Goal: Task Accomplishment & Management: Use online tool/utility

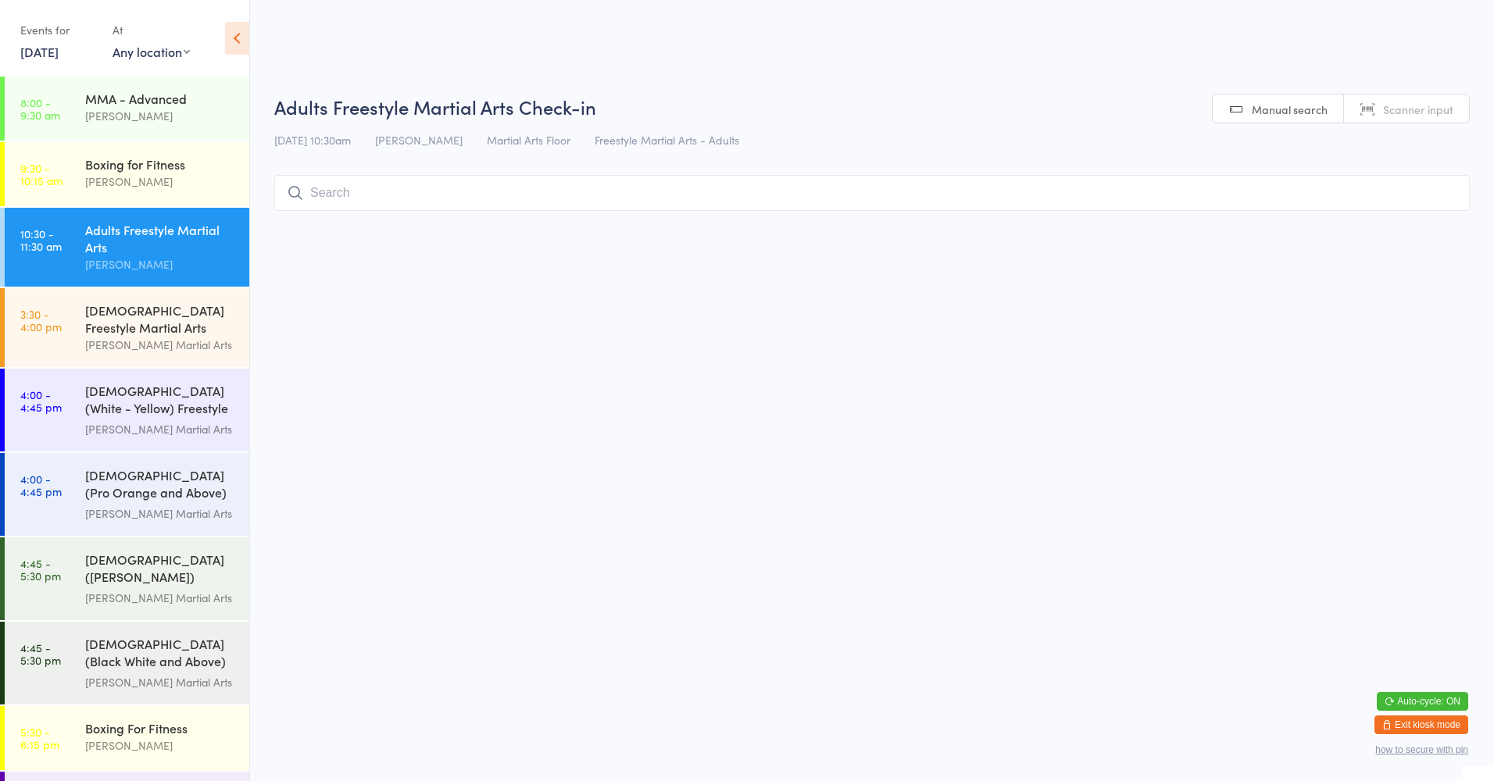
click at [172, 58] on select "Any location Martial Arts Floor MMA / BJJ Floor Cage Area" at bounding box center [150, 51] width 77 height 17
select select "0"
click at [112, 43] on select "Any location Martial Arts Floor MMA / BJJ Floor Cage Area" at bounding box center [150, 51] width 77 height 17
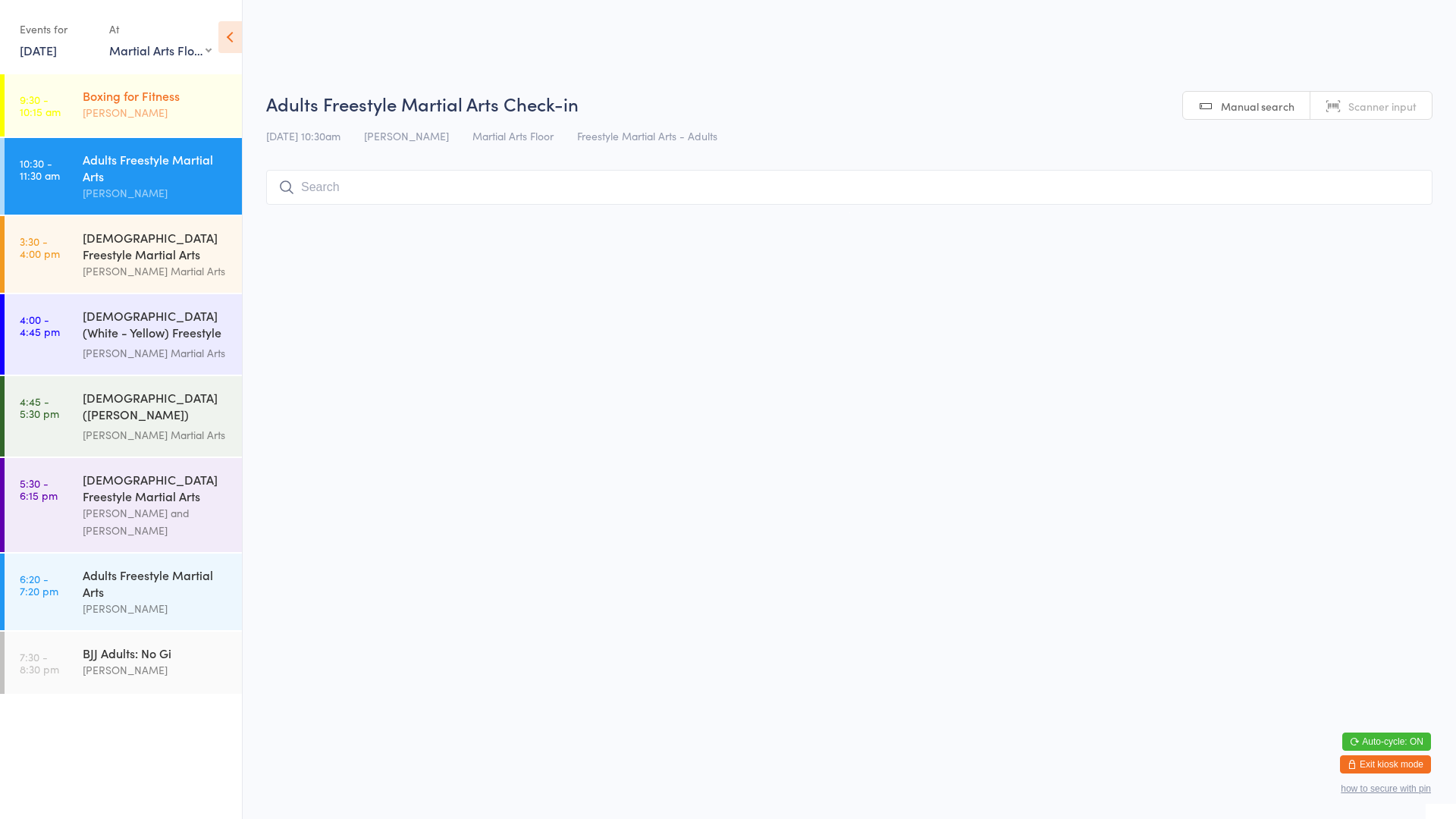
click at [137, 102] on div "Boxing for Fitness" at bounding box center [155, 95] width 147 height 16
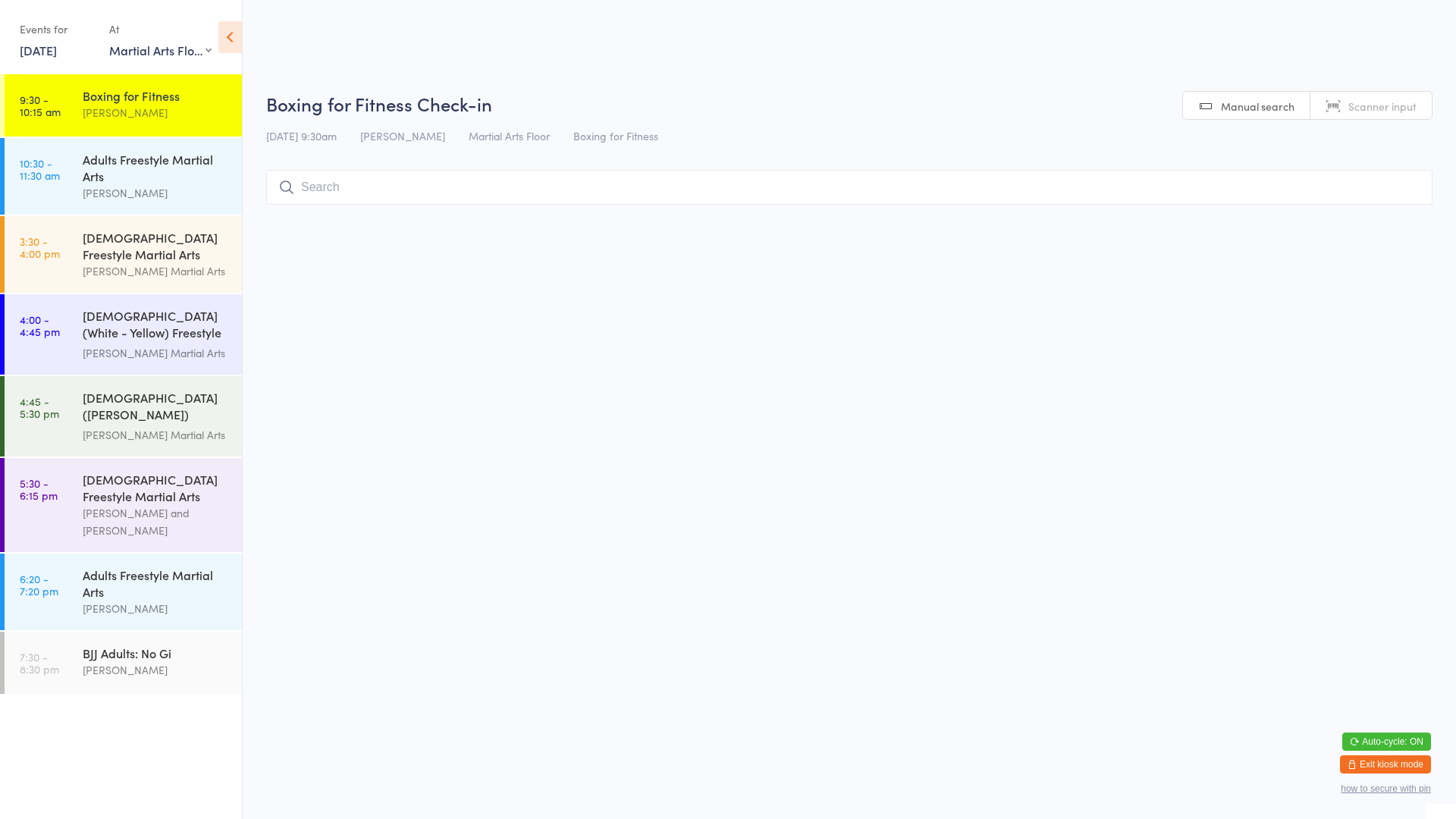
click at [160, 47] on select "Any location Martial Arts Floor MMA / BJJ Floor Cage Area" at bounding box center [159, 49] width 102 height 16
click at [161, 50] on select "Any location Martial Arts Floor MMA / BJJ Floor Cage Area" at bounding box center [159, 49] width 102 height 16
click at [126, 161] on div "Adults Freestyle Martial Arts" at bounding box center [155, 167] width 147 height 33
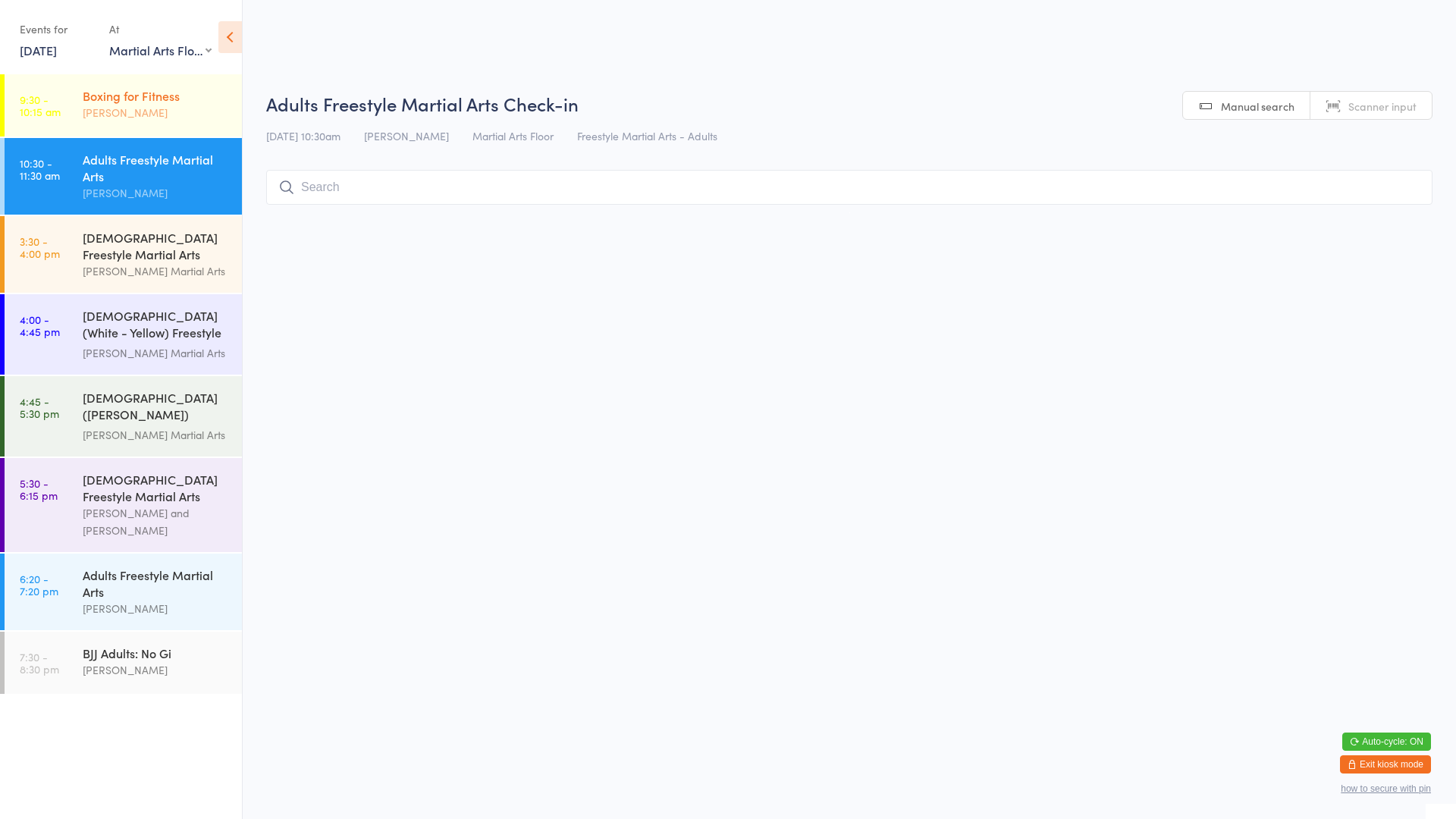
click at [140, 99] on div "Boxing for Fitness" at bounding box center [155, 95] width 147 height 16
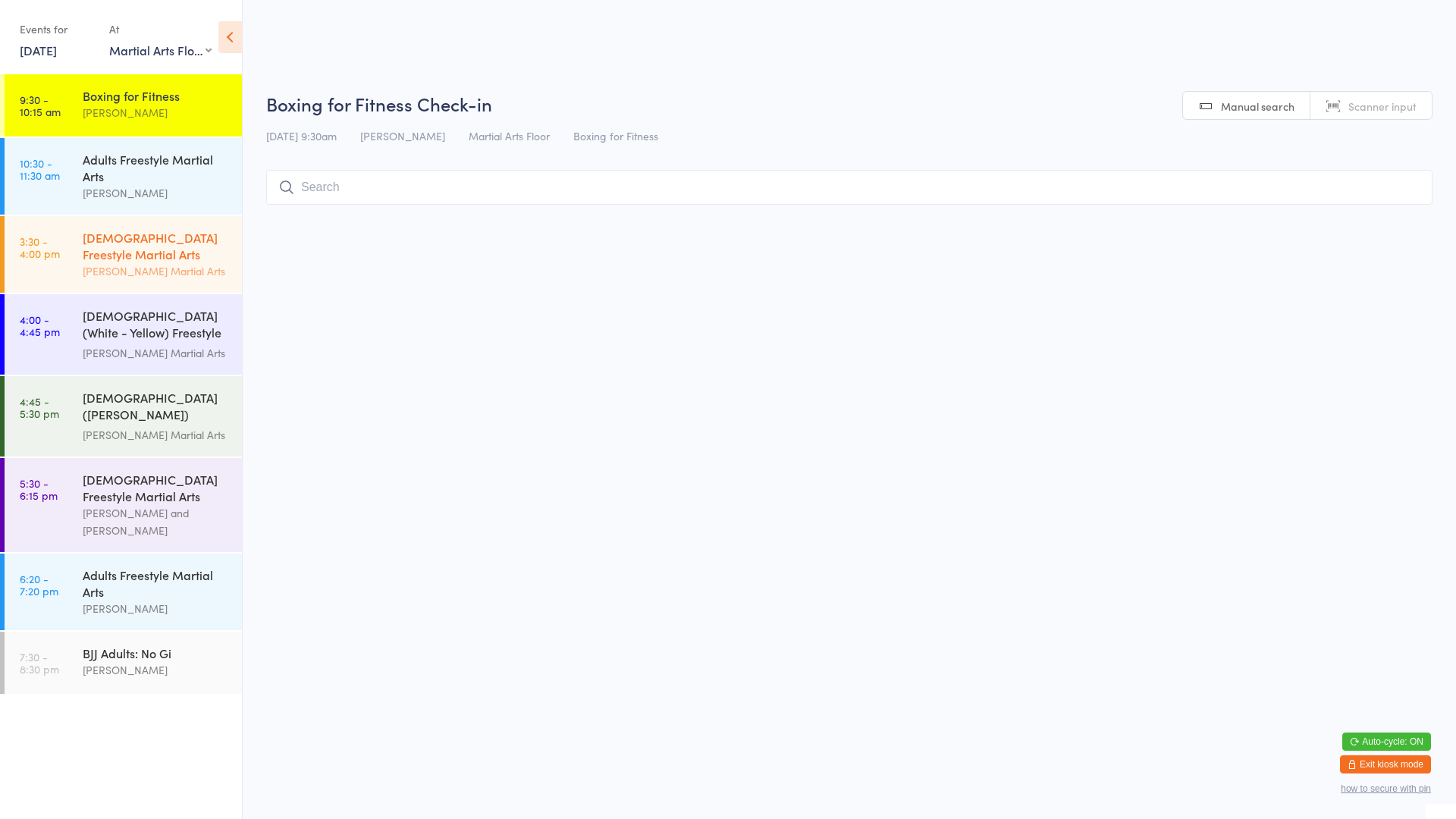
click at [170, 269] on div "[PERSON_NAME] Martial Arts" at bounding box center [155, 271] width 147 height 17
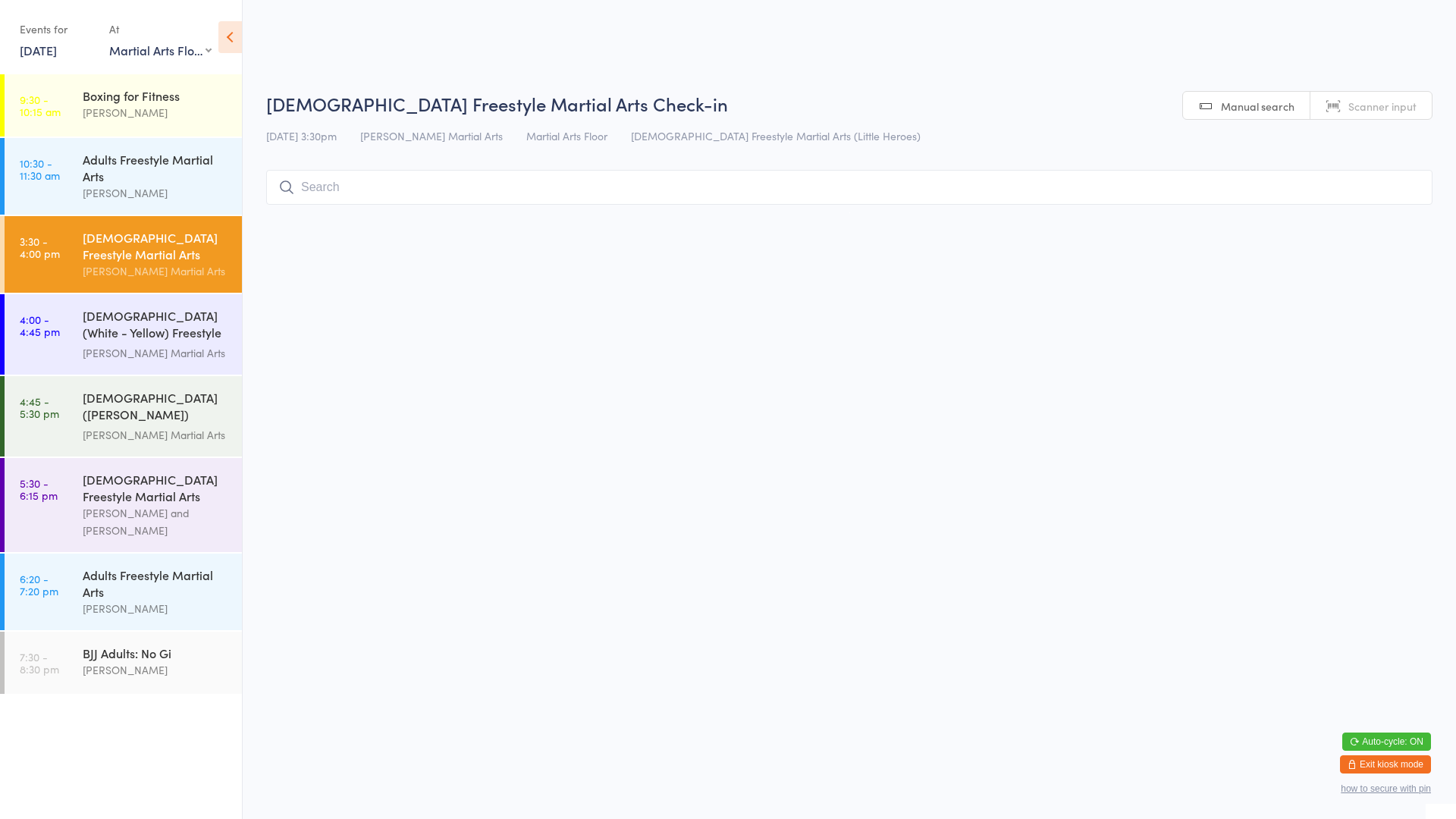
click at [178, 258] on div "[DEMOGRAPHIC_DATA] Freestyle Martial Arts" at bounding box center [155, 246] width 147 height 33
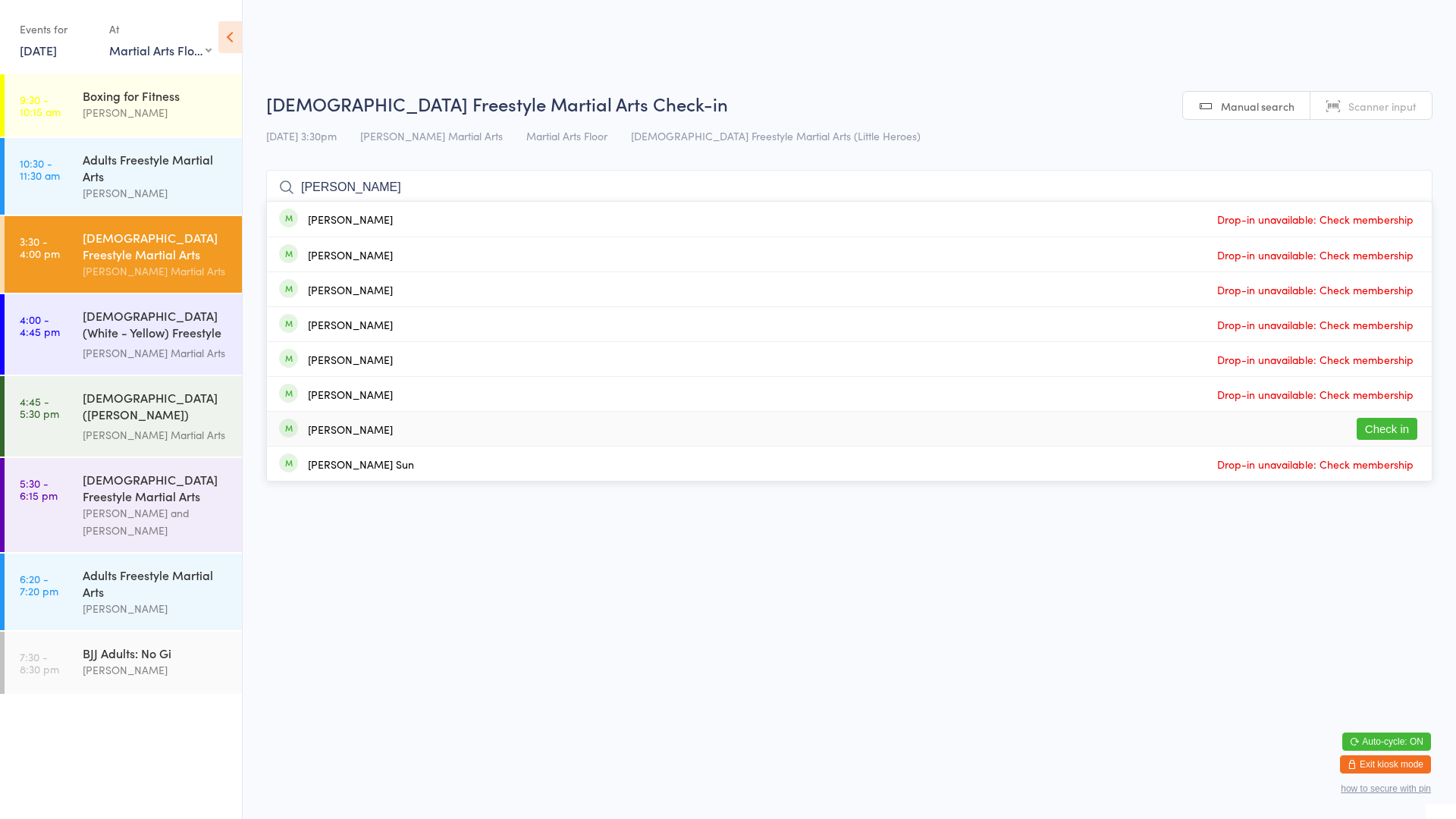
type input "[PERSON_NAME]"
click at [1411, 432] on button "Check in" at bounding box center [1387, 428] width 60 height 22
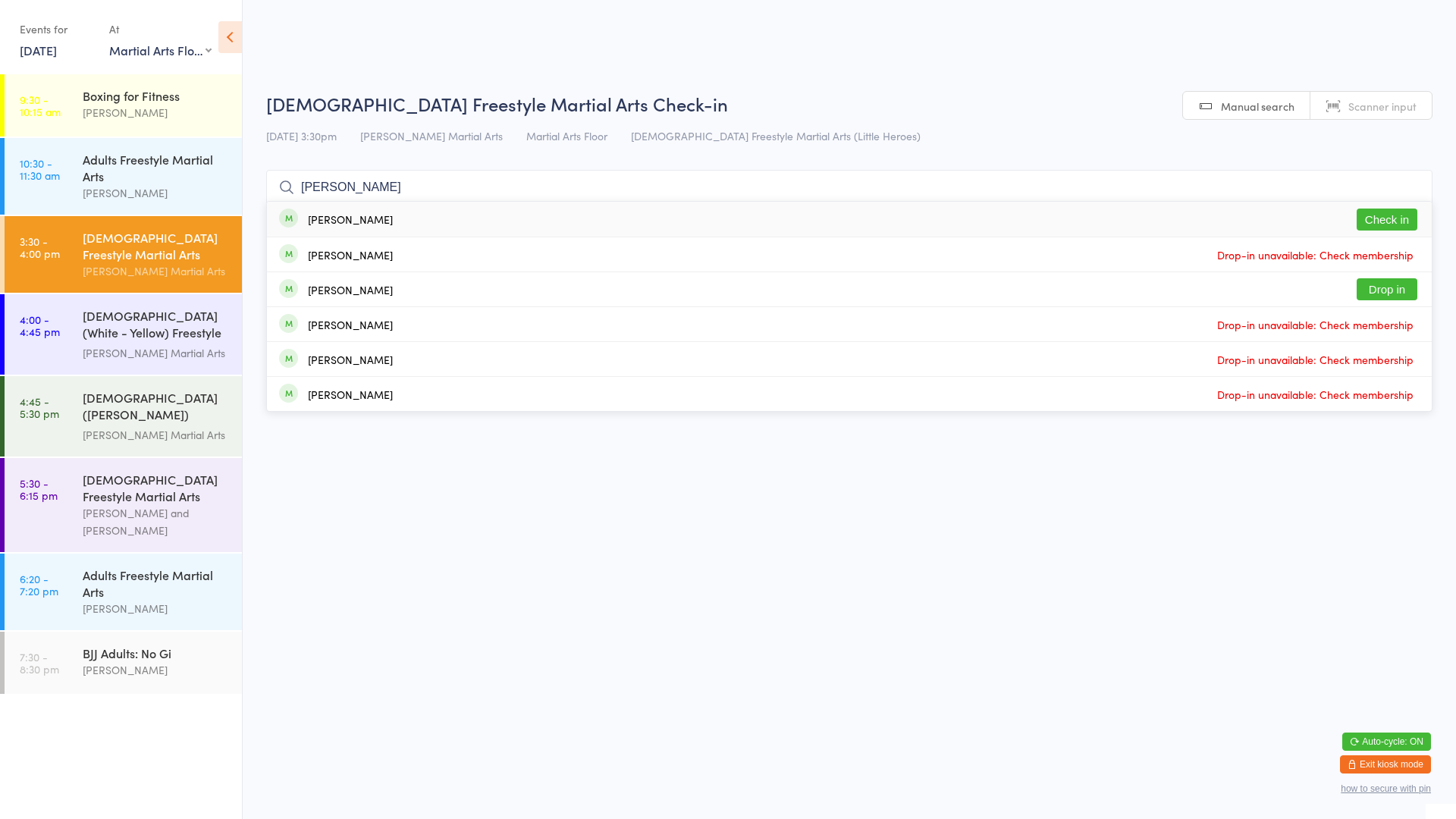
type input "[PERSON_NAME]"
click at [1383, 222] on button "Check in" at bounding box center [1387, 219] width 60 height 22
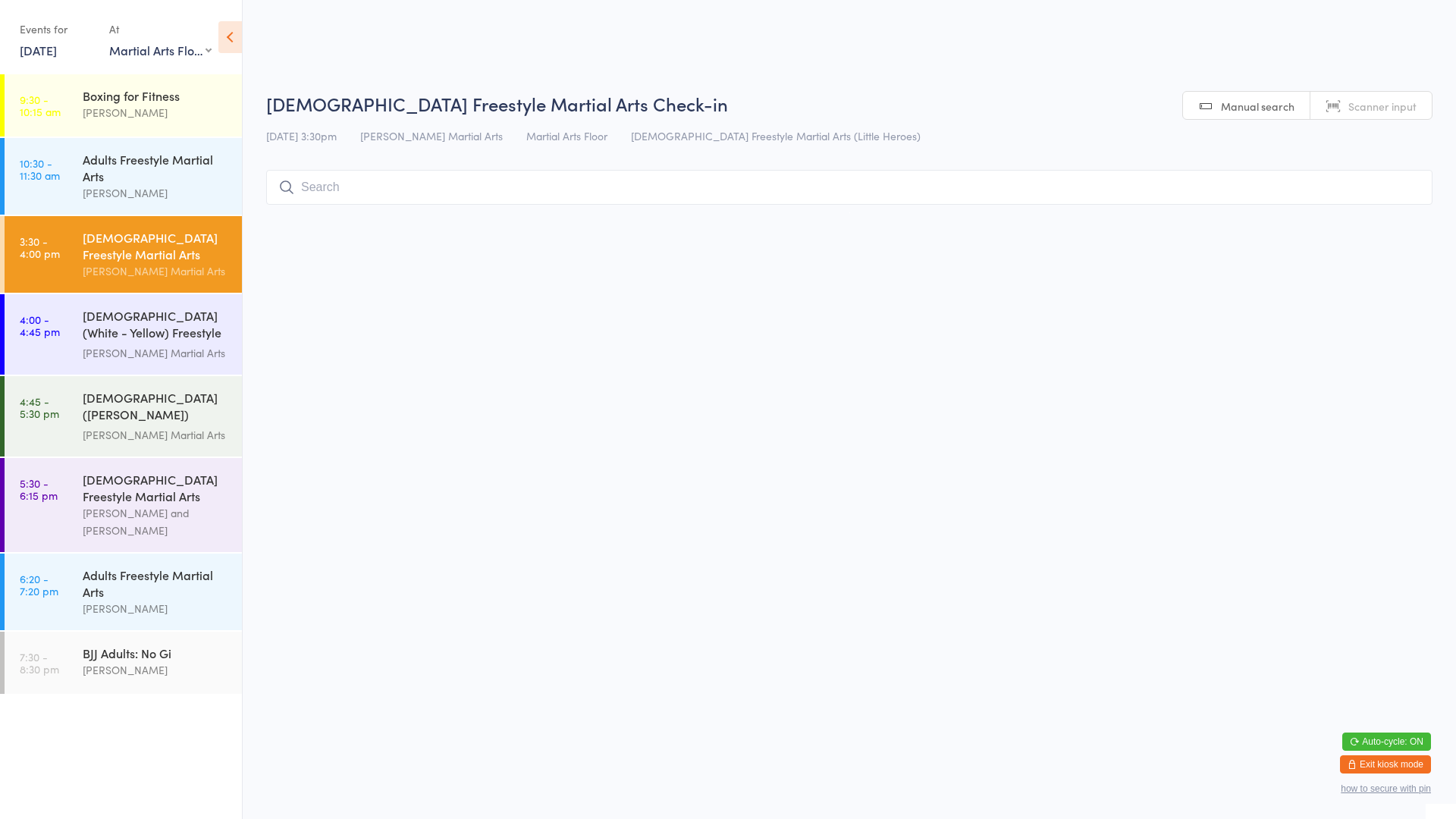
type input "l"
type input "[PERSON_NAME]"
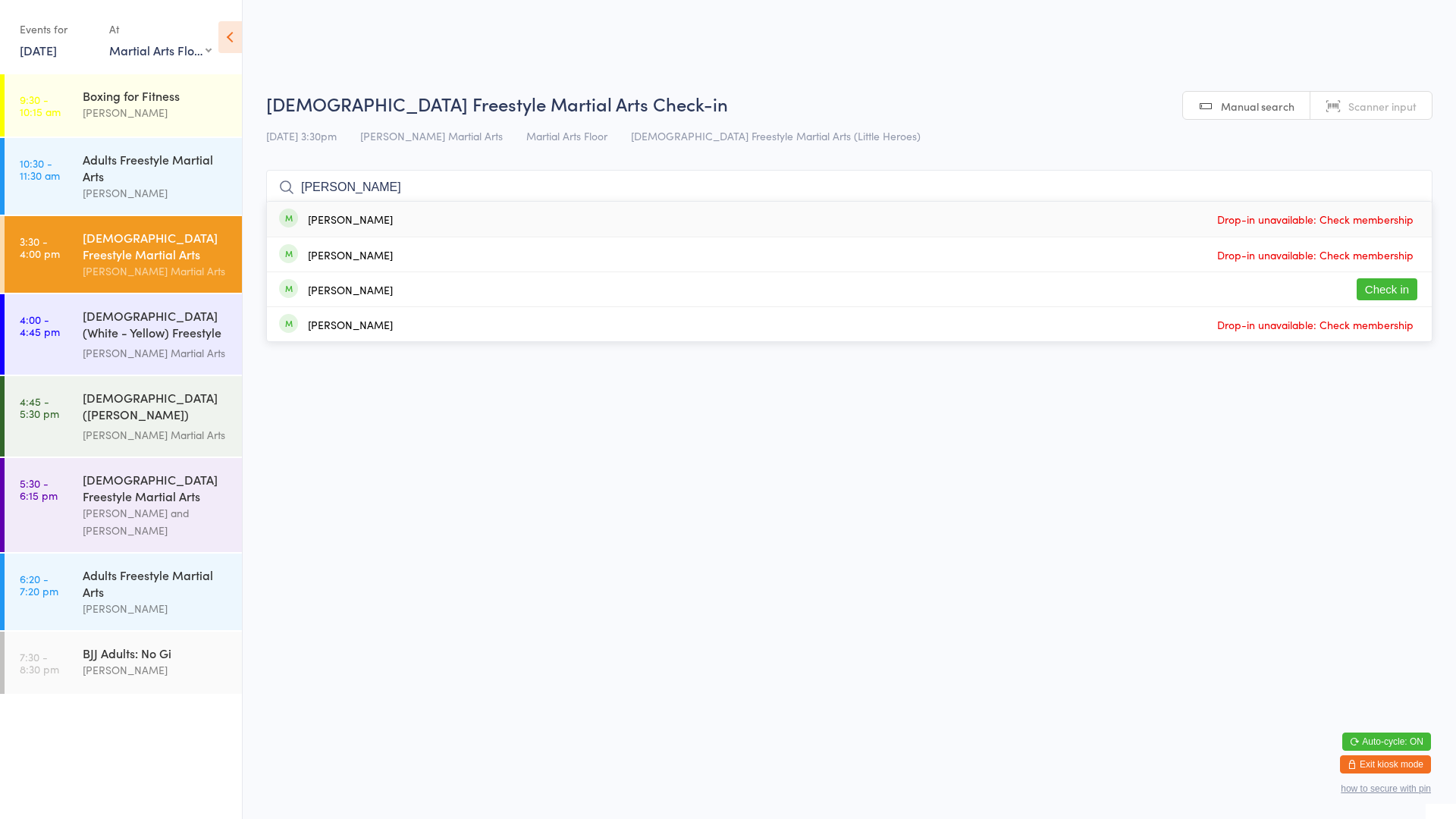
type input "[PERSON_NAME]"
click at [354, 289] on div "[PERSON_NAME]" at bounding box center [349, 289] width 84 height 12
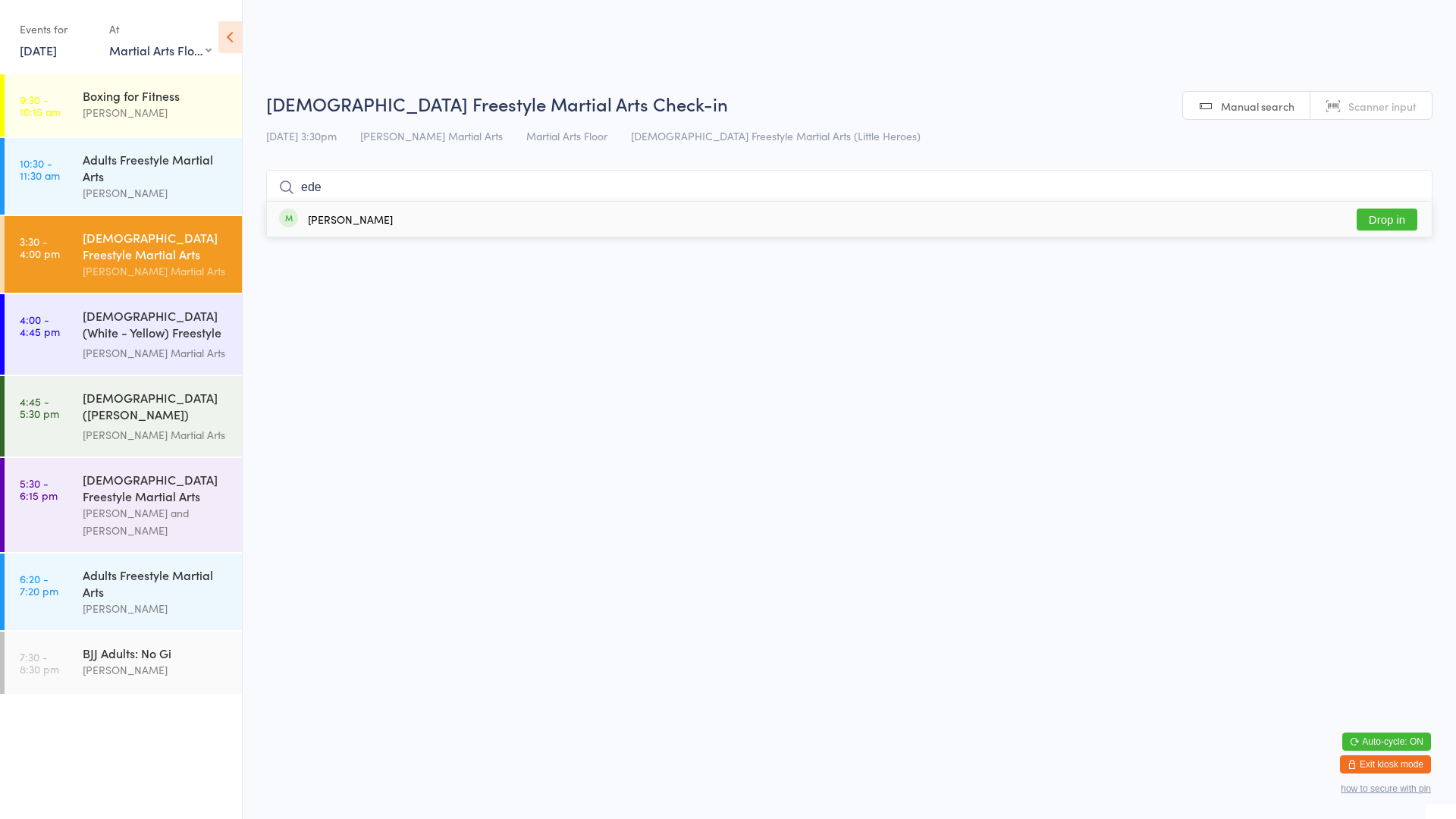
type input "ede"
click at [1377, 209] on button "Drop in" at bounding box center [1387, 219] width 60 height 22
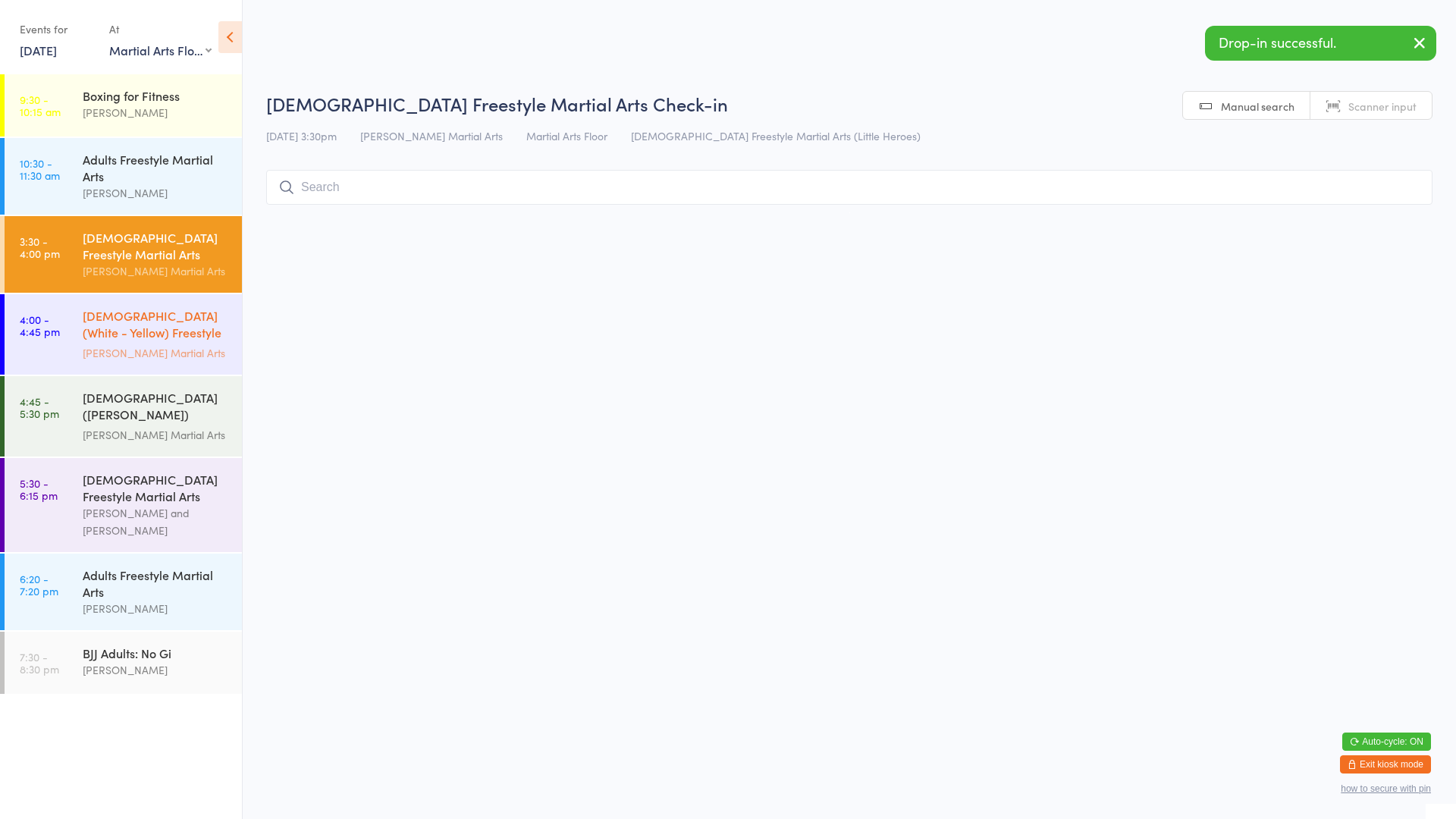
click at [190, 325] on div "[DEMOGRAPHIC_DATA] (White - Yellow) Freestyle Martial Arts" at bounding box center [155, 325] width 147 height 37
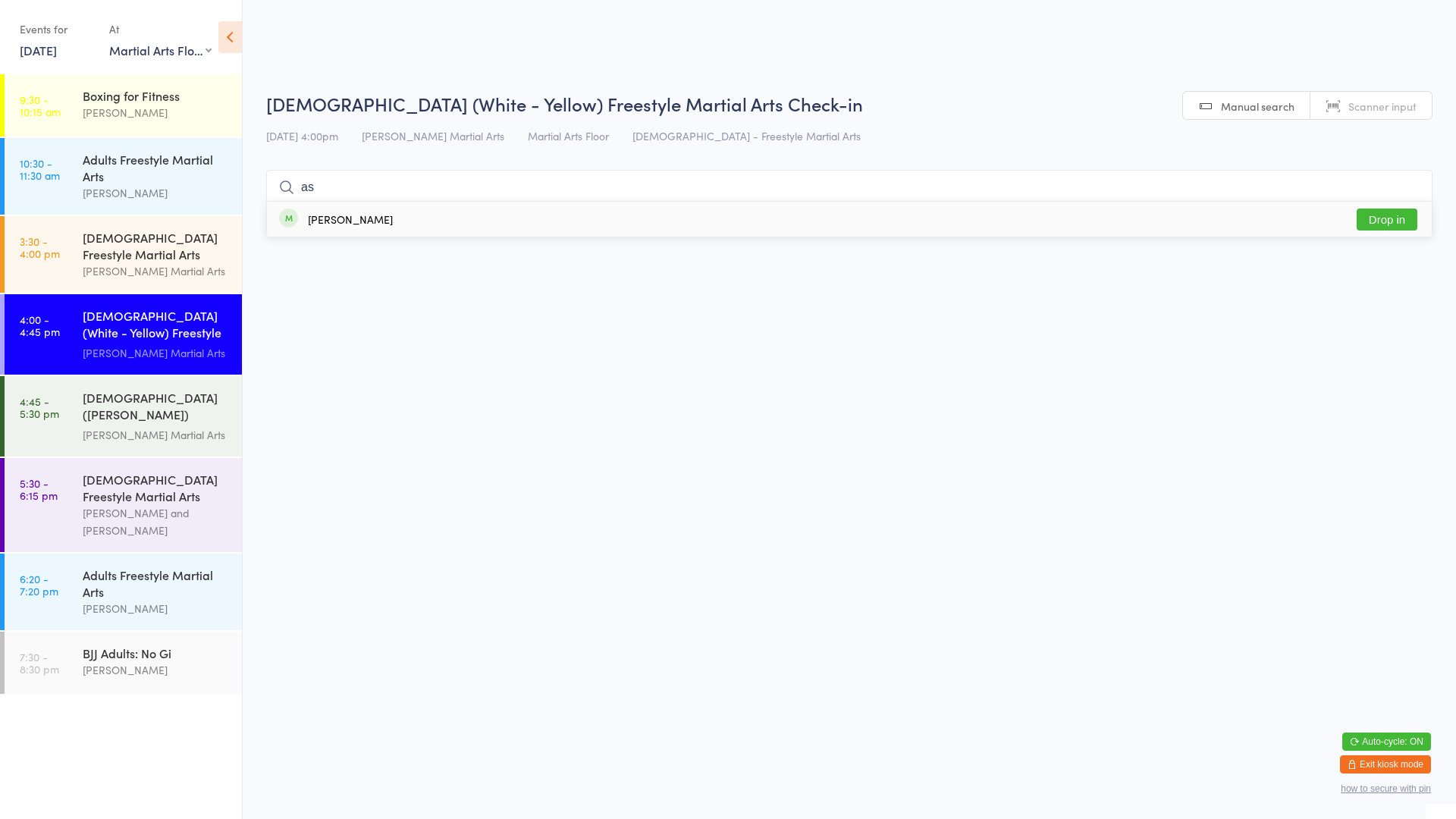
type input "as"
click at [329, 204] on div "[PERSON_NAME] Drop in" at bounding box center [849, 219] width 1165 height 35
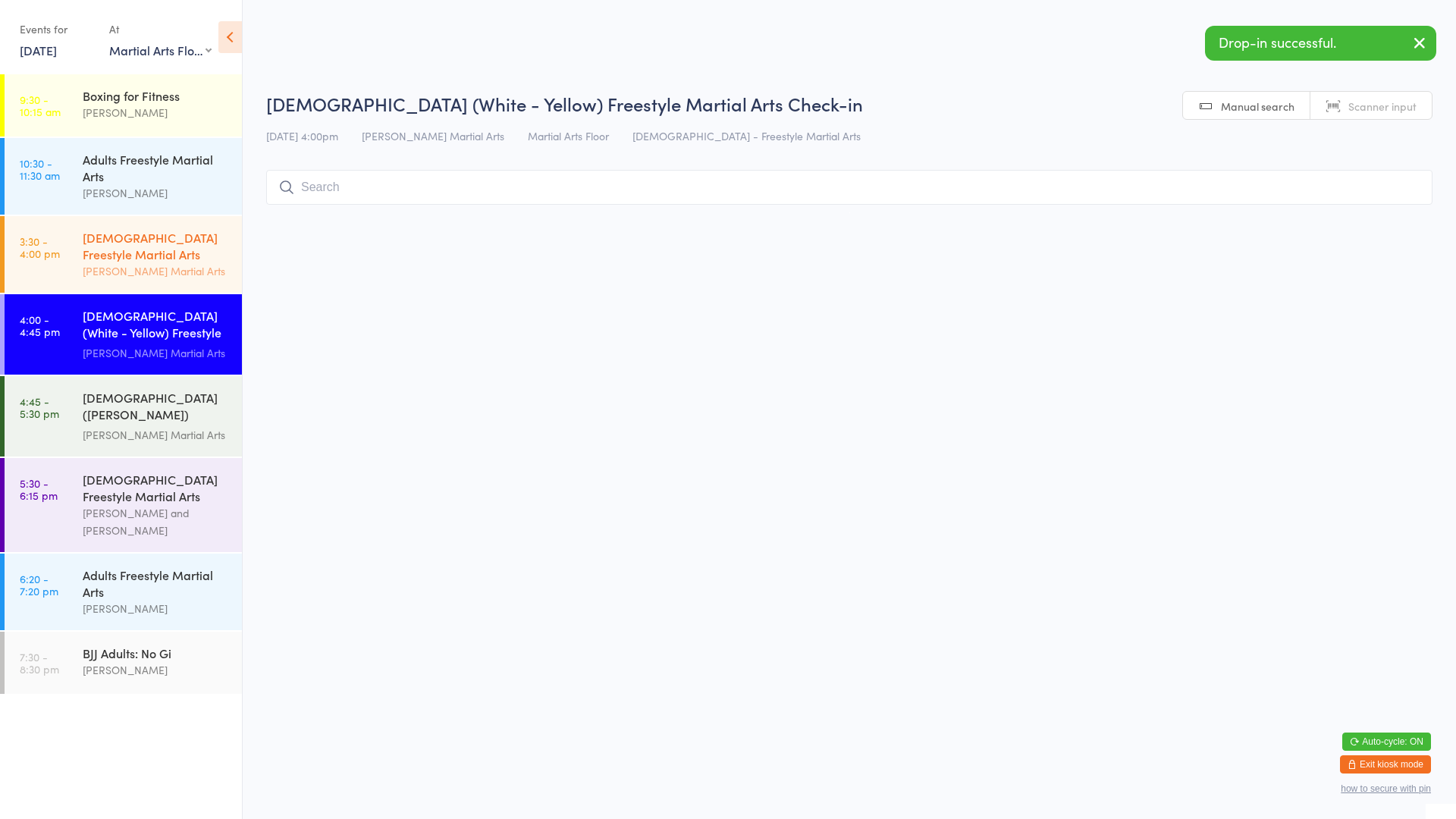
click at [196, 238] on div "[DEMOGRAPHIC_DATA] Freestyle Martial Arts" at bounding box center [155, 246] width 147 height 33
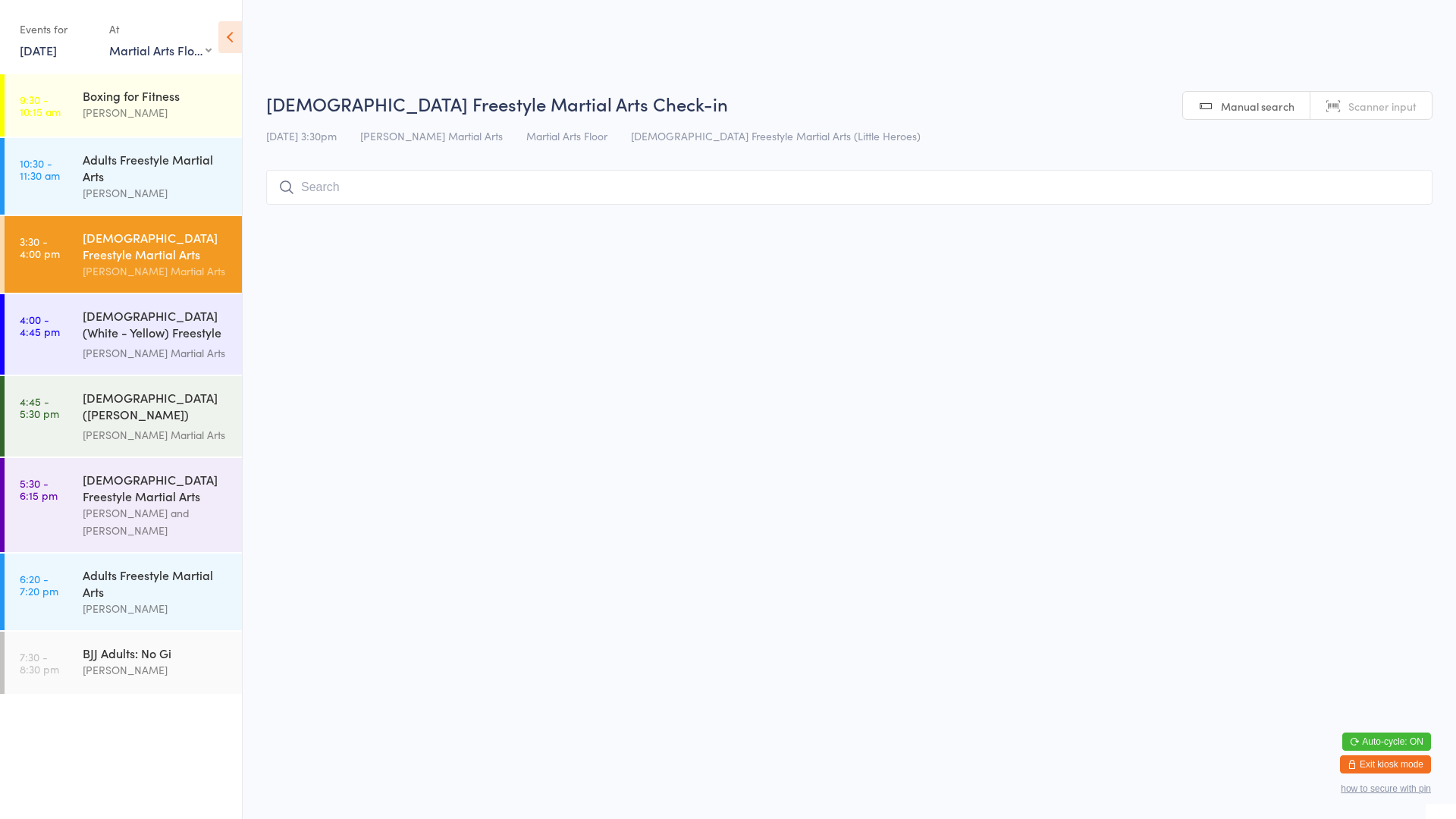
click at [501, 202] on input "search" at bounding box center [848, 187] width 1166 height 35
click at [500, 197] on input "search" at bounding box center [848, 187] width 1166 height 35
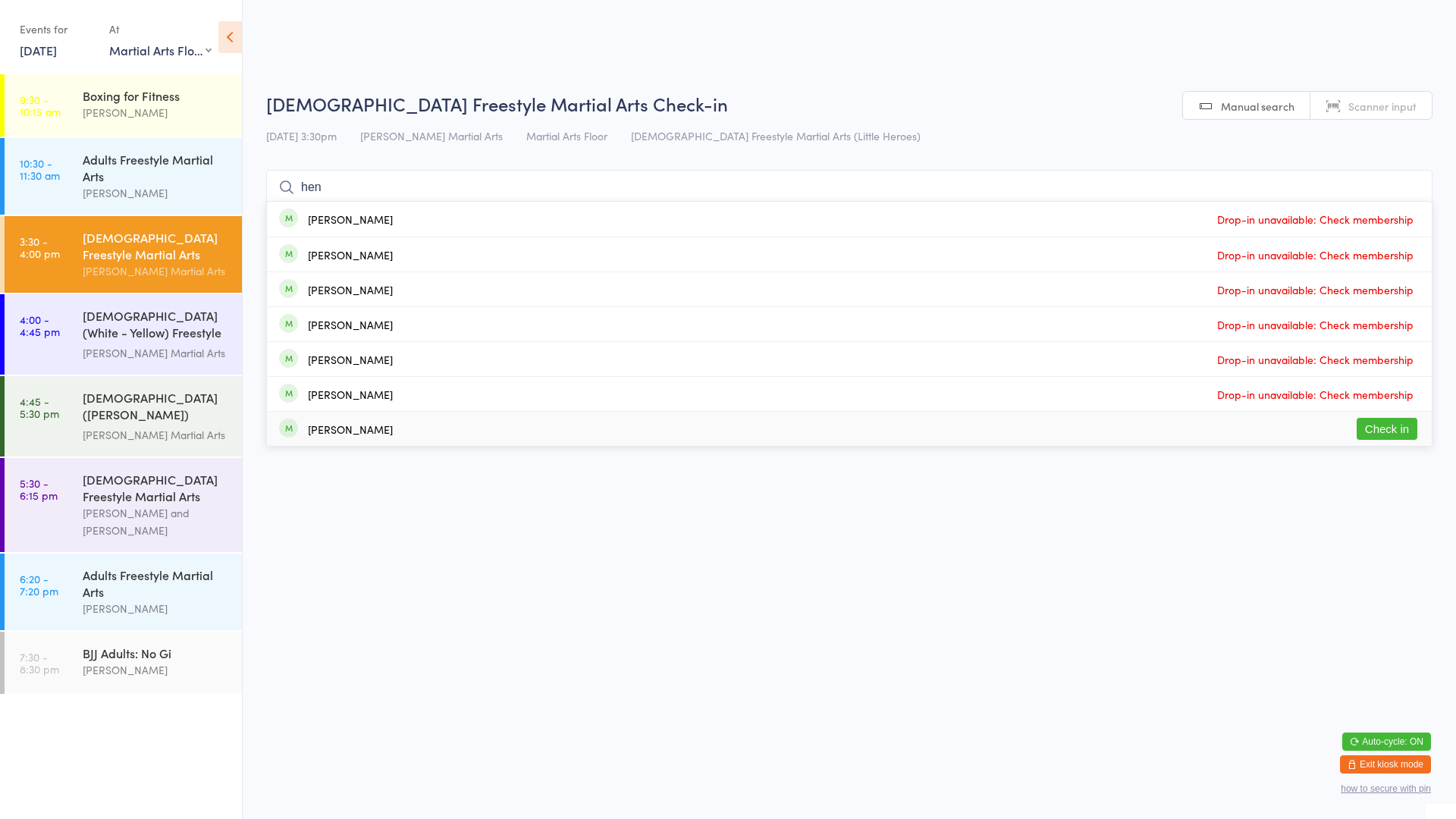
type input "hen"
click at [1391, 427] on button "Check in" at bounding box center [1387, 428] width 60 height 22
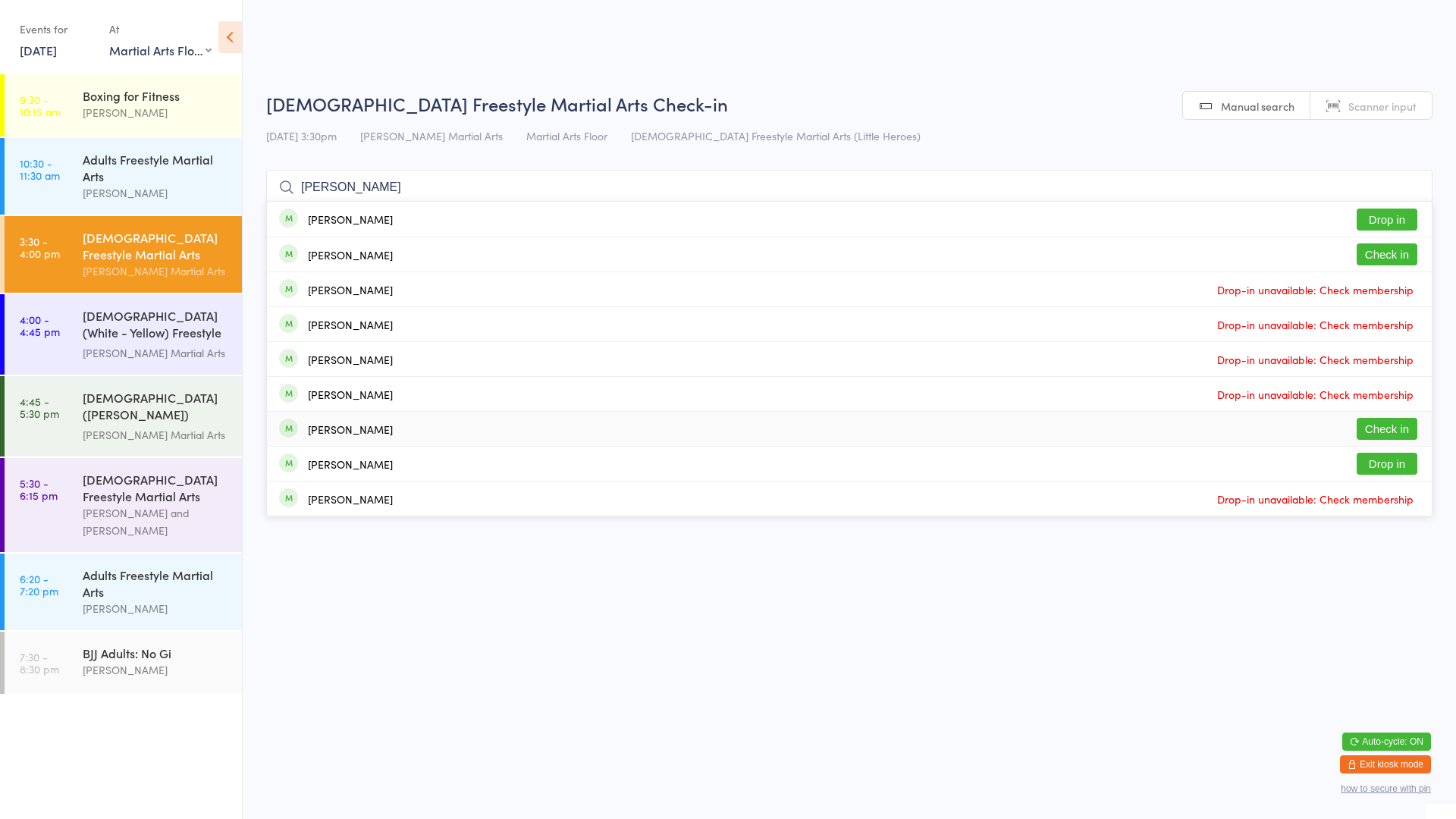
type input "[PERSON_NAME]"
click at [1379, 420] on button "Check in" at bounding box center [1387, 428] width 60 height 22
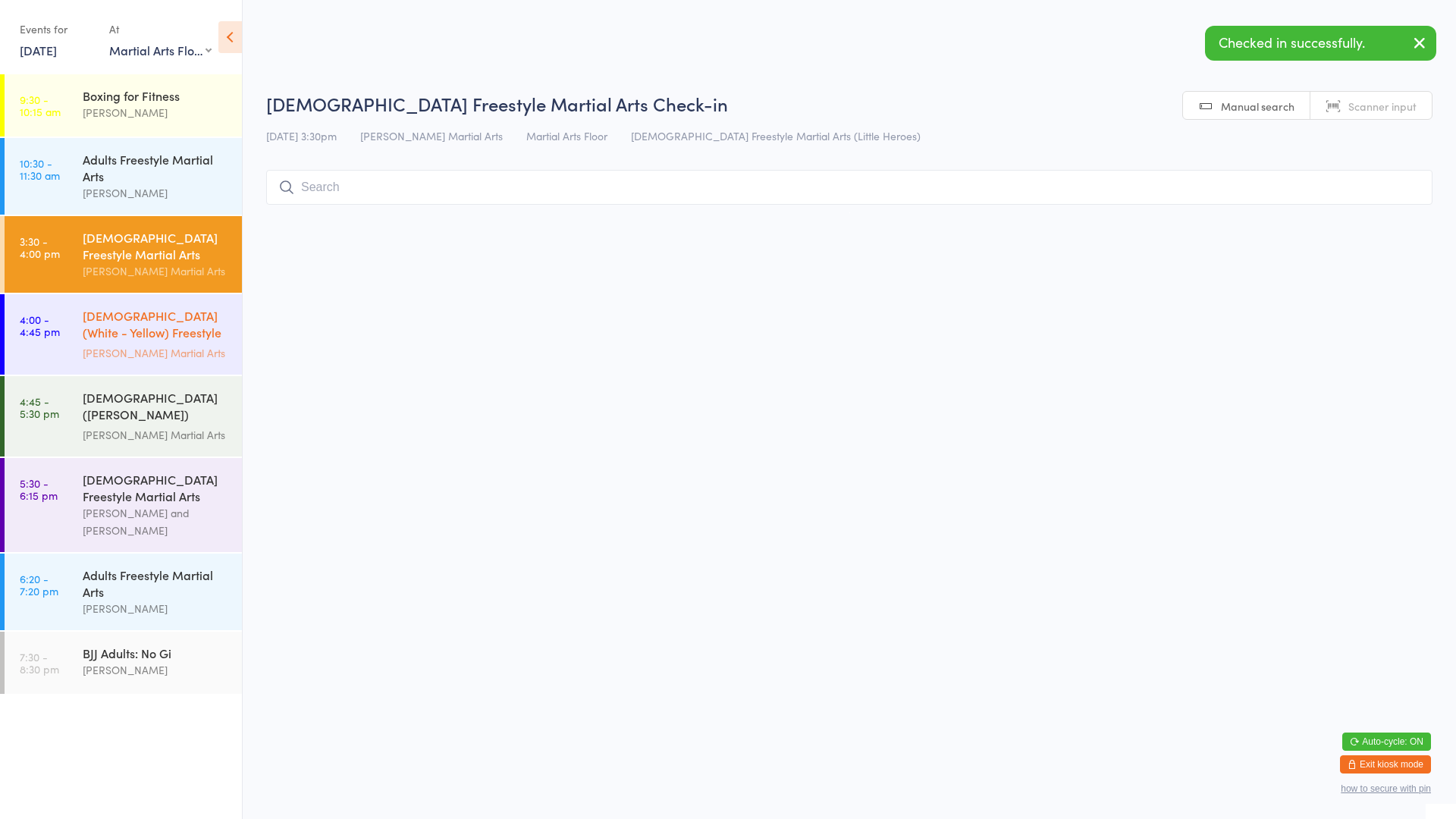
click at [197, 350] on div "[PERSON_NAME] Martial Arts" at bounding box center [155, 353] width 147 height 17
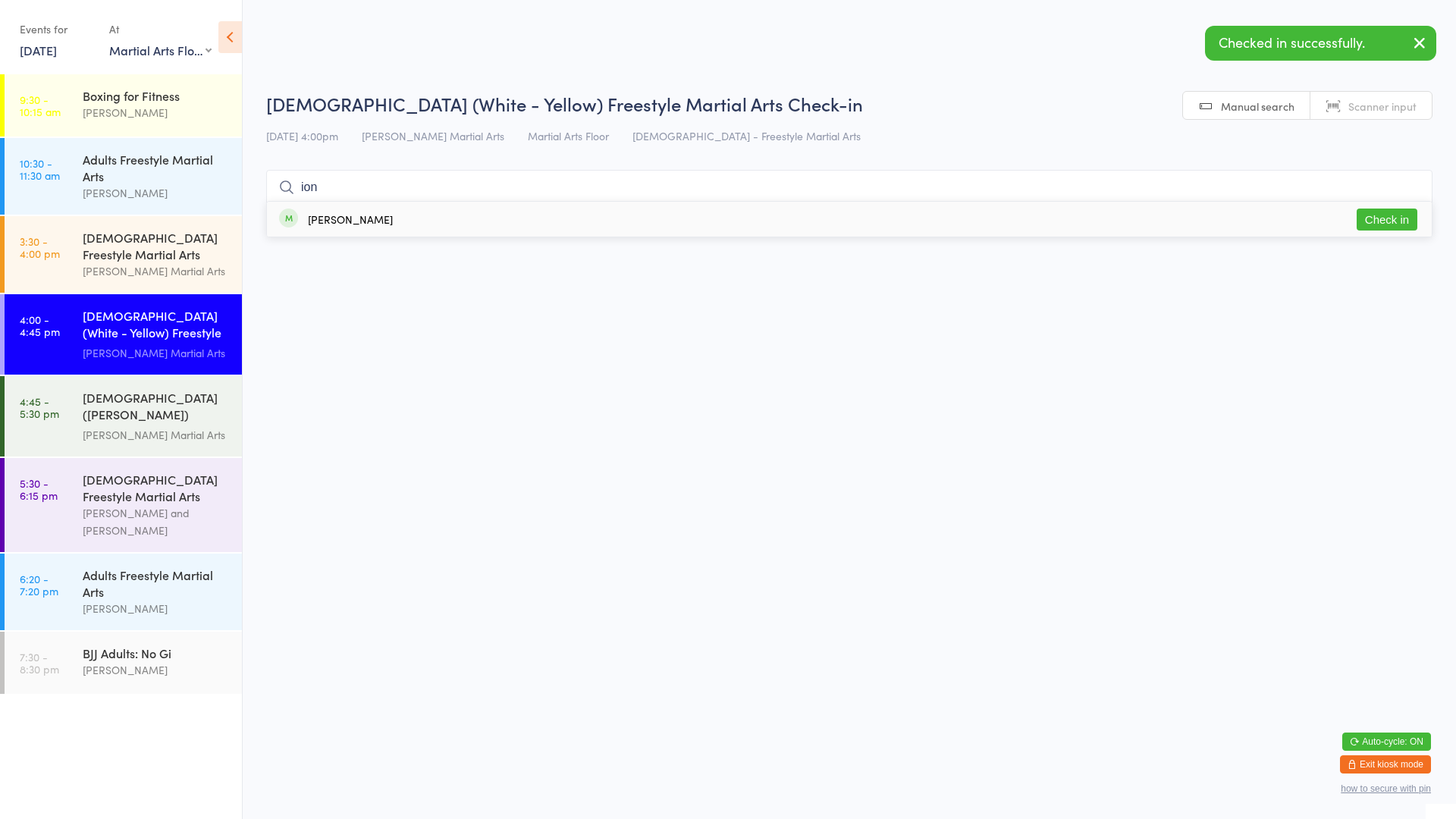
type input "ion"
click at [1373, 220] on button "Check in" at bounding box center [1387, 219] width 60 height 22
click at [213, 250] on div "[DEMOGRAPHIC_DATA] Freestyle Martial Arts" at bounding box center [155, 246] width 147 height 33
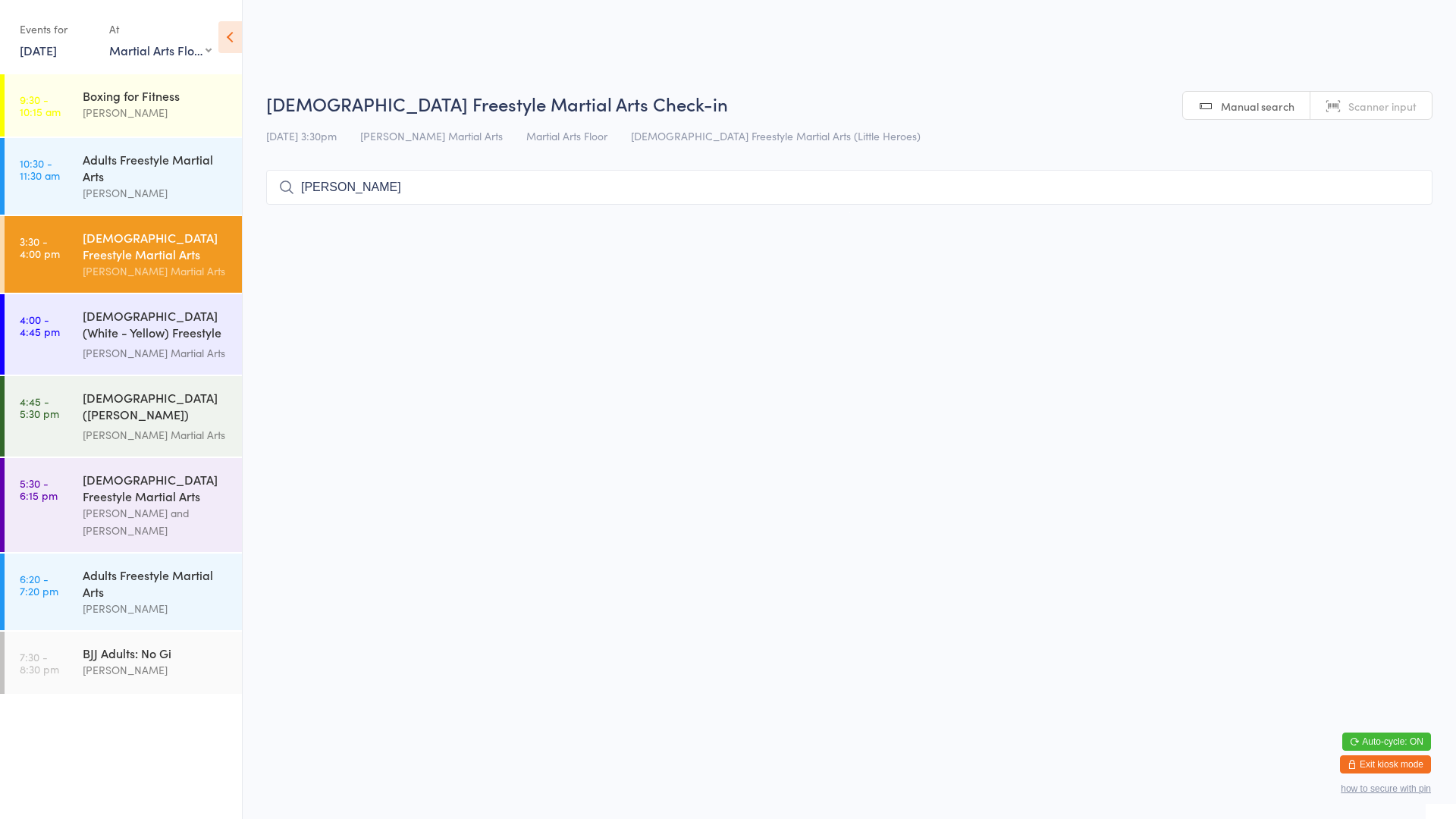
type input "[PERSON_NAME]"
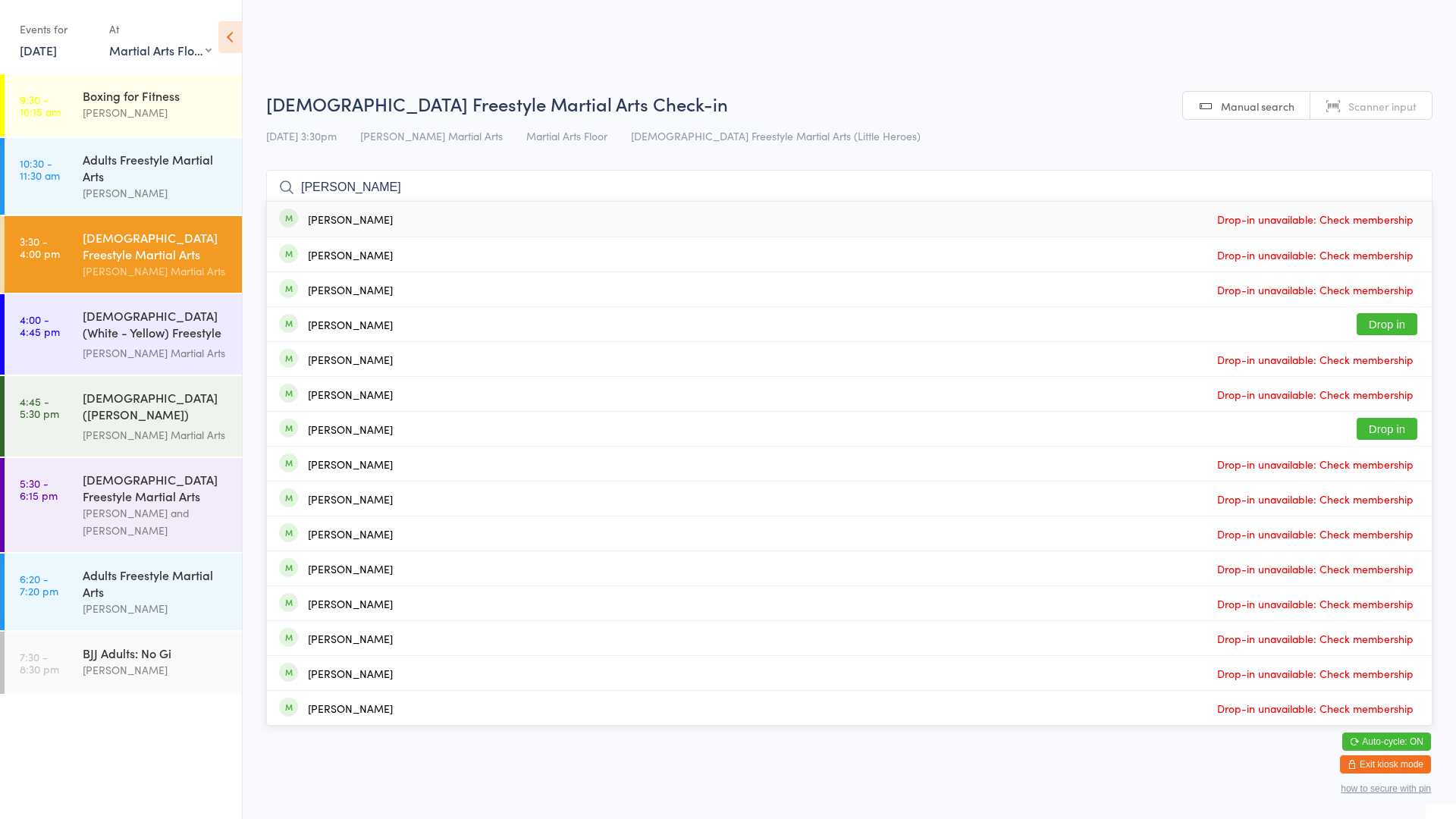
click at [142, 246] on div "[DEMOGRAPHIC_DATA] Freestyle Martial Arts" at bounding box center [155, 246] width 147 height 33
type input "a"
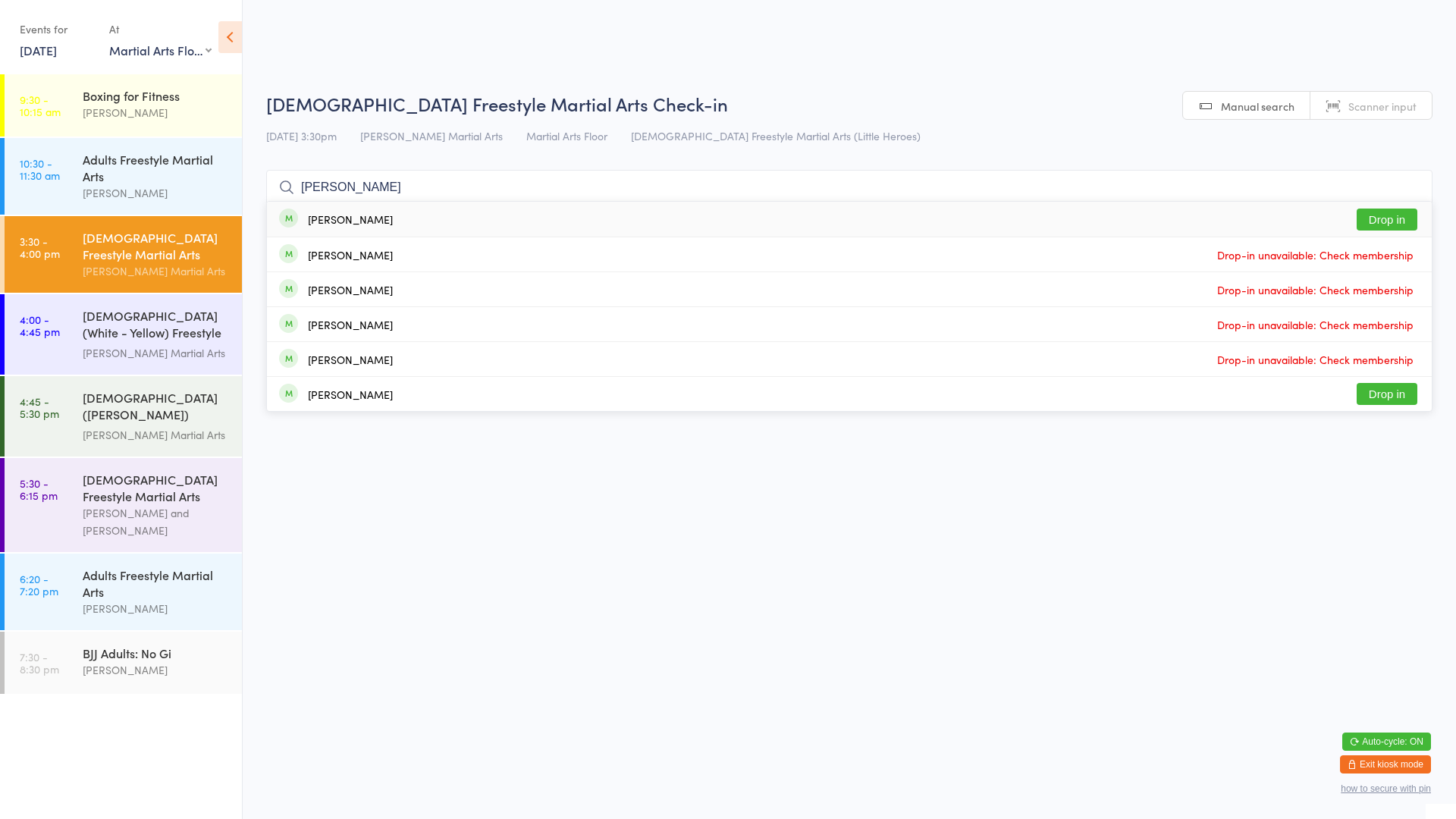
type input "[PERSON_NAME]"
click at [1378, 218] on button "Drop in" at bounding box center [1387, 219] width 60 height 22
type input "[PERSON_NAME]"
click at [544, 215] on div "[PERSON_NAME] Drop in" at bounding box center [849, 219] width 1165 height 35
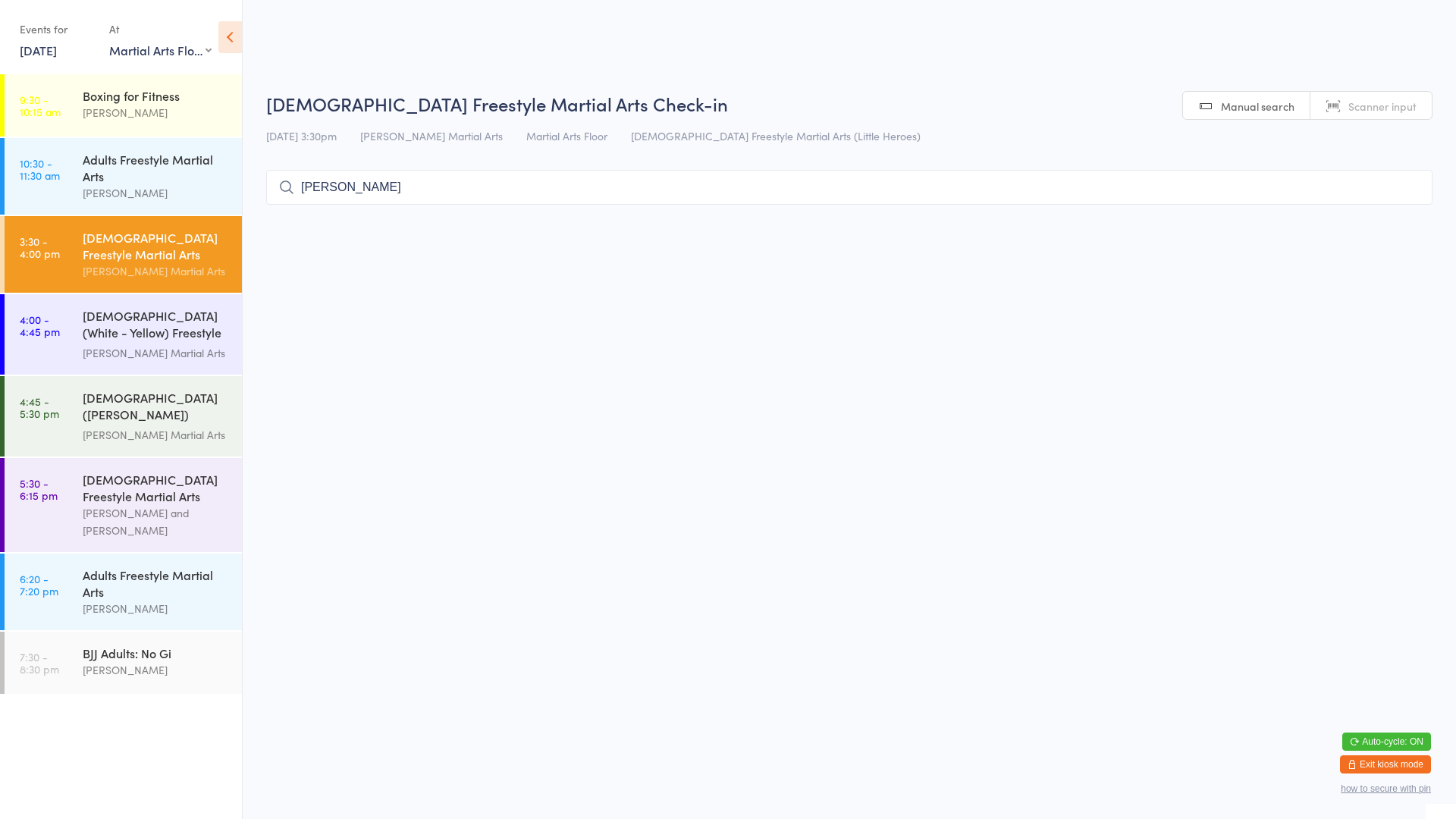
type input "[PERSON_NAME]"
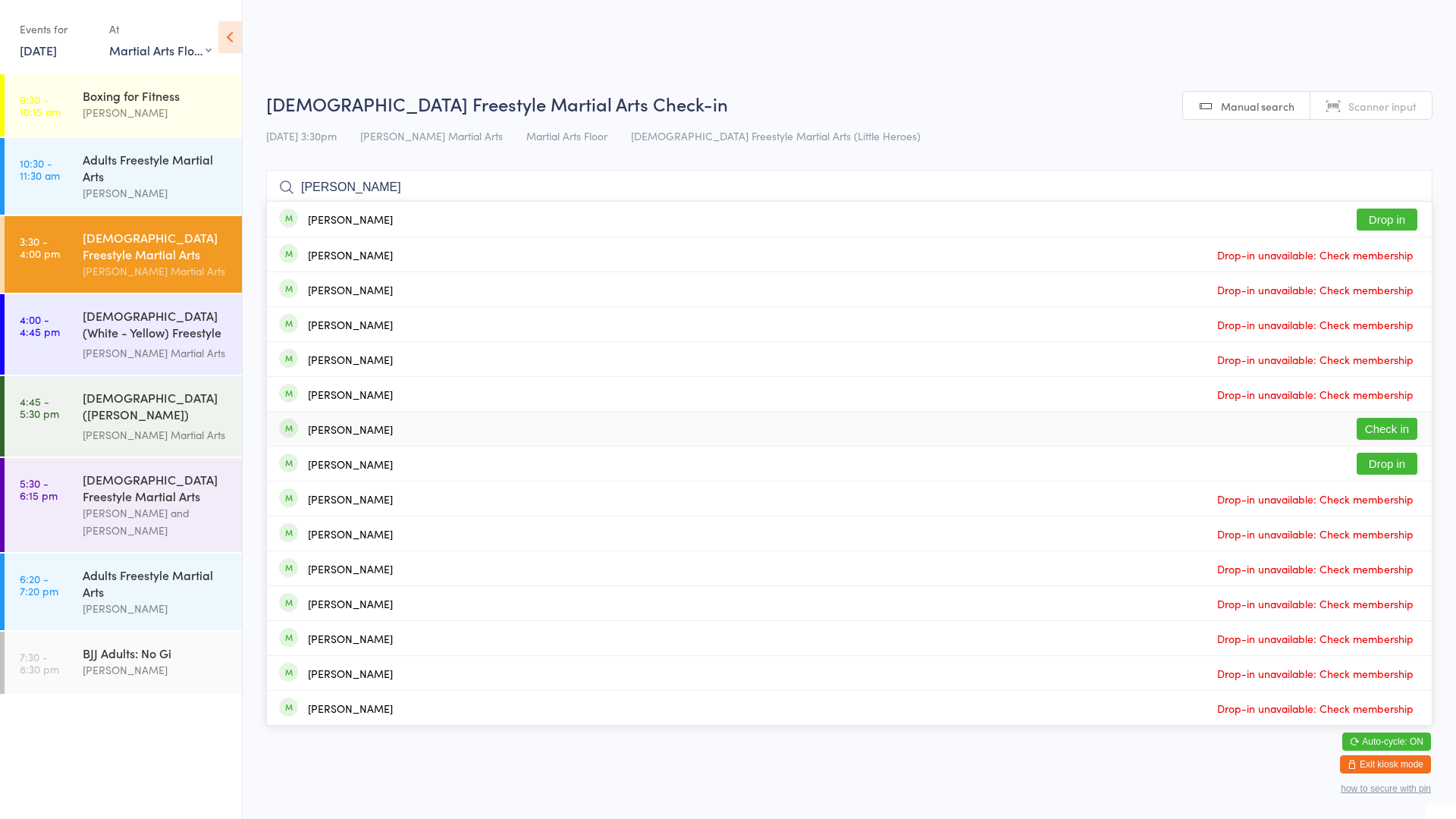
click at [1373, 427] on button "Check in" at bounding box center [1387, 428] width 60 height 22
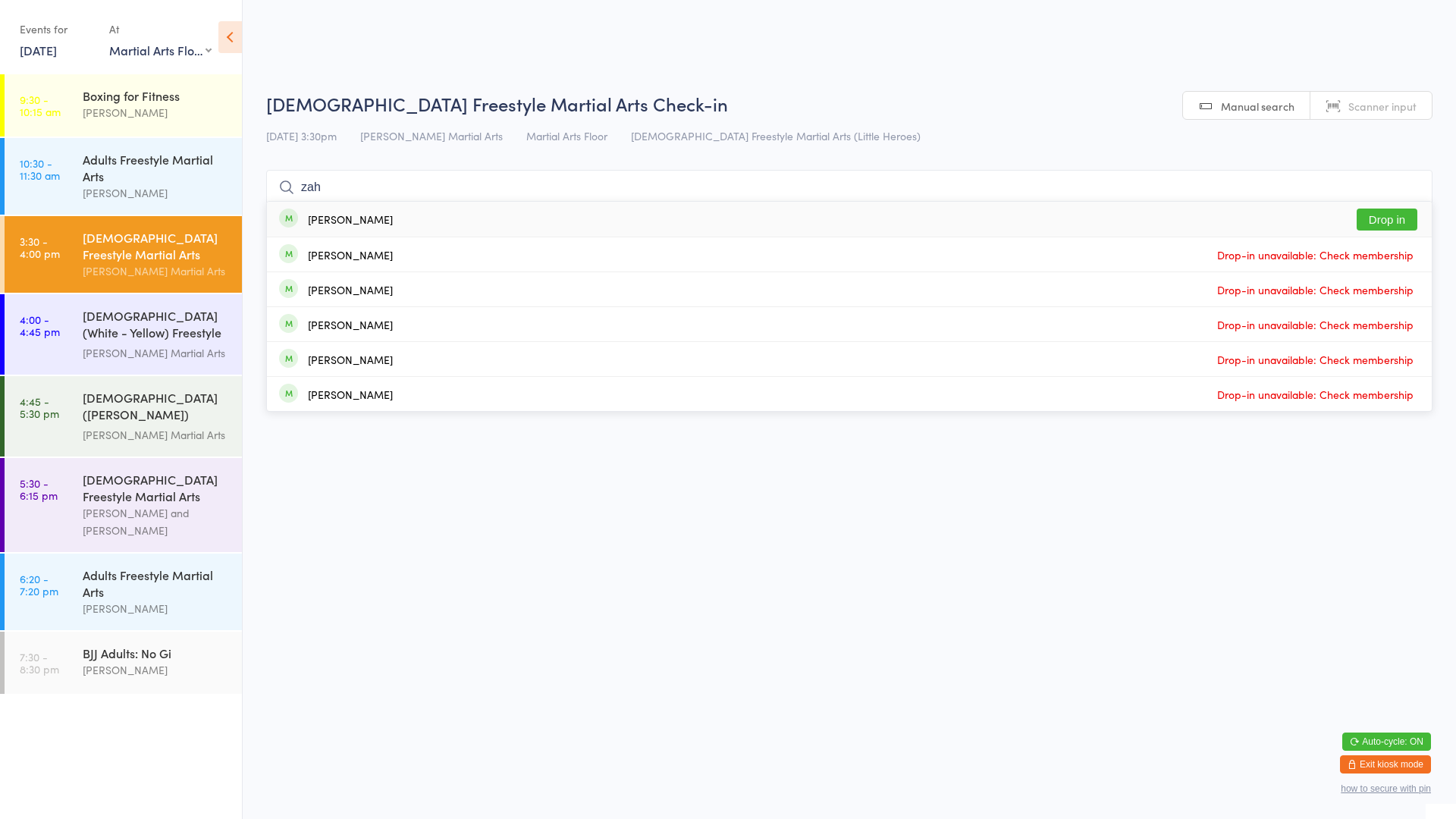
type input "zah"
click at [353, 220] on div "[PERSON_NAME]" at bounding box center [349, 219] width 84 height 12
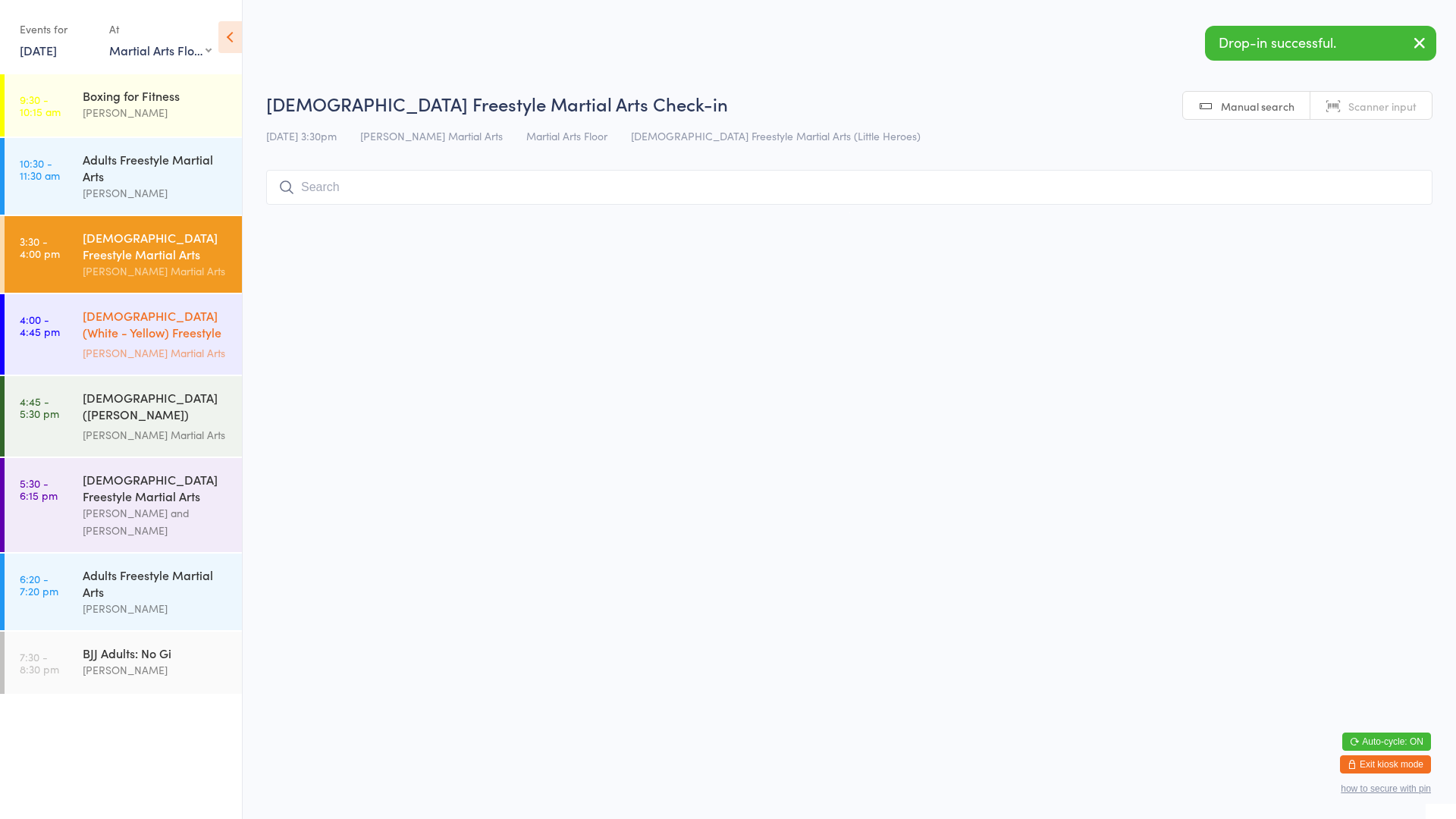
click at [182, 336] on div "[DEMOGRAPHIC_DATA] (White - Yellow) Freestyle Martial Arts" at bounding box center [155, 325] width 147 height 37
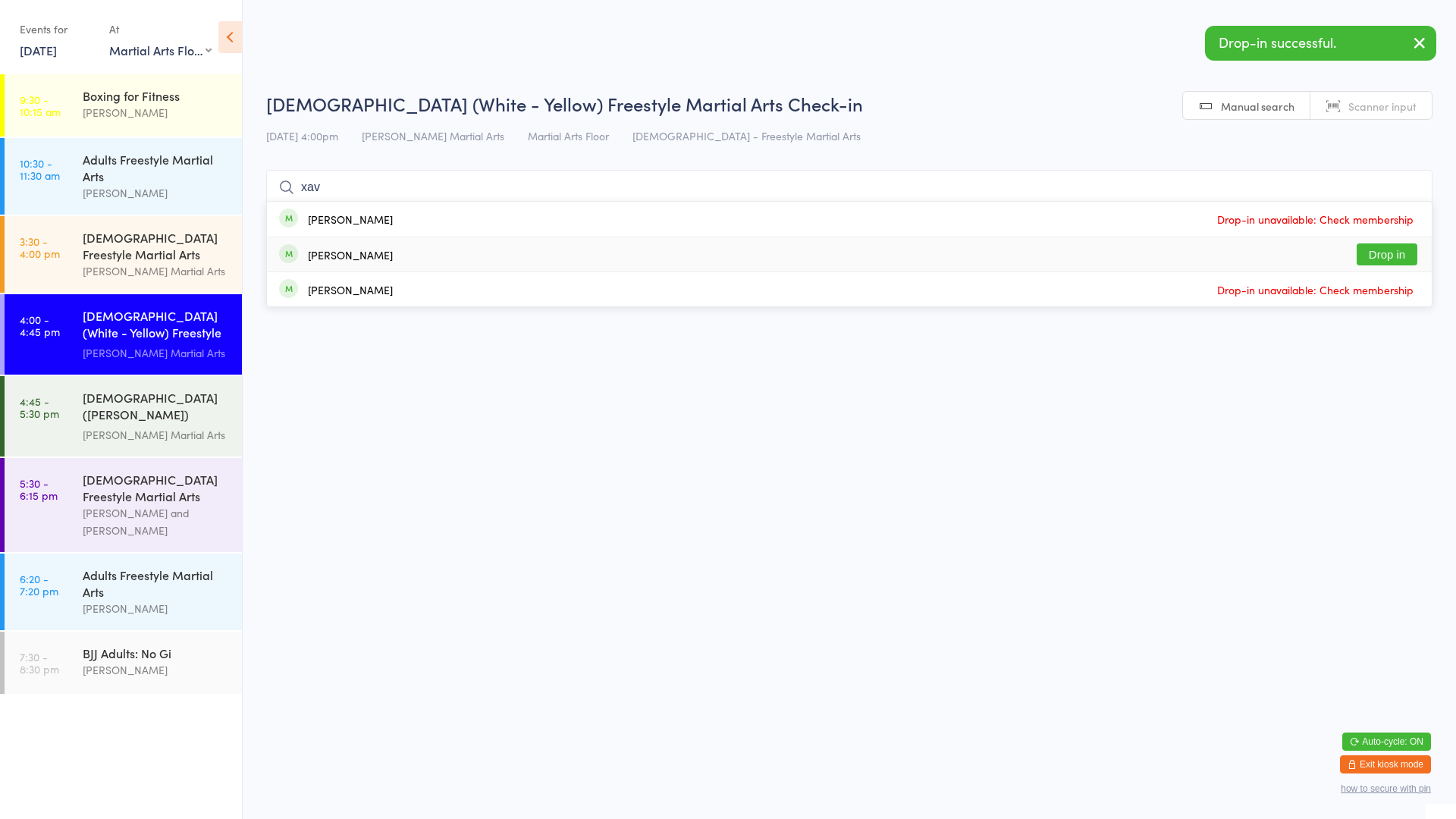
type input "xav"
click at [345, 260] on div "[PERSON_NAME]" at bounding box center [349, 254] width 84 height 12
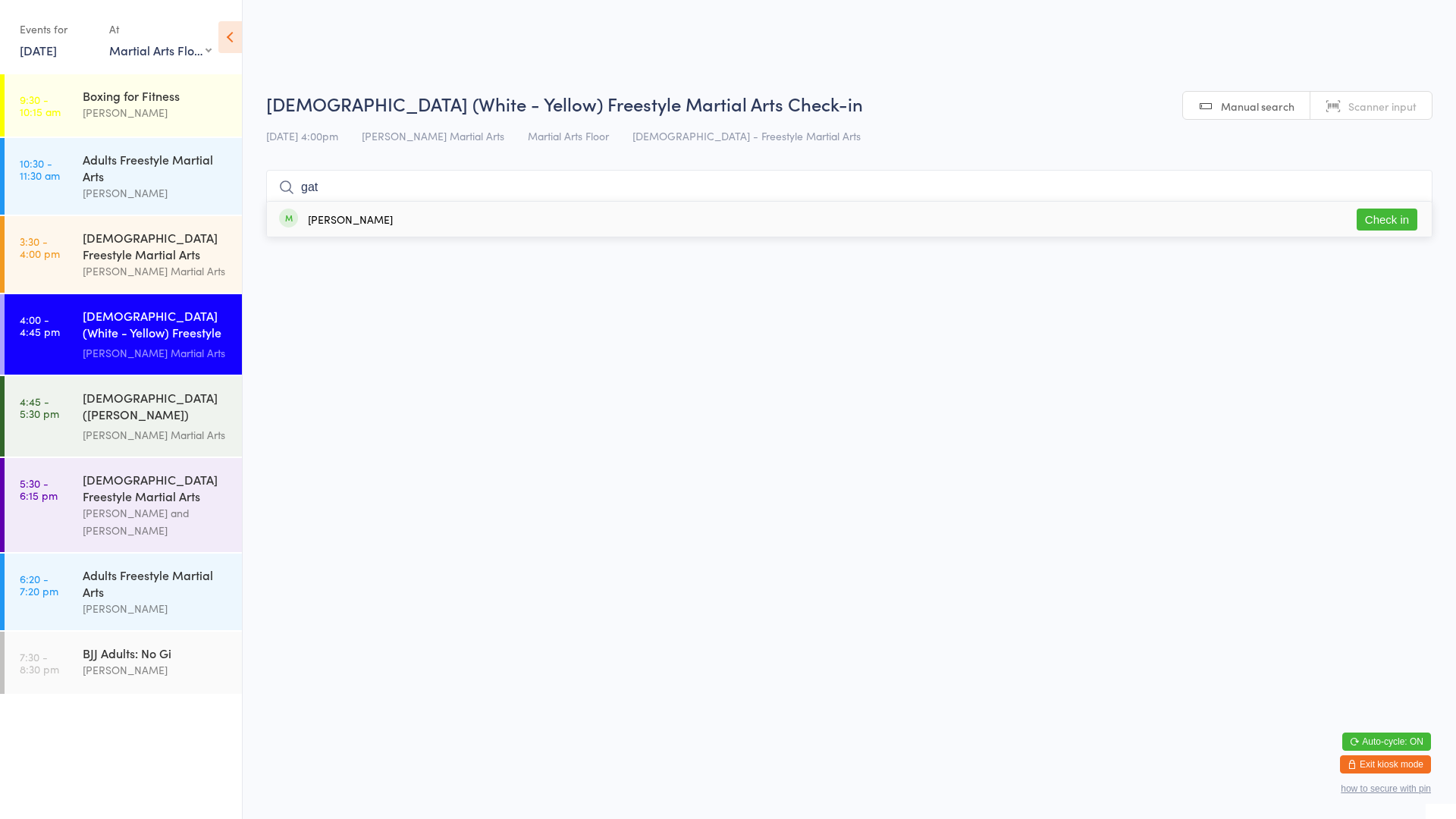
type input "gat"
click at [1384, 222] on button "Check in" at bounding box center [1387, 219] width 60 height 22
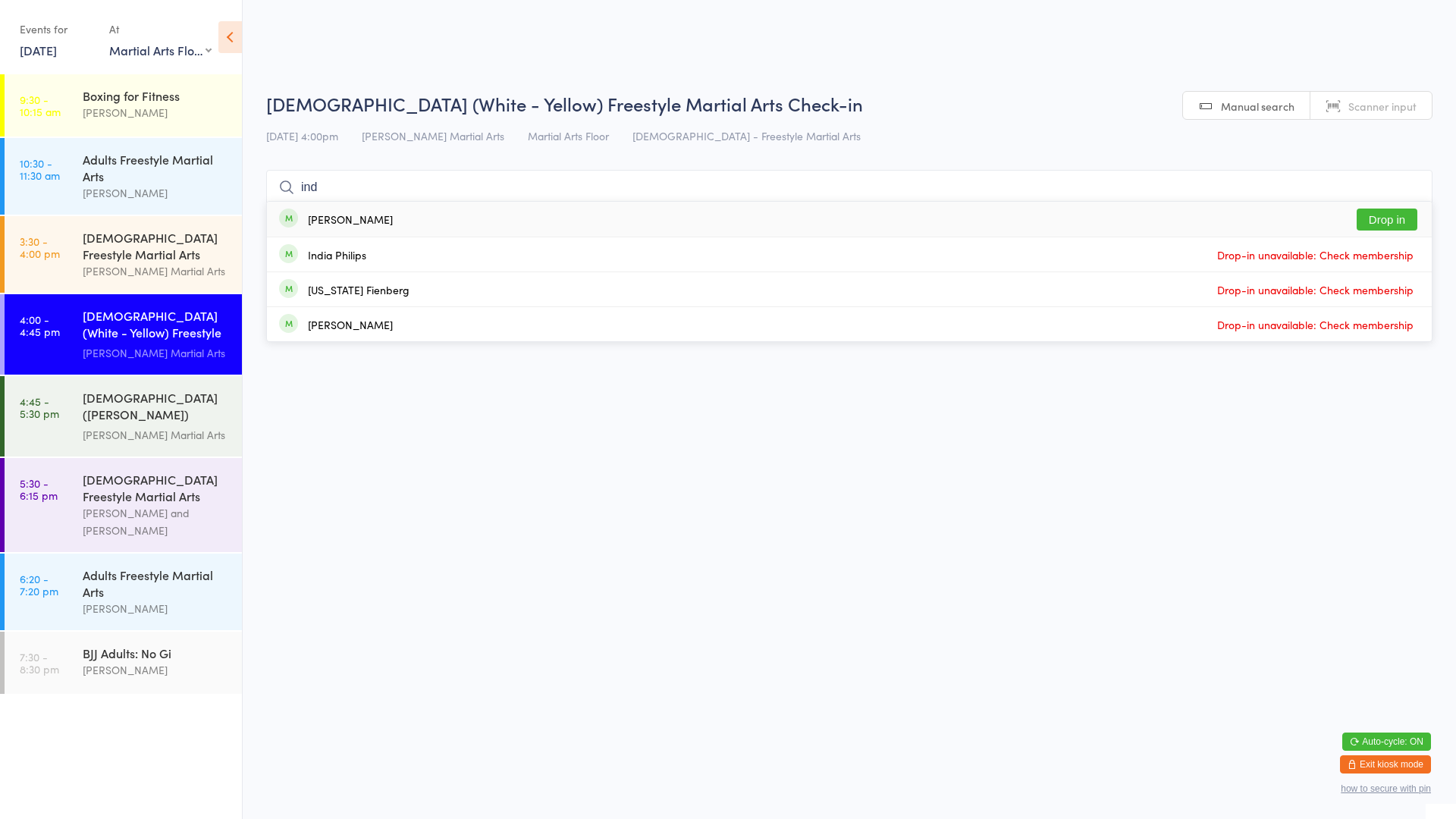
type input "ind"
click at [1385, 217] on button "Drop in" at bounding box center [1387, 219] width 60 height 22
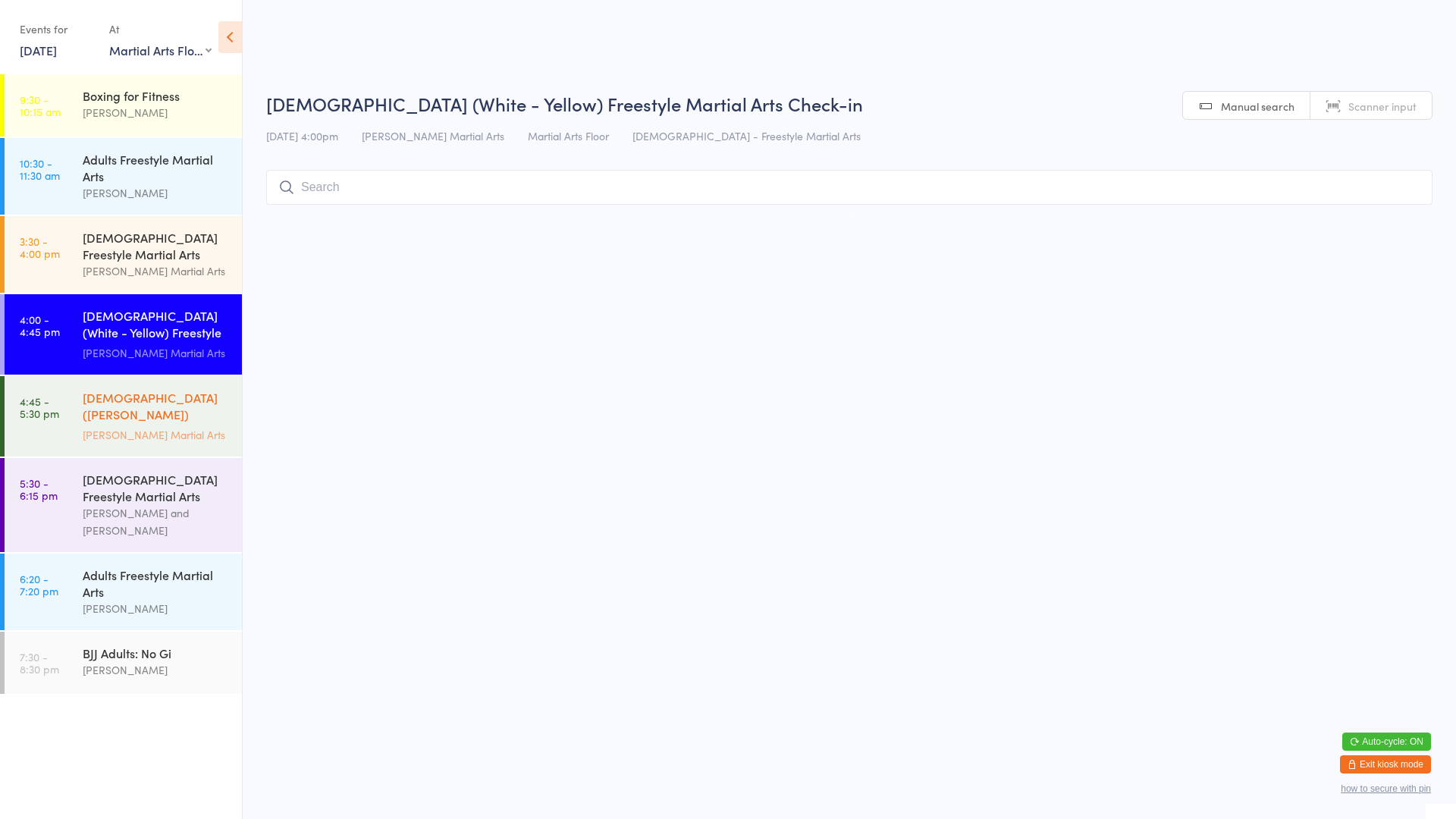
click at [119, 376] on div "[DEMOGRAPHIC_DATA] ([PERSON_NAME]) Freestyle Martial Arts [PERSON_NAME] Martial…" at bounding box center [162, 415] width 159 height 81
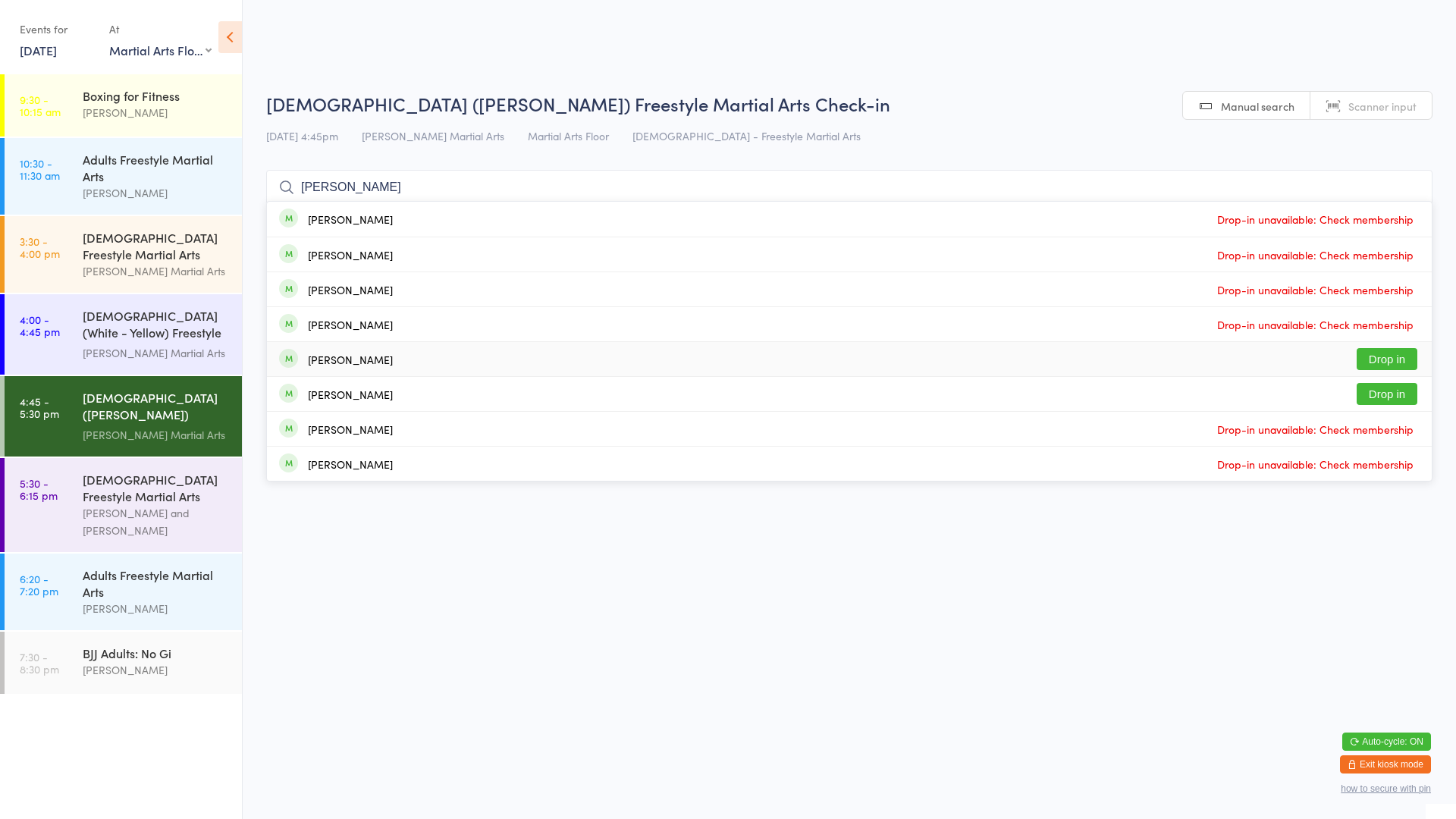
type input "[PERSON_NAME]"
click at [1381, 350] on button "Drop in" at bounding box center [1387, 359] width 60 height 22
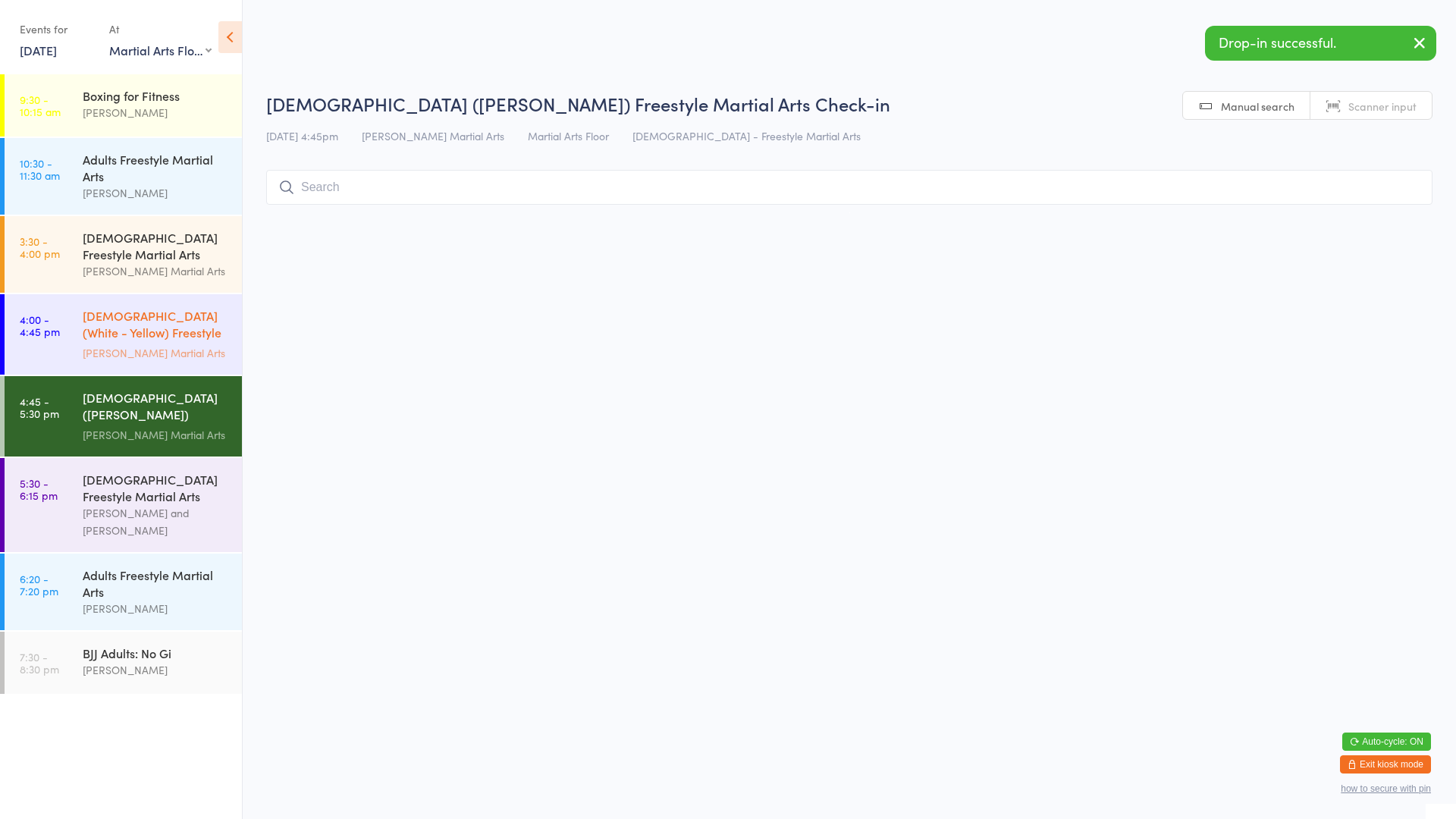
click at [159, 329] on div "[DEMOGRAPHIC_DATA] (White - Yellow) Freestyle Martial Arts" at bounding box center [155, 325] width 147 height 37
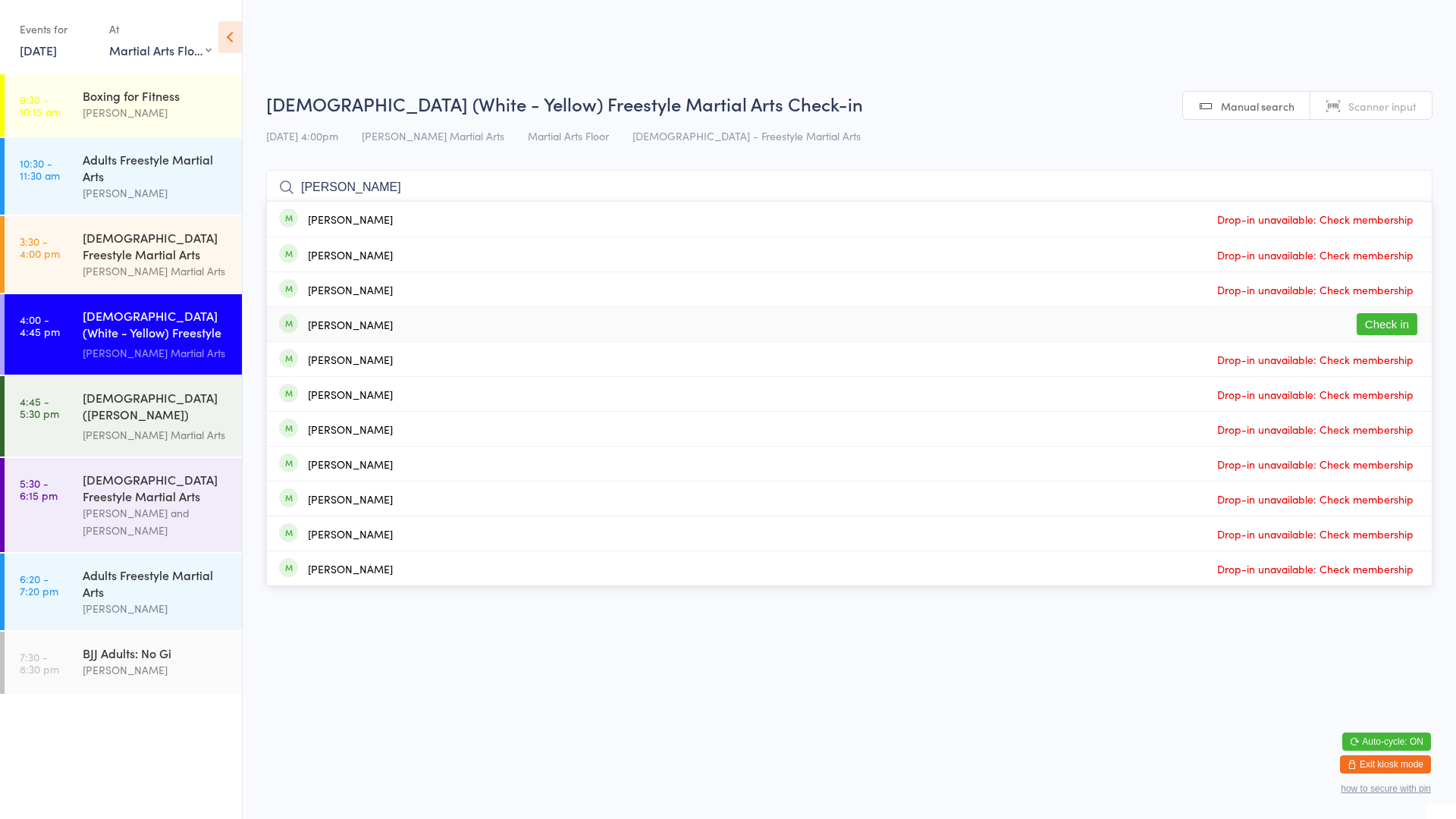
type input "[PERSON_NAME]"
click at [301, 327] on div "[PERSON_NAME]" at bounding box center [335, 324] width 114 height 16
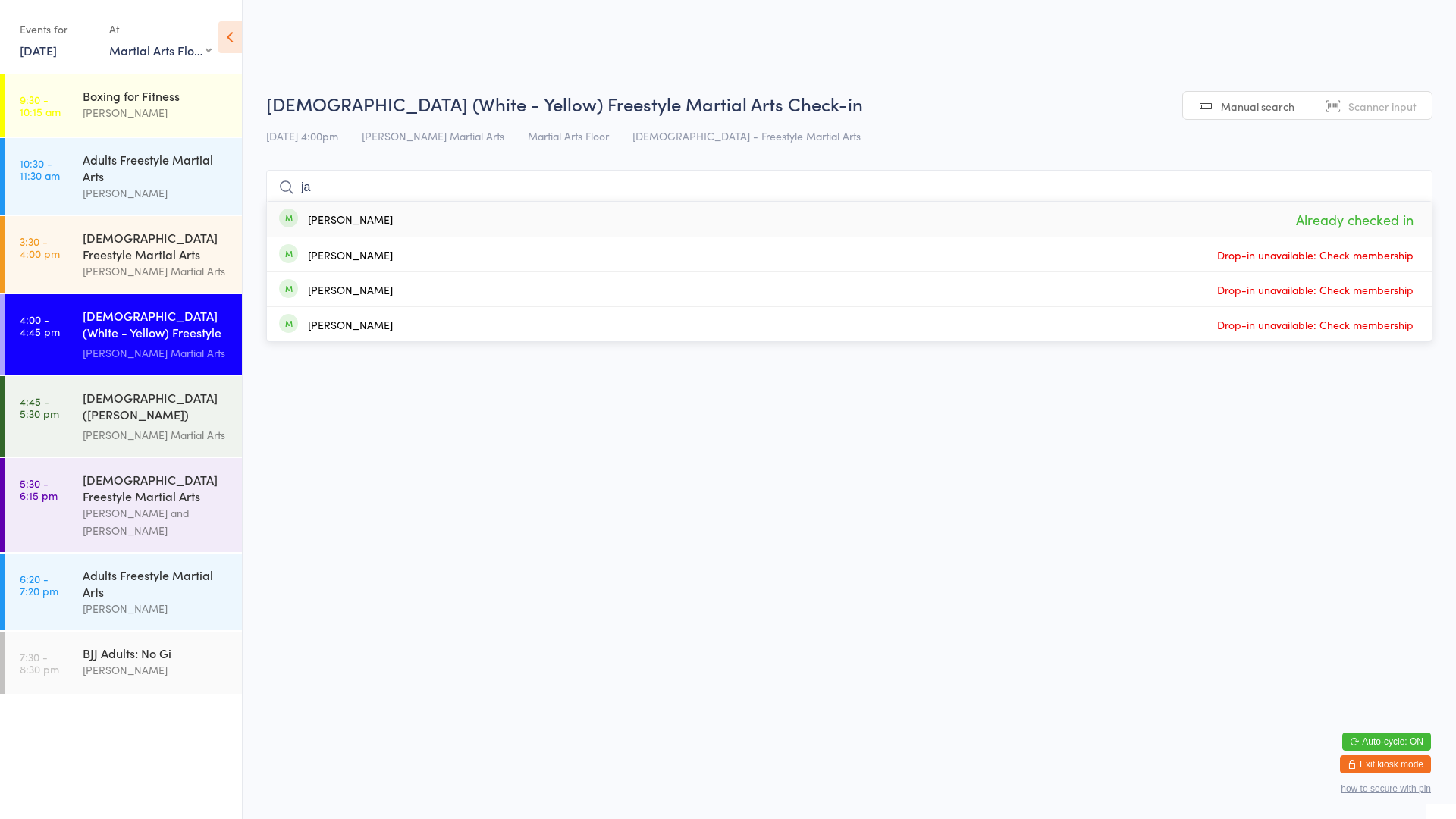
type input "j"
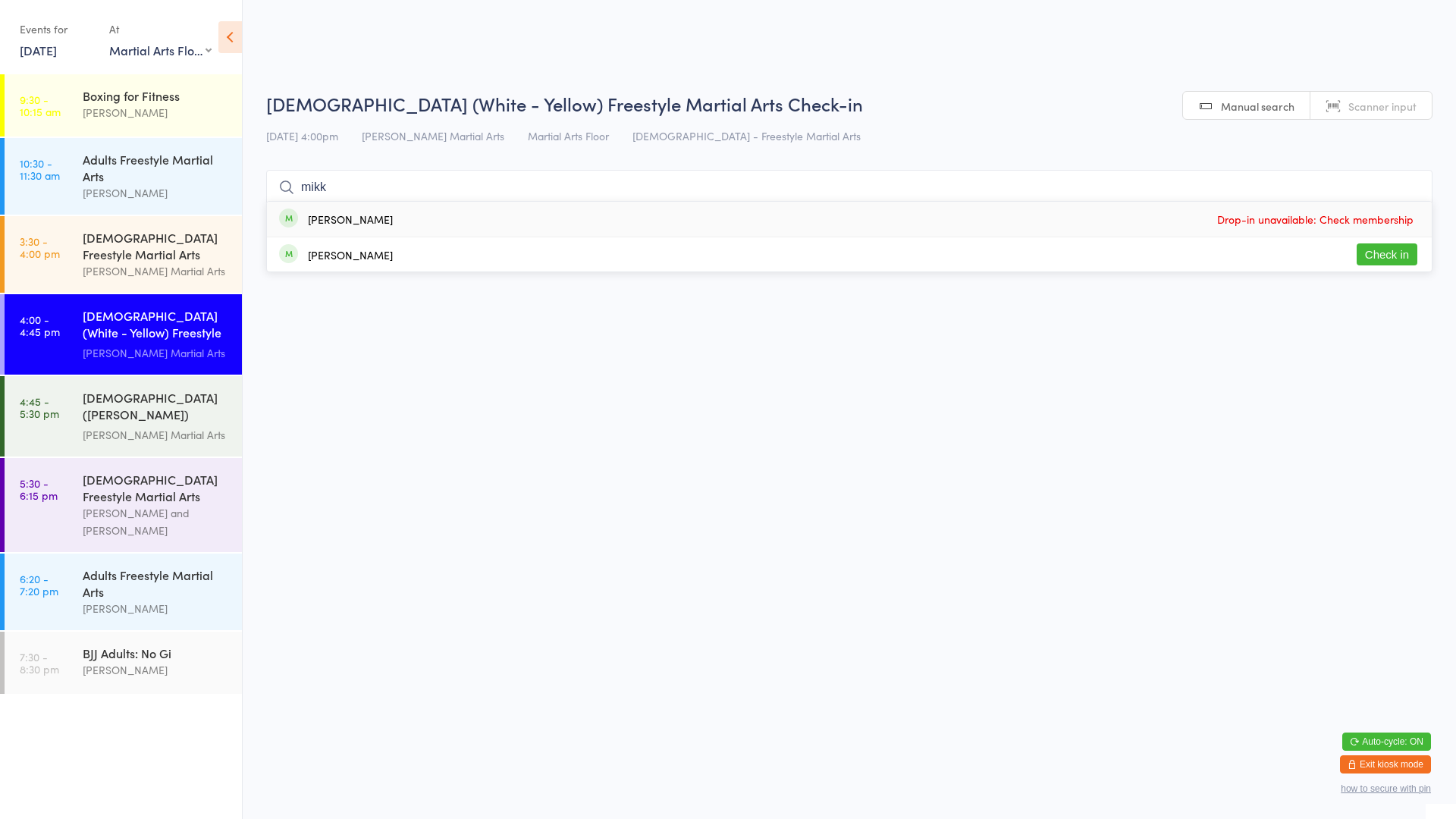
type input "mikk"
click at [1379, 251] on button "Check in" at bounding box center [1387, 254] width 60 height 22
type input "k"
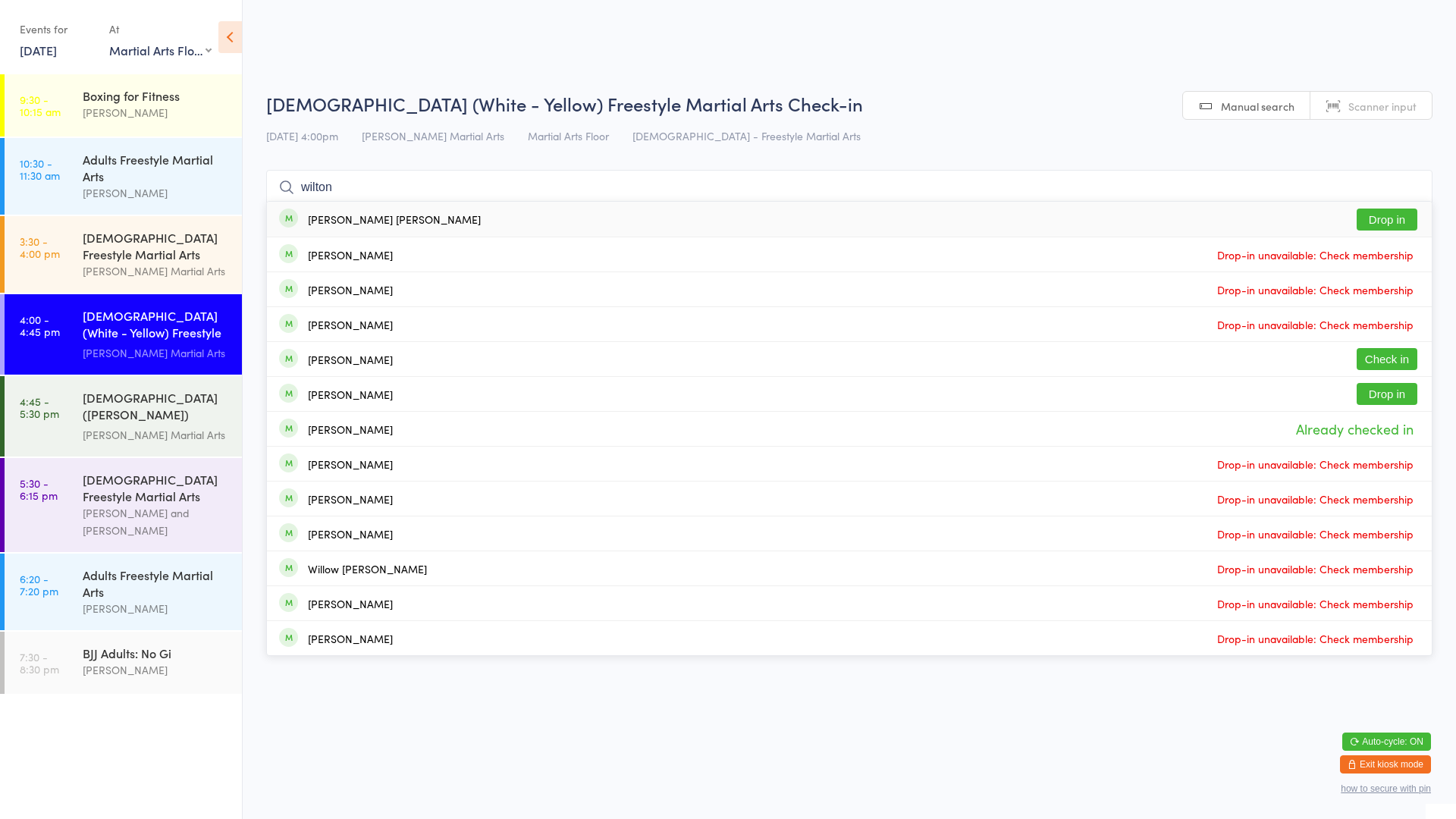
type input "wilton"
click at [1395, 217] on button "Drop in" at bounding box center [1387, 219] width 60 height 22
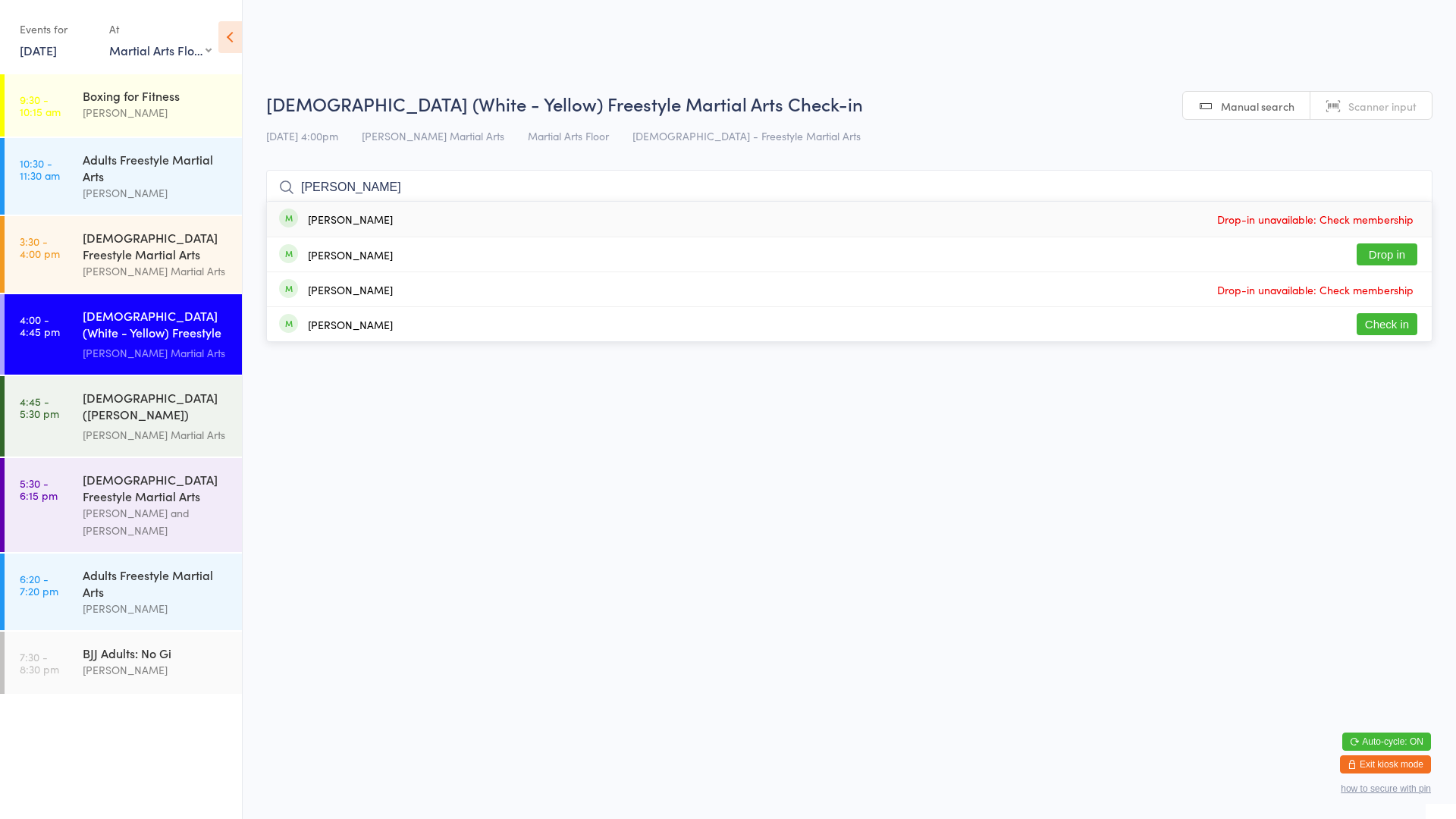
type input "[PERSON_NAME]"
click at [1391, 326] on button "Check in" at bounding box center [1387, 324] width 60 height 22
type input "ru"
click at [1373, 250] on button "Check in" at bounding box center [1387, 254] width 60 height 22
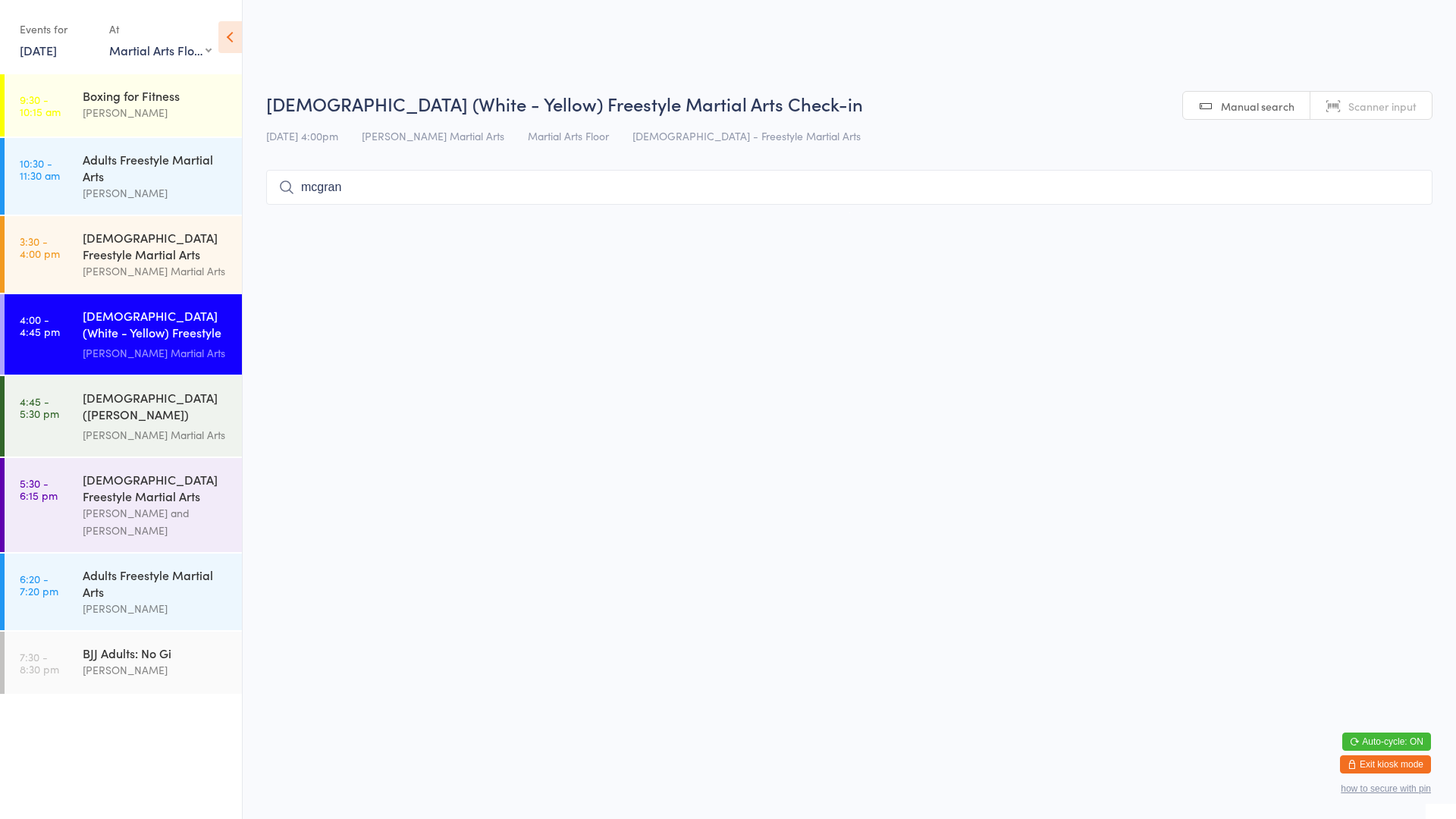
type input "[PERSON_NAME]"
type input "gre"
click at [1386, 257] on button "Check in" at bounding box center [1387, 254] width 60 height 22
type input "o"
type input "varun"
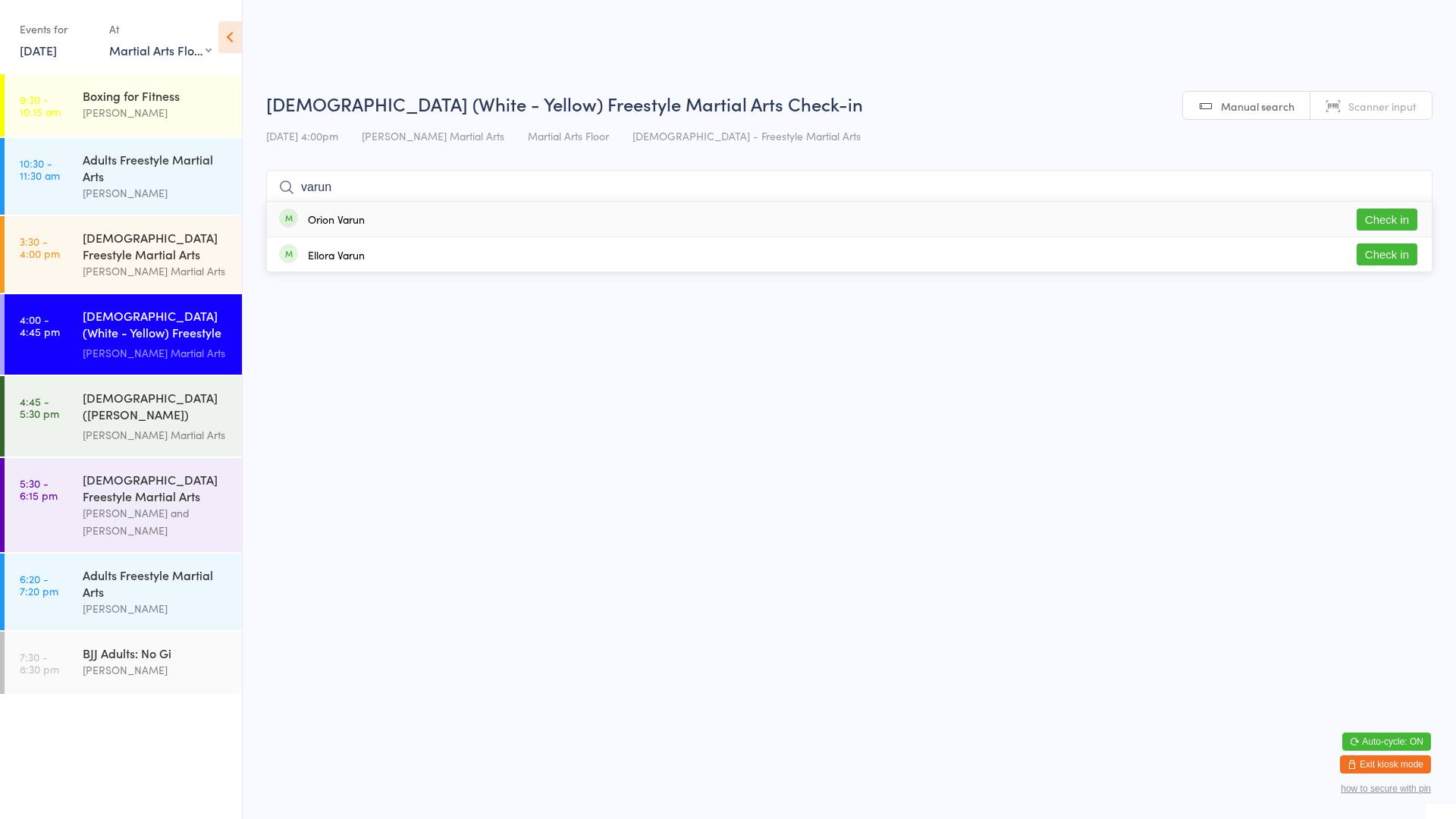
click at [1391, 216] on button "Check in" at bounding box center [1387, 219] width 60 height 22
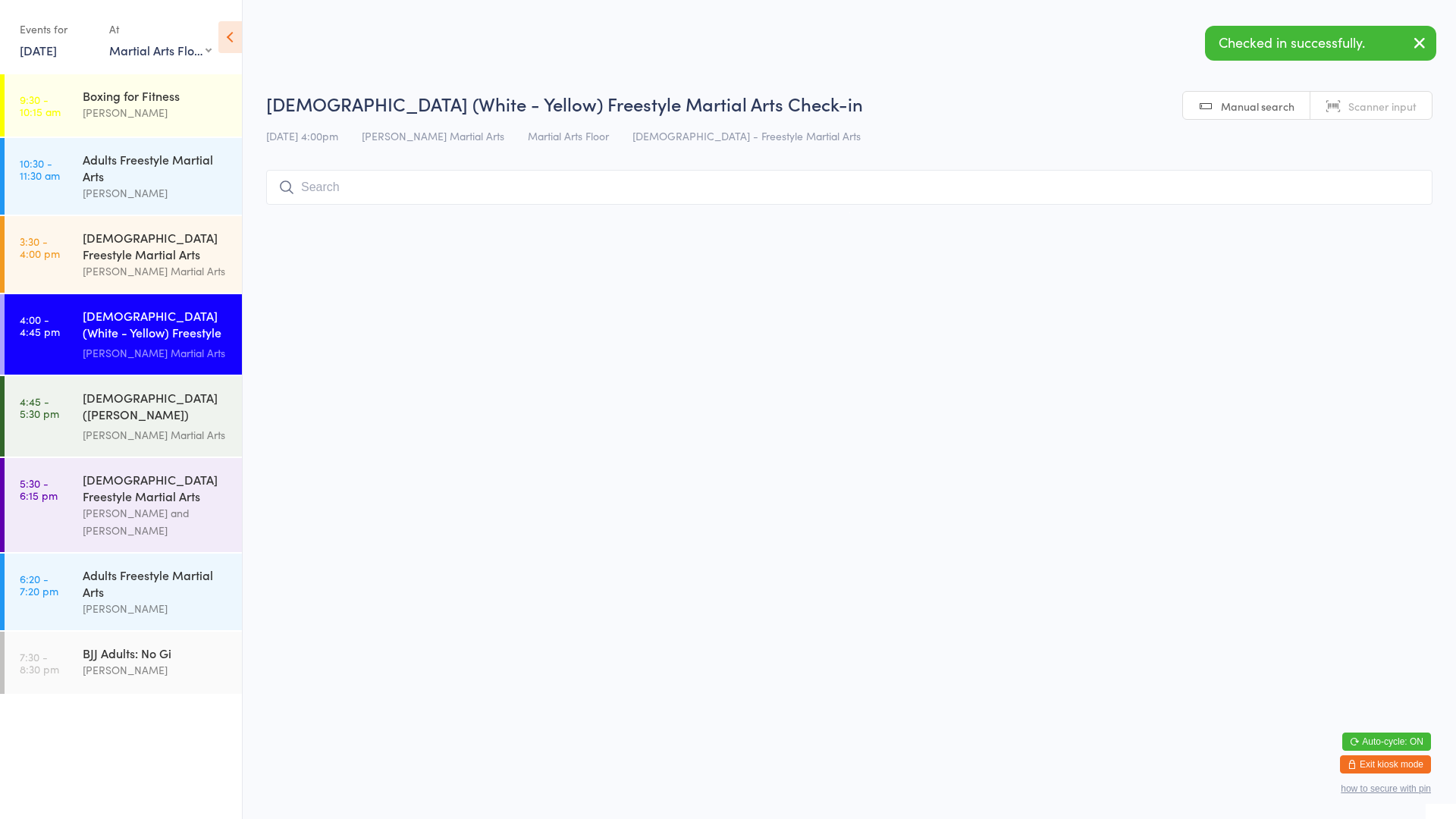
click at [1296, 179] on input "search" at bounding box center [848, 187] width 1166 height 35
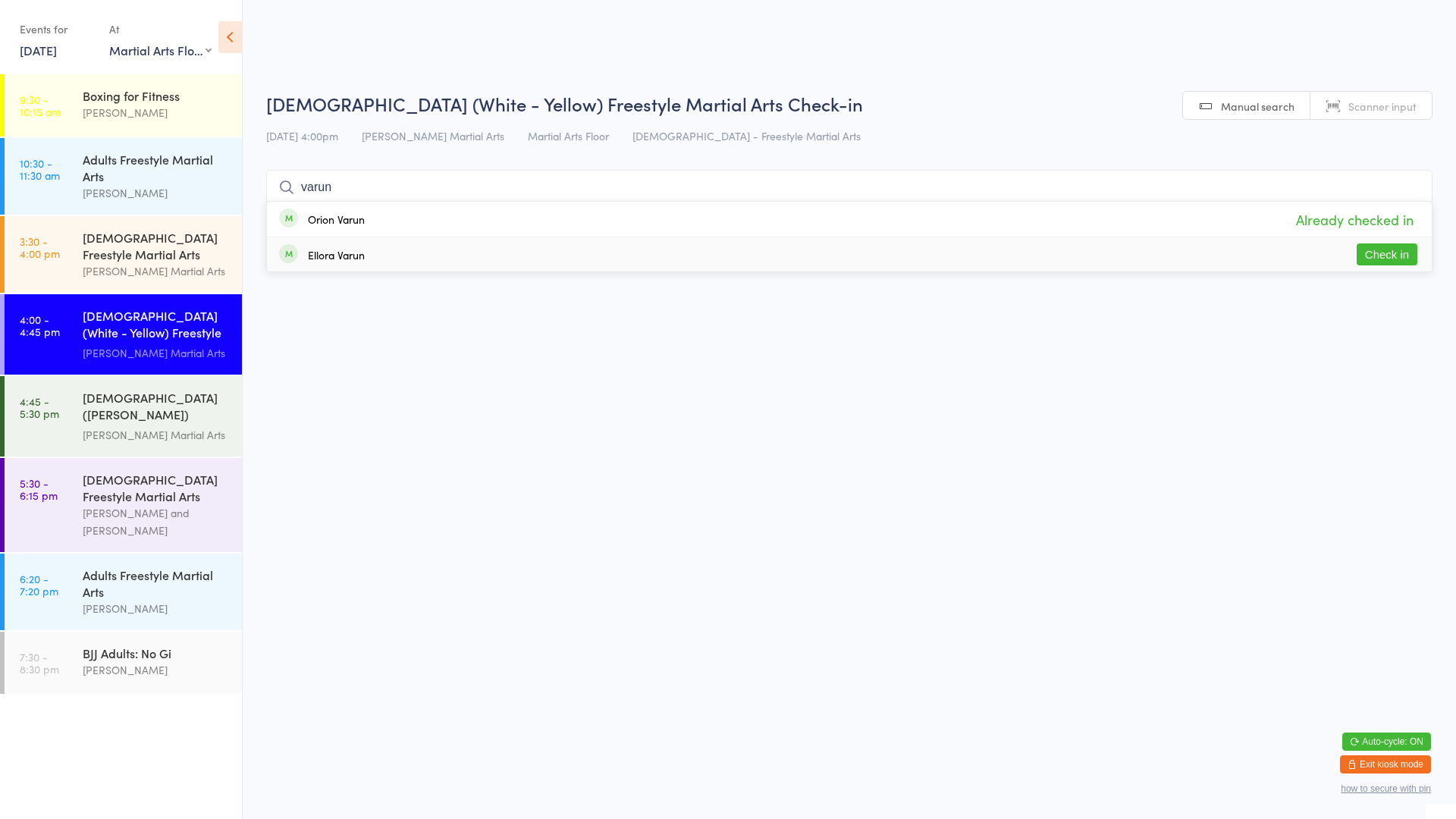
type input "varun"
click at [1398, 248] on button "Check in" at bounding box center [1387, 254] width 60 height 22
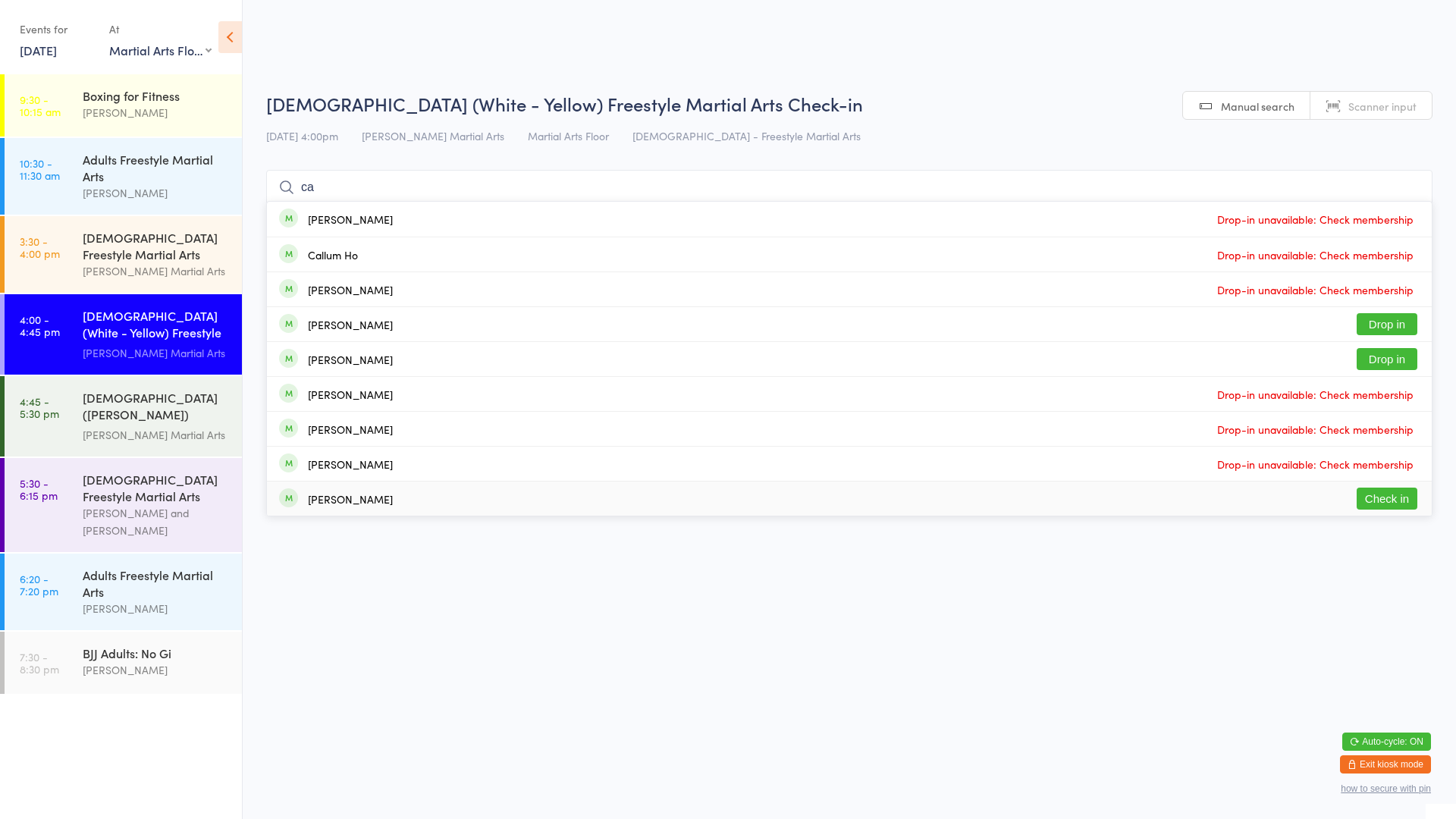
drag, startPoint x: 1180, startPoint y: 499, endPoint x: 1134, endPoint y: 523, distance: 51.9
click at [1142, 526] on html "You have now entered Kiosk Mode. Members will be able to check themselves in us…" at bounding box center [728, 410] width 1456 height 819
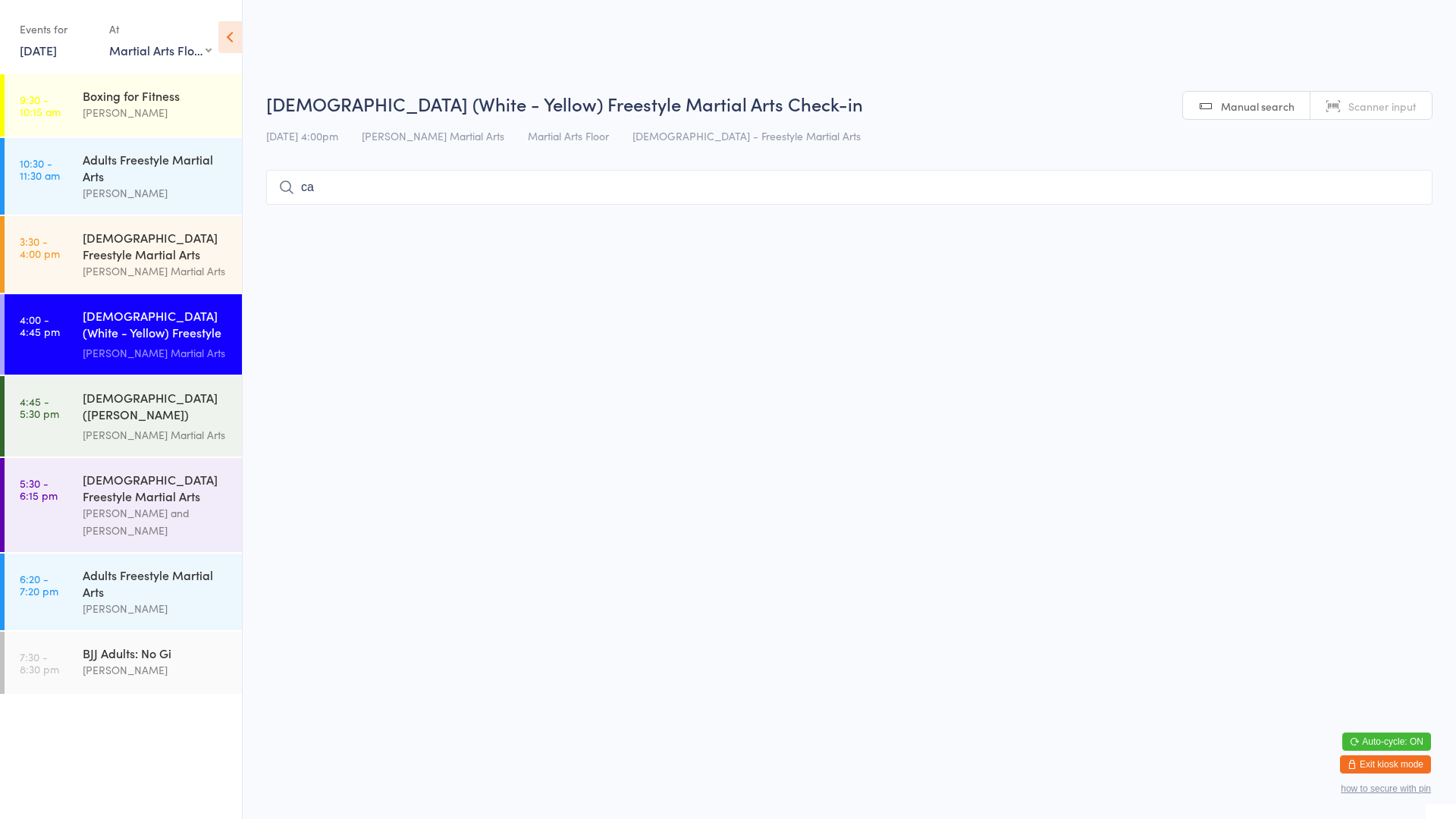
click at [664, 185] on input "ca" at bounding box center [848, 187] width 1166 height 35
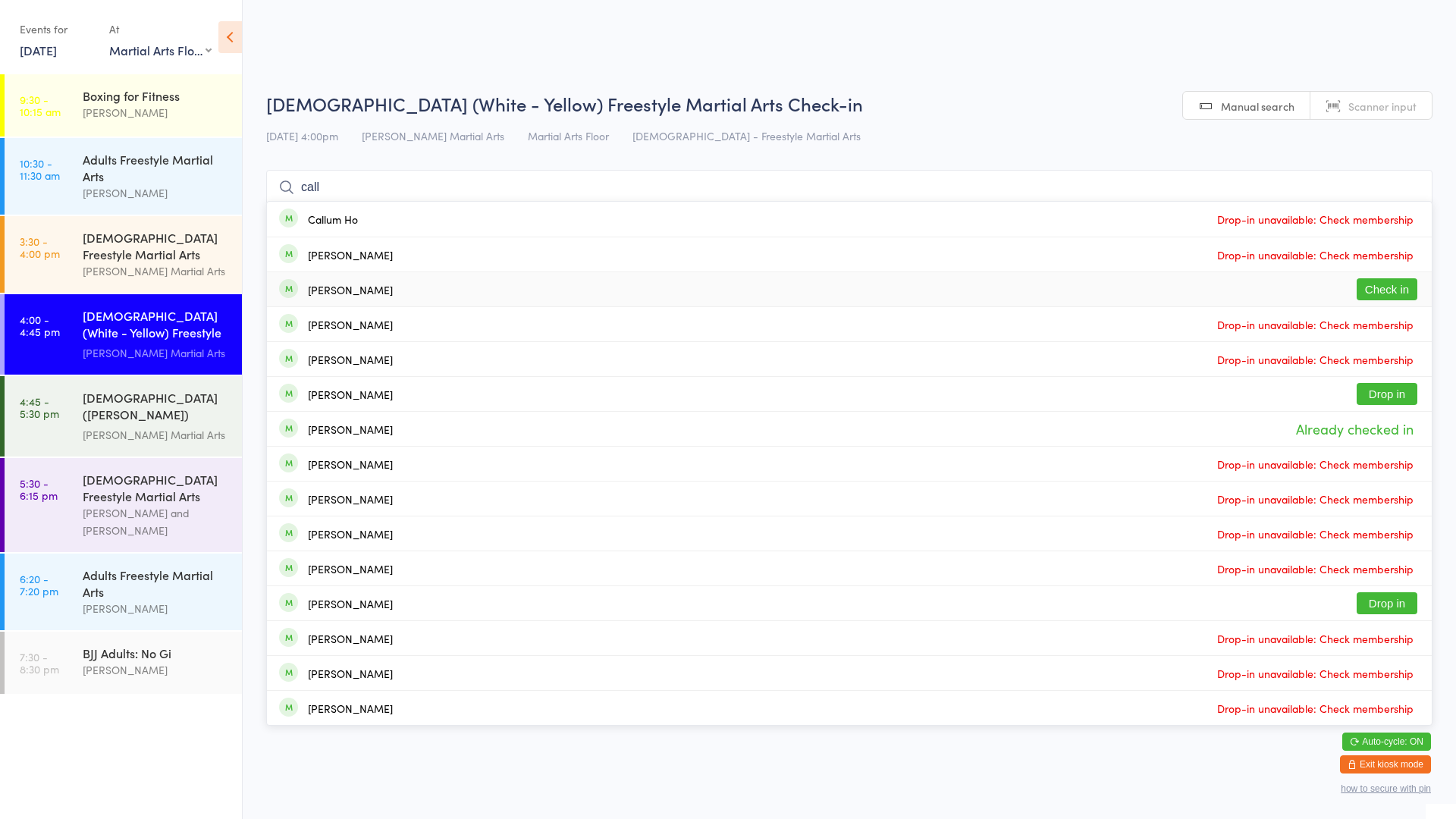
type input "call"
click at [1396, 289] on button "Check in" at bounding box center [1387, 289] width 60 height 22
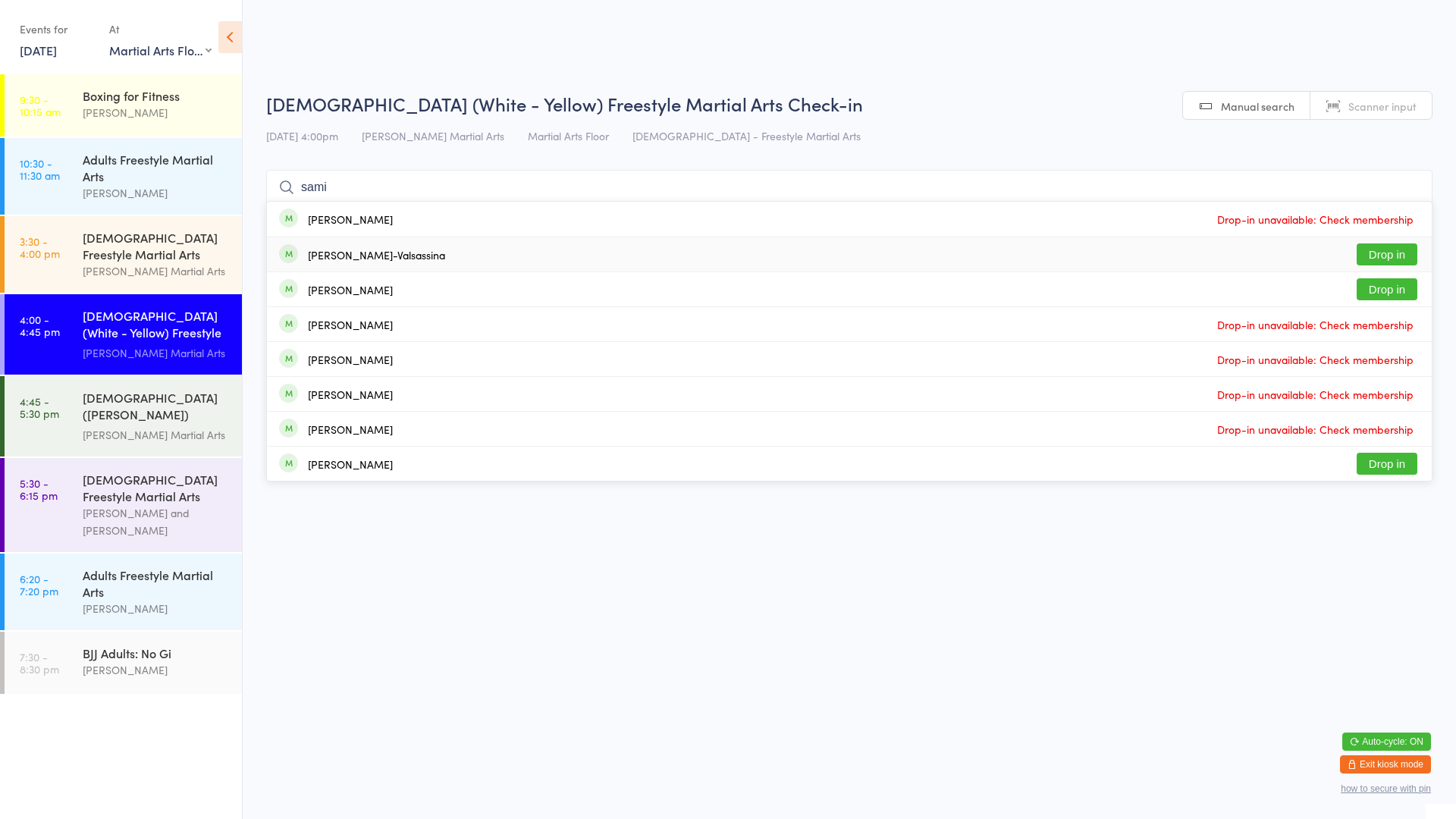
type input "sami"
click at [1386, 255] on button "Drop in" at bounding box center [1387, 254] width 60 height 22
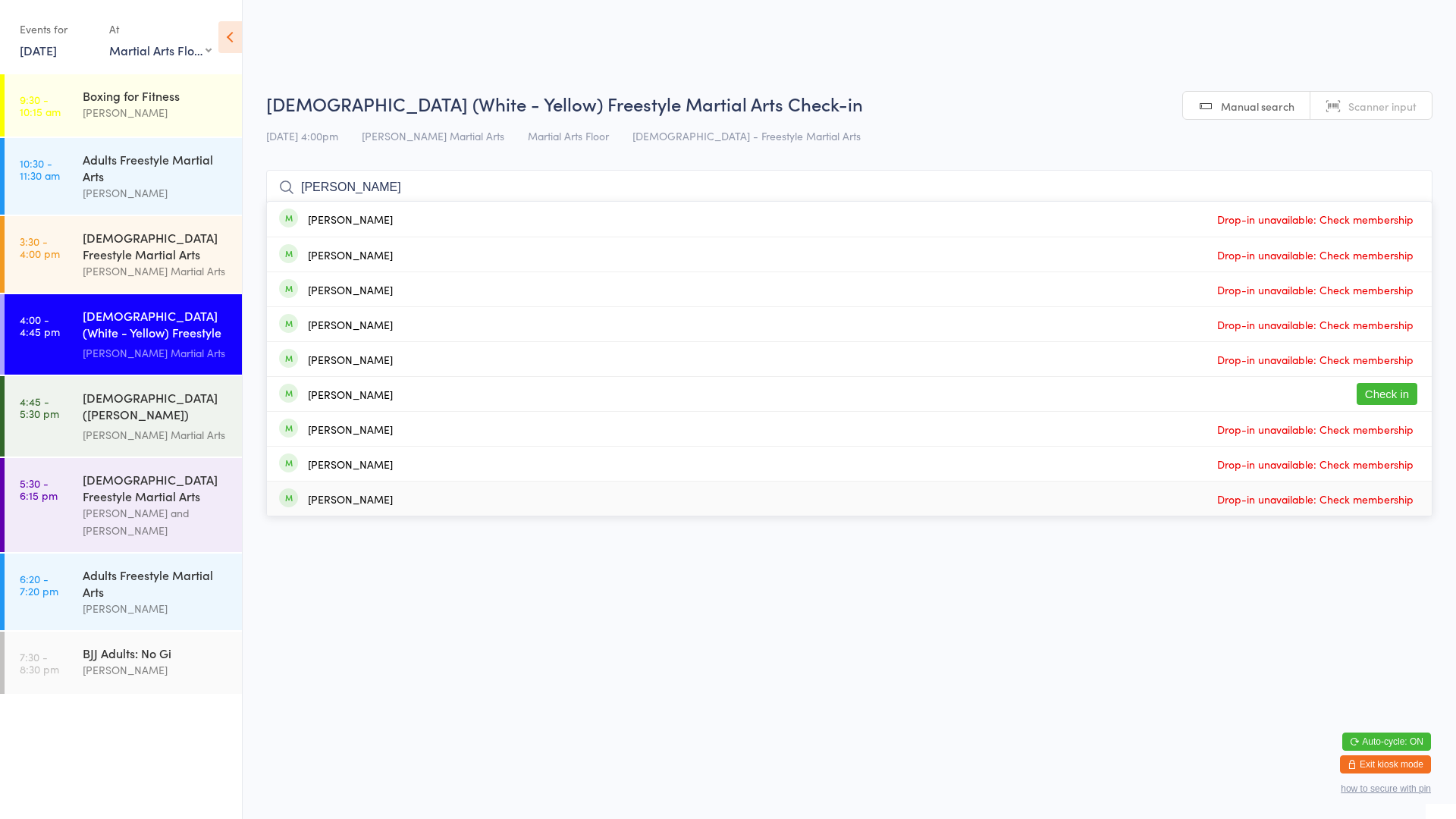
type input "[PERSON_NAME]"
click at [336, 398] on div "[PERSON_NAME]" at bounding box center [349, 394] width 84 height 12
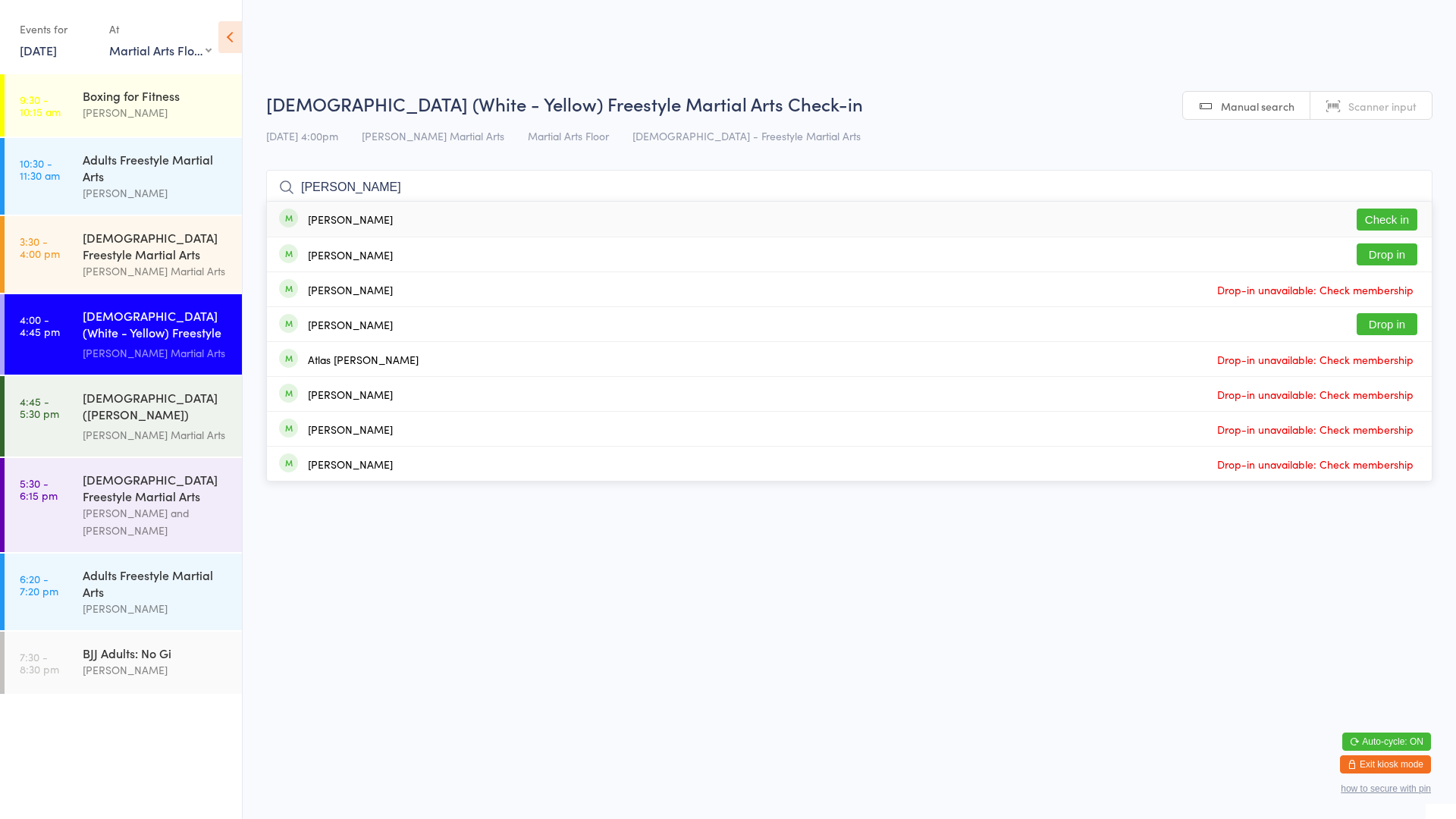
type input "[PERSON_NAME]"
click at [1401, 220] on button "Check in" at bounding box center [1387, 219] width 60 height 22
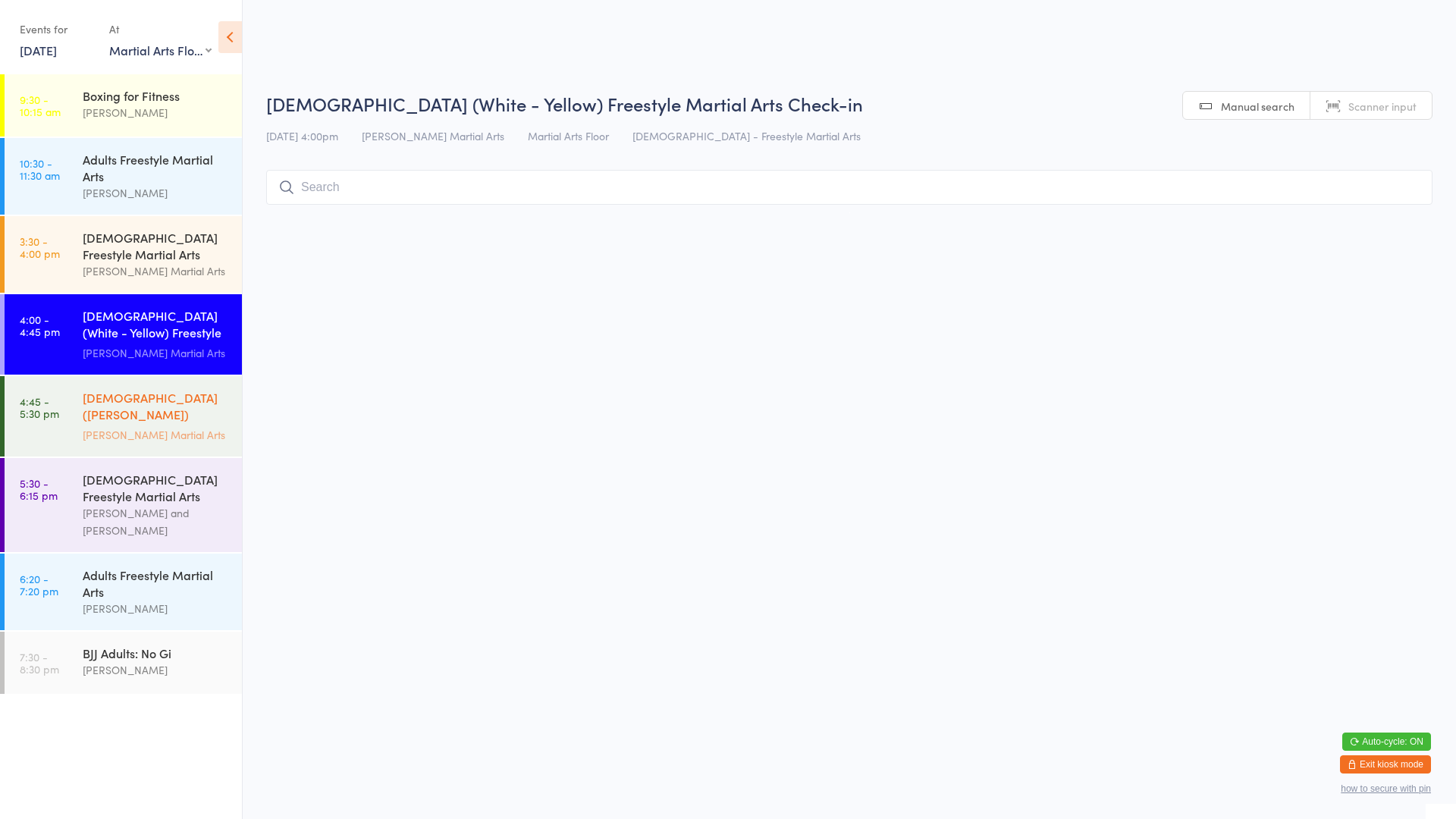
click at [90, 410] on div "[DEMOGRAPHIC_DATA] ([PERSON_NAME]) Freestyle Martial Arts" at bounding box center [155, 408] width 147 height 37
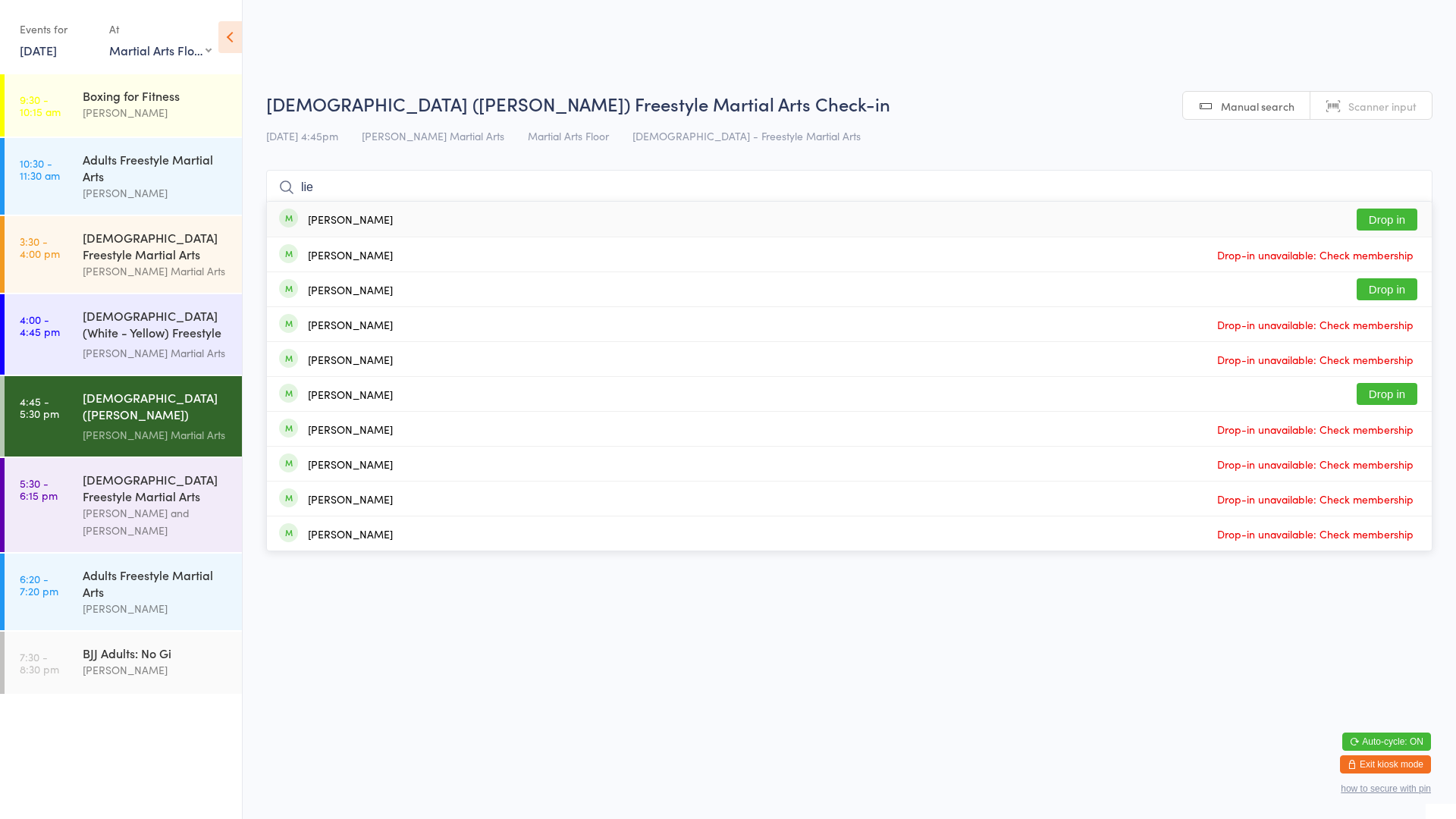
type input "lie"
click at [1389, 227] on button "Drop in" at bounding box center [1387, 219] width 60 height 22
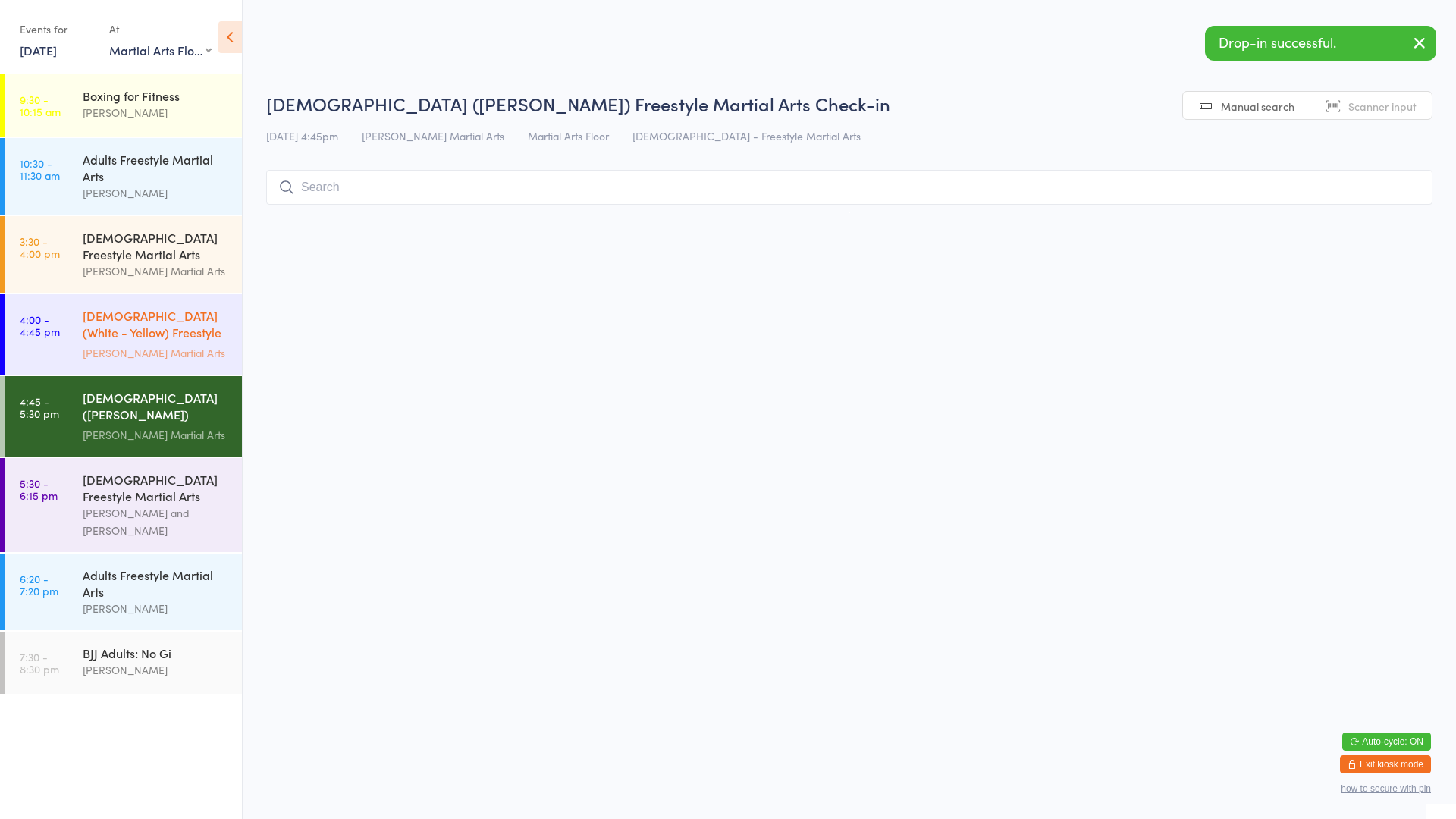
click at [84, 328] on div "[DEMOGRAPHIC_DATA] (White - Yellow) Freestyle Martial Arts" at bounding box center [155, 325] width 147 height 37
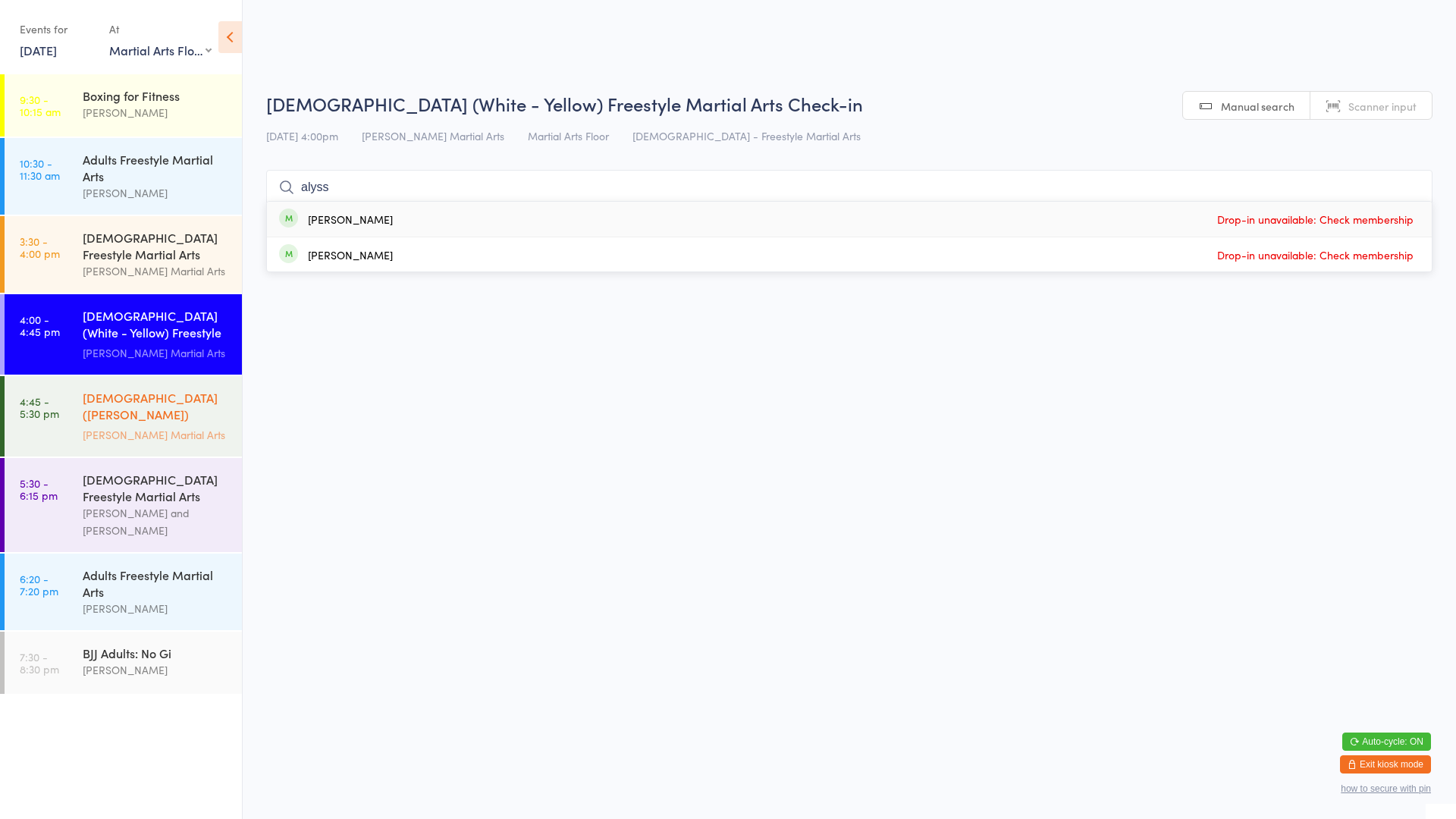
type input "alyss"
click at [105, 431] on div "[PERSON_NAME] Martial Arts" at bounding box center [155, 435] width 147 height 17
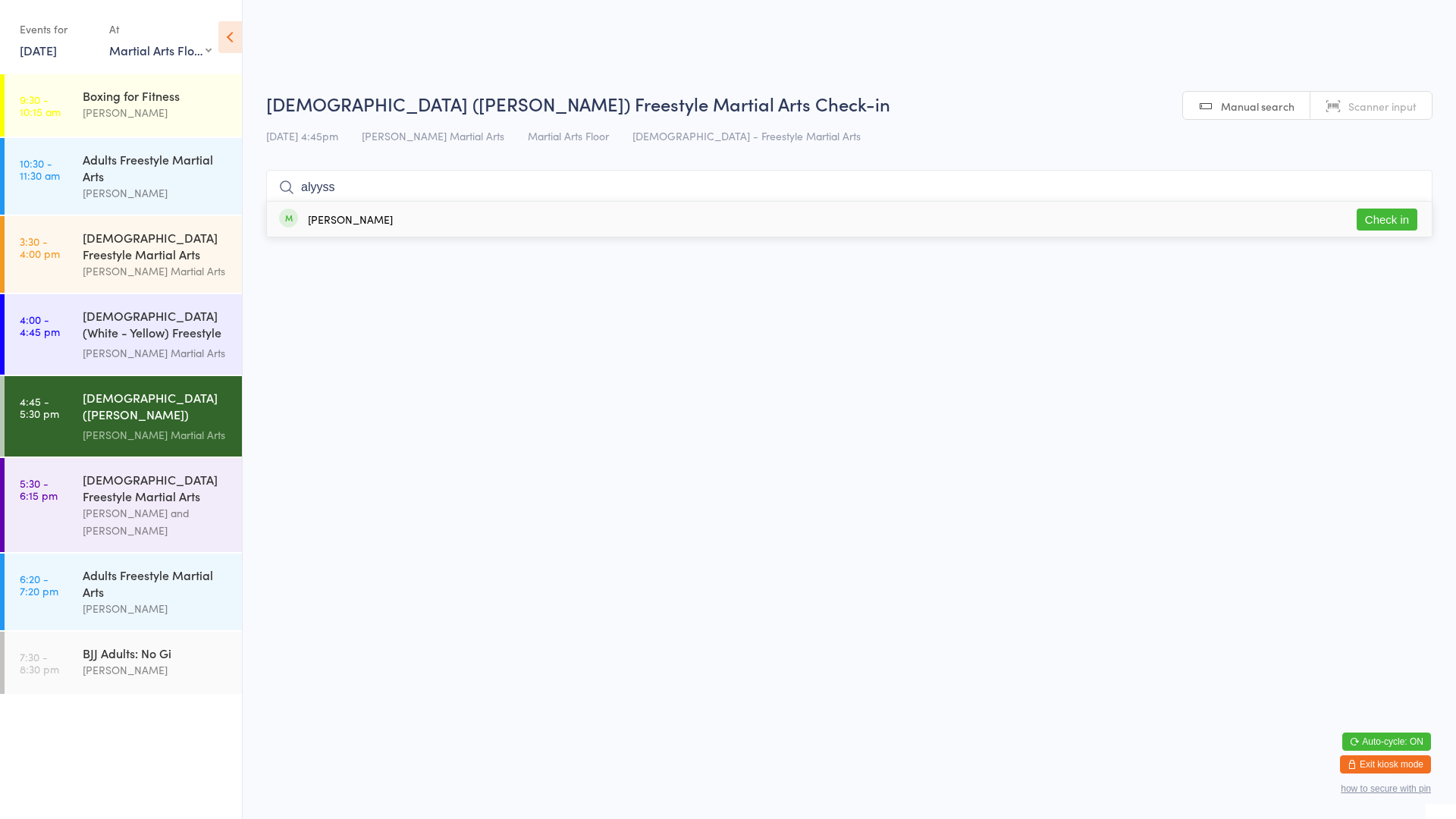
type input "alyyss"
click at [1386, 214] on button "Check in" at bounding box center [1387, 219] width 60 height 22
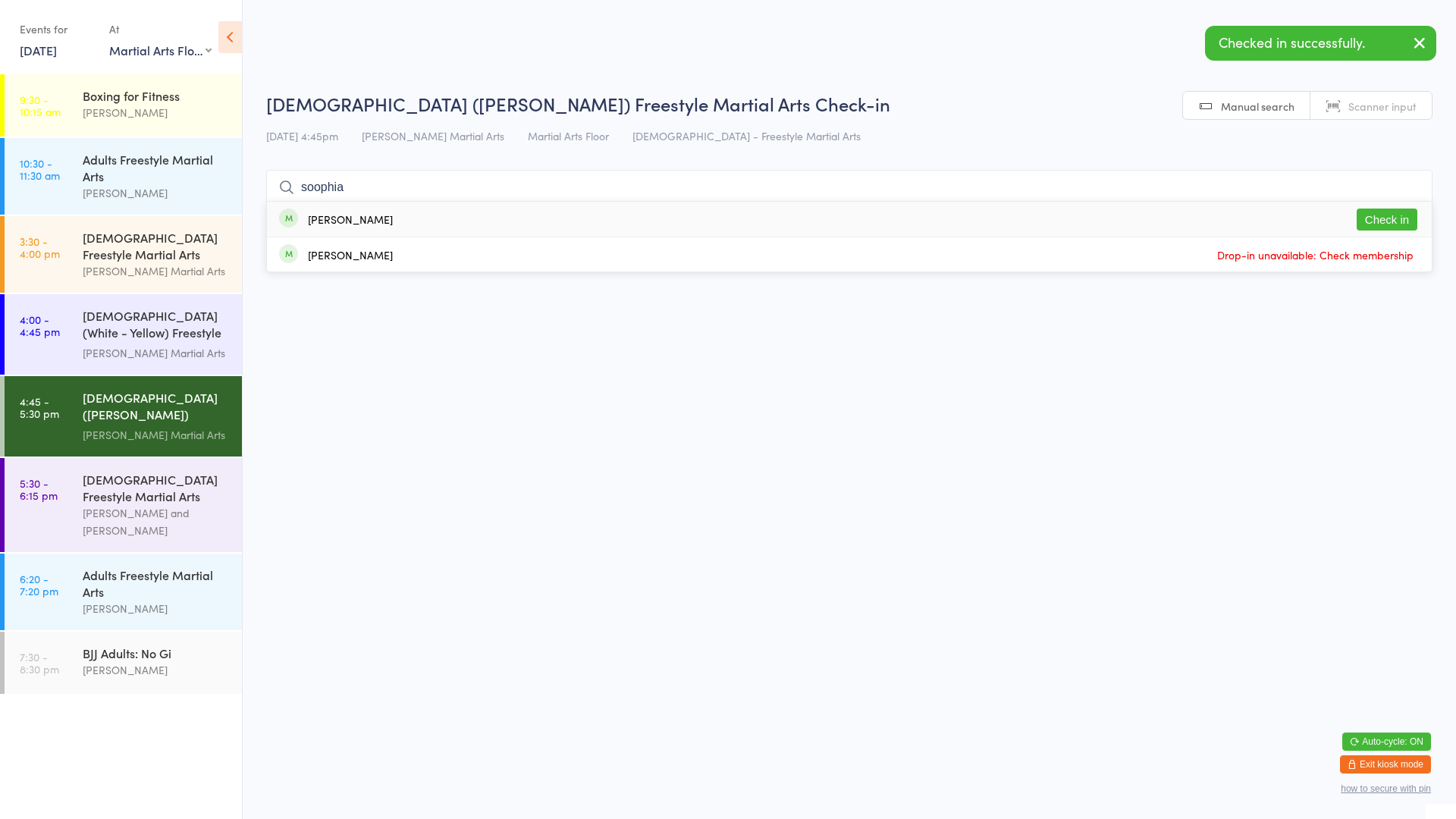
type input "soophia"
click at [1392, 220] on button "Check in" at bounding box center [1387, 219] width 60 height 22
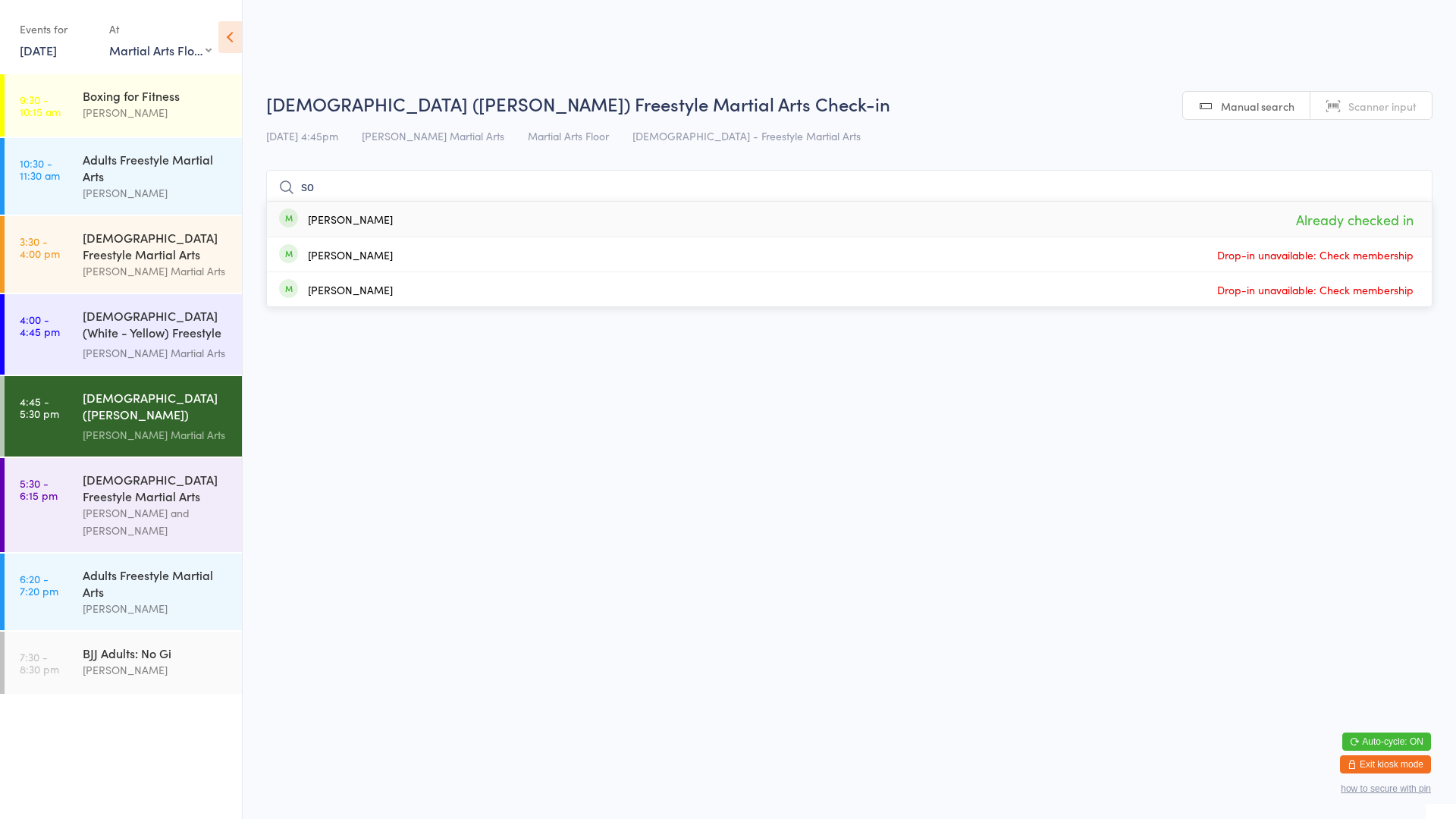
type input "s"
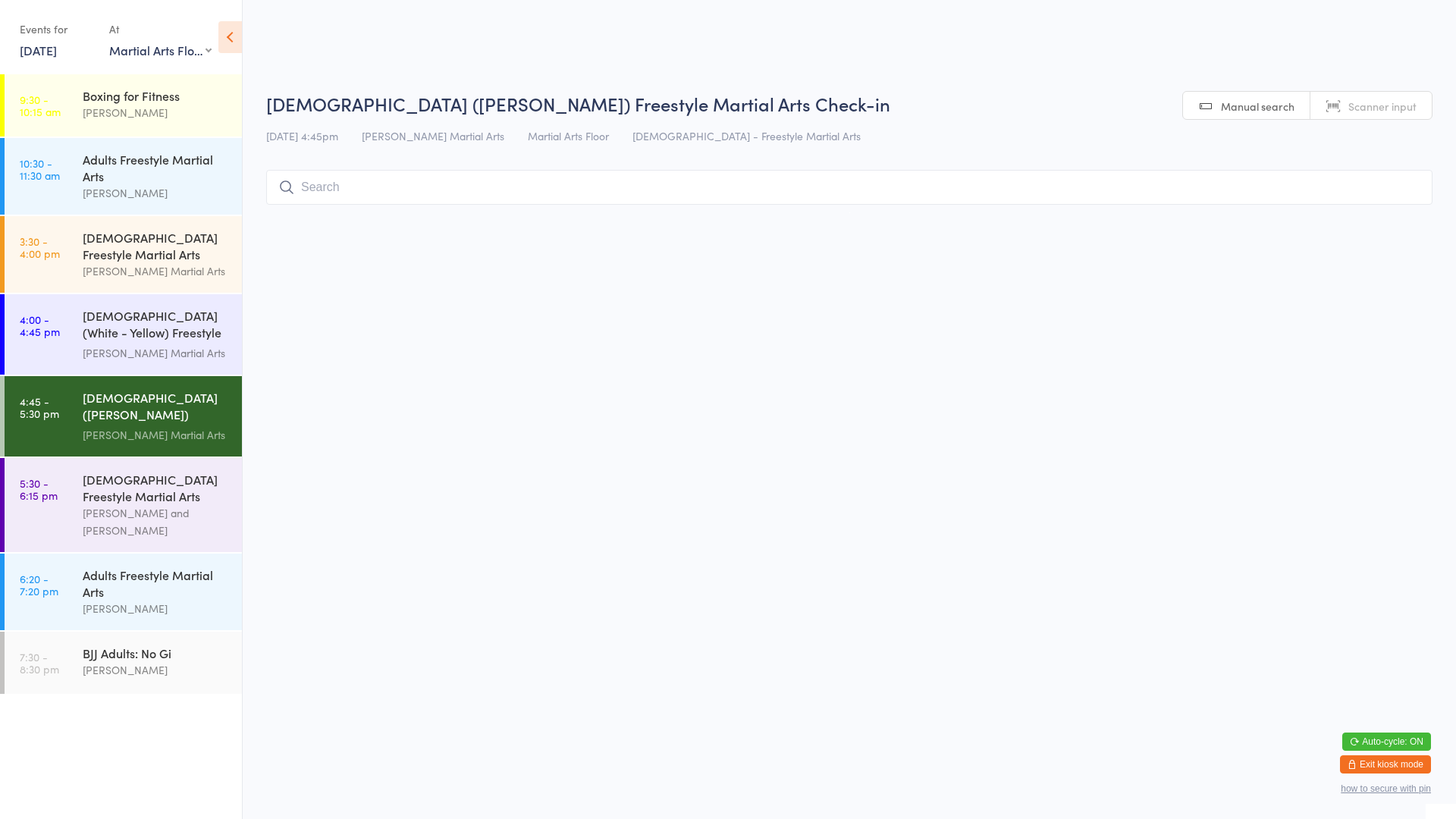
click at [422, 199] on input "search" at bounding box center [848, 187] width 1166 height 35
type input "[PERSON_NAME]"
click at [1391, 218] on button "Drop in" at bounding box center [1387, 219] width 60 height 22
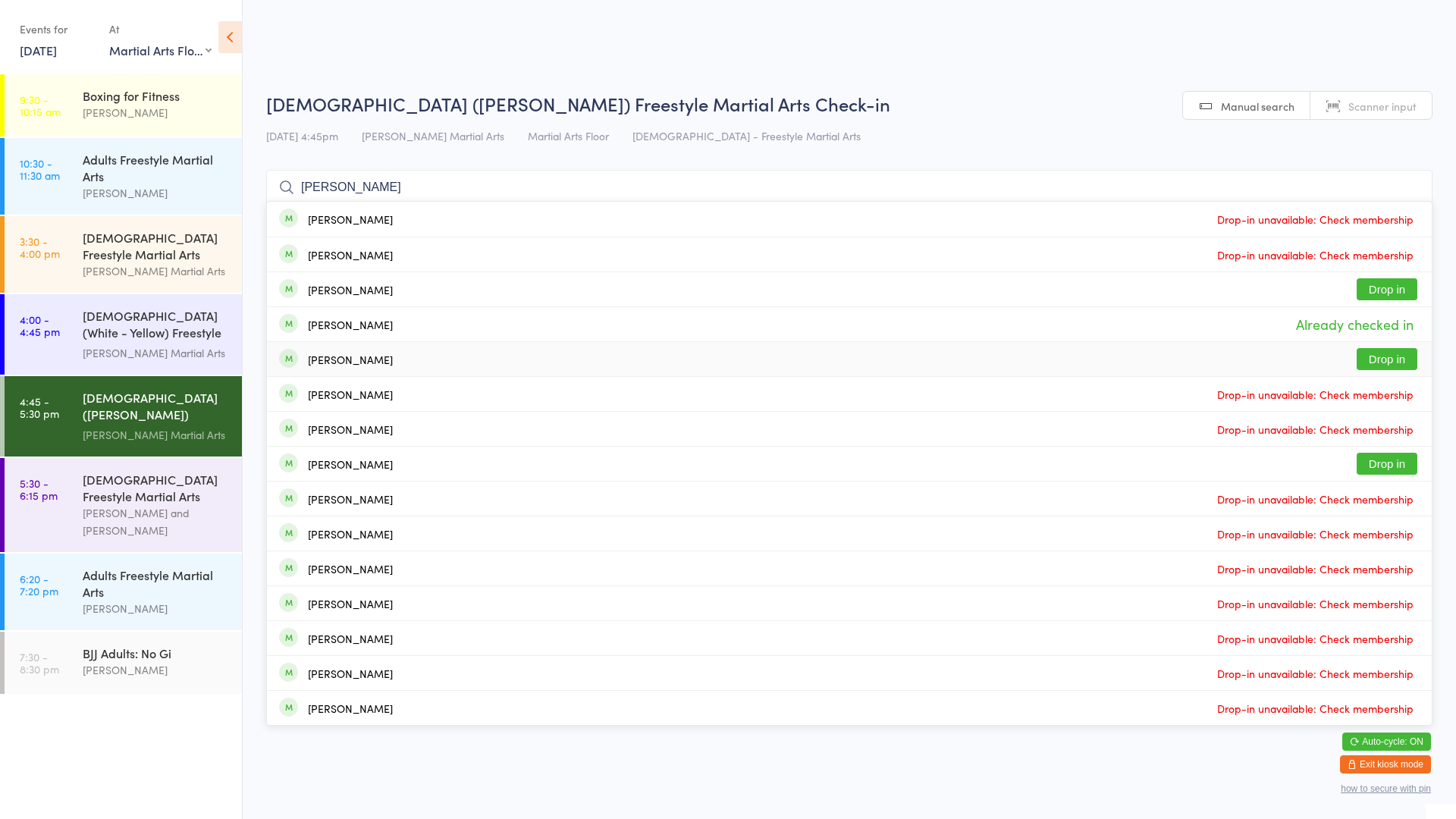
type input "[PERSON_NAME]"
click at [390, 355] on div "[PERSON_NAME] Drop in" at bounding box center [849, 358] width 1165 height 34
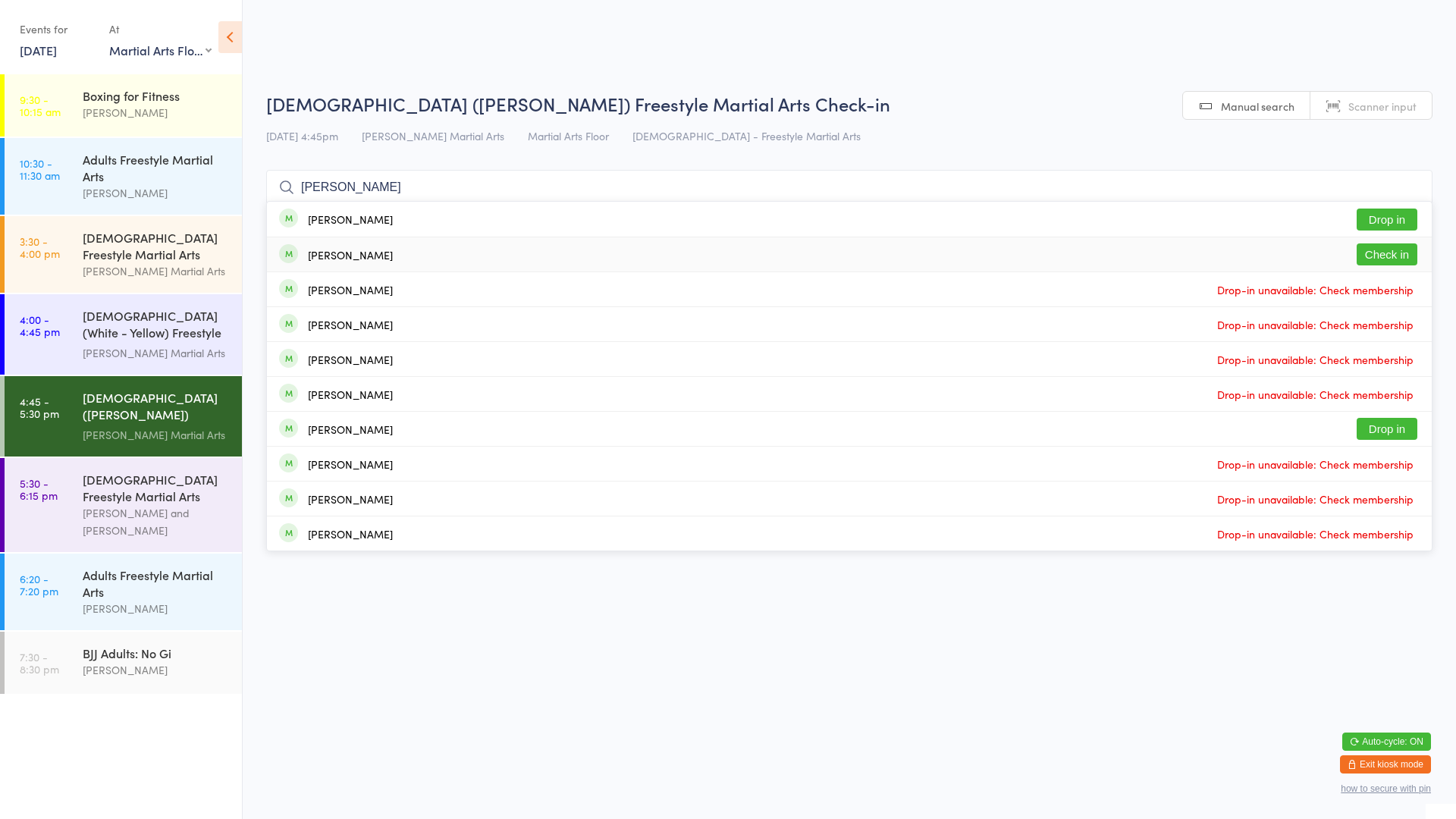
type input "[PERSON_NAME]"
click at [397, 260] on div "[PERSON_NAME] Check in" at bounding box center [849, 254] width 1165 height 34
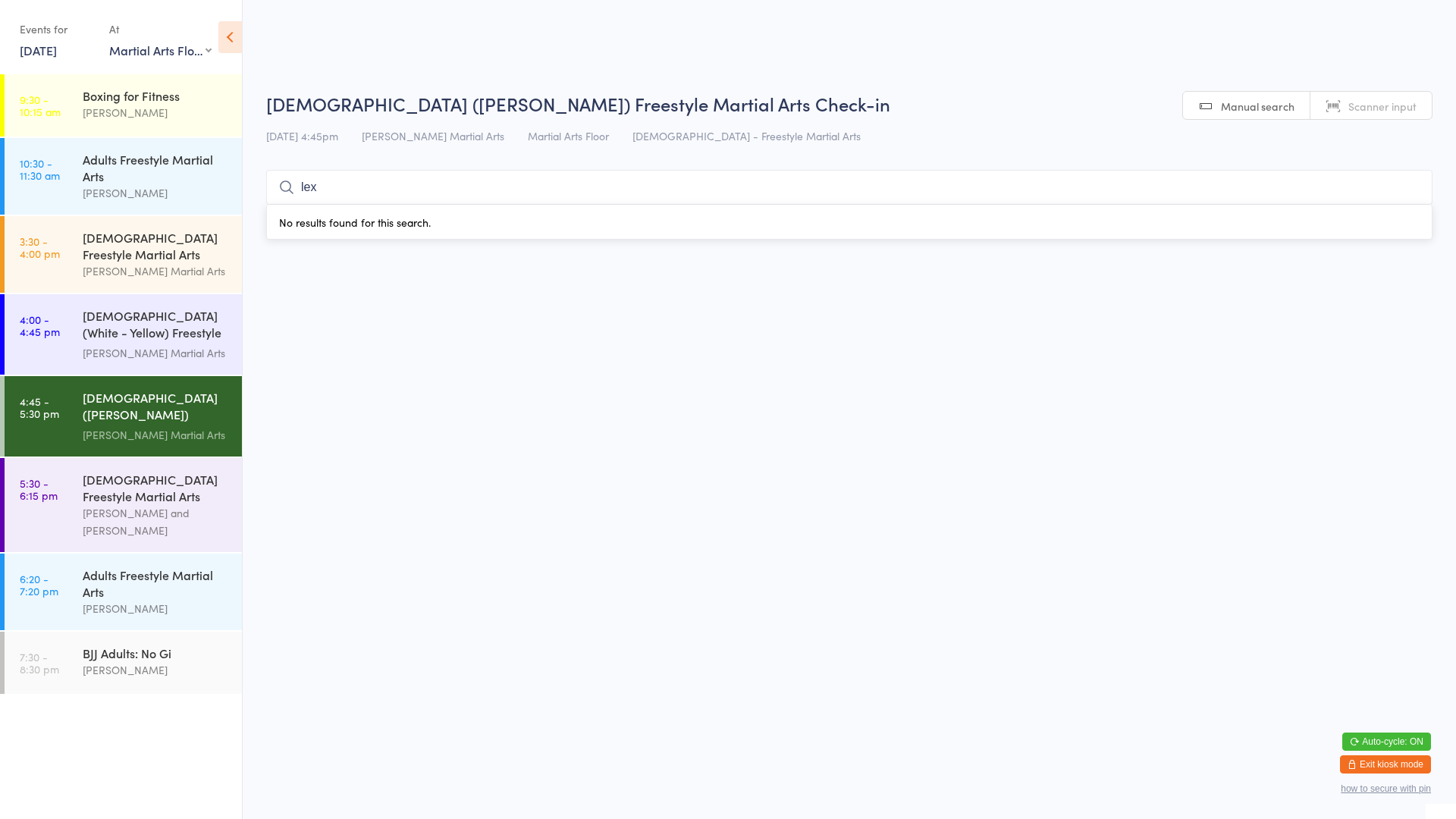
type input "lex"
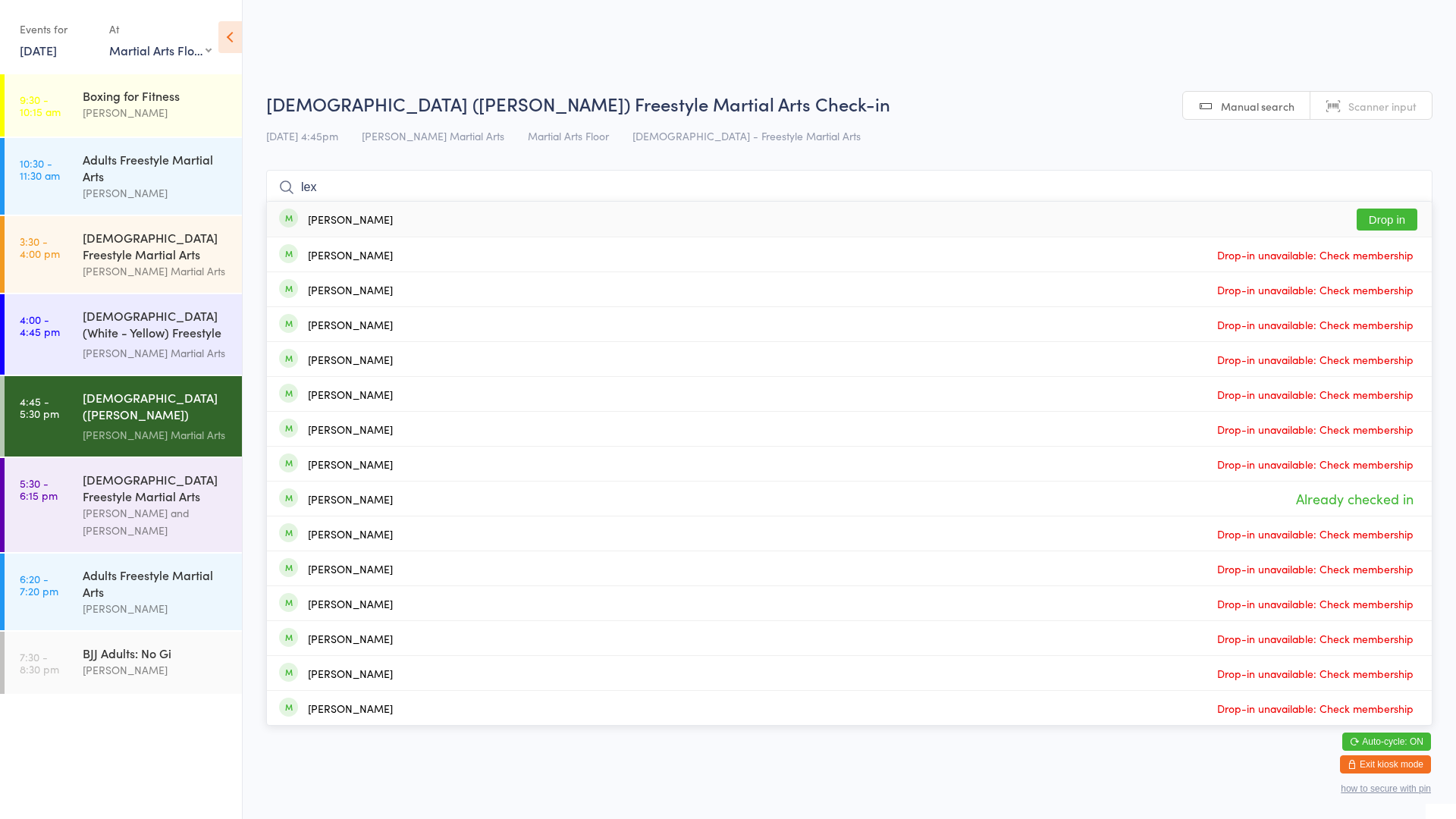
type input "lex"
click at [1381, 218] on button "Drop in" at bounding box center [1387, 219] width 60 height 22
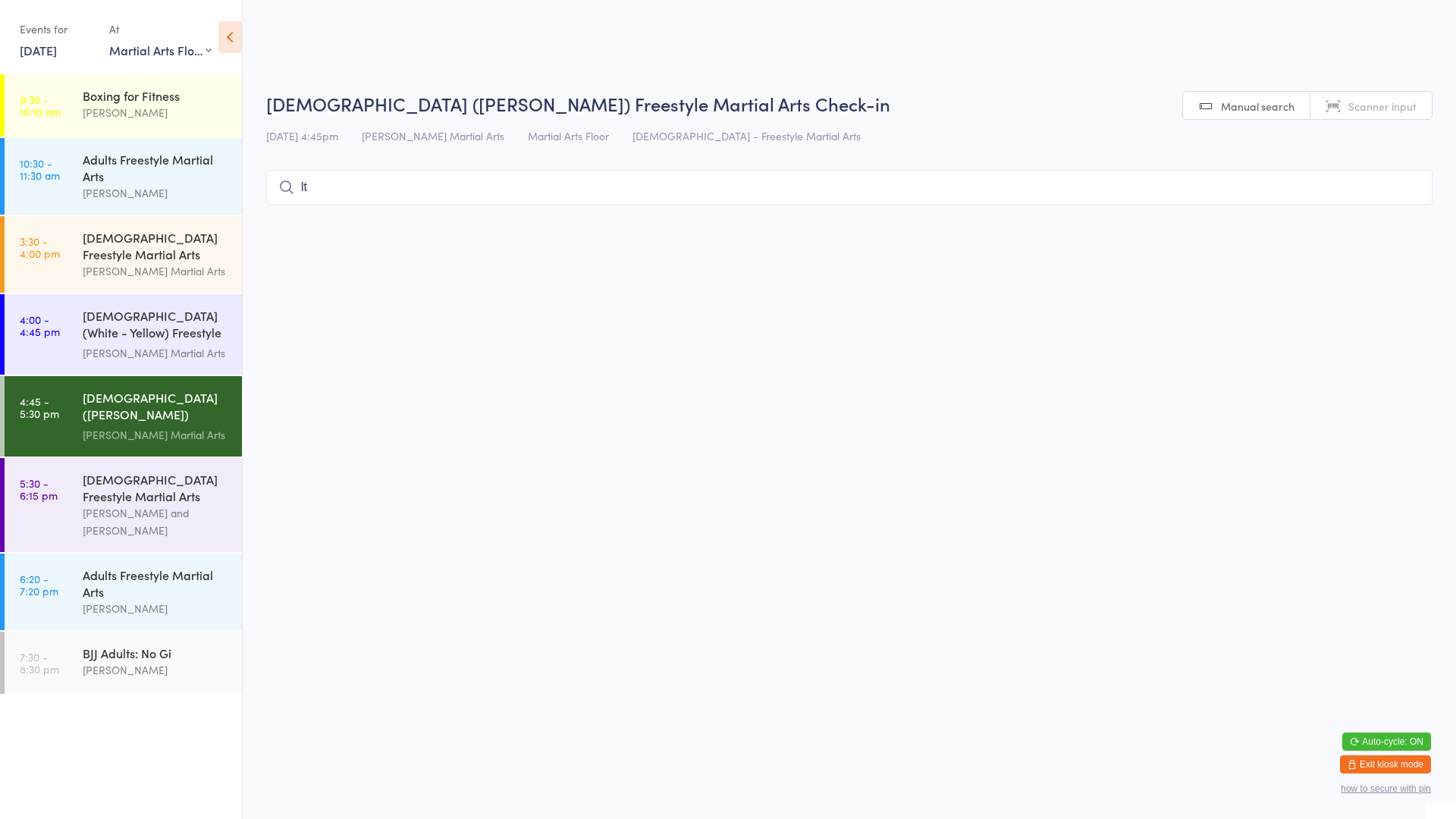
type input "l"
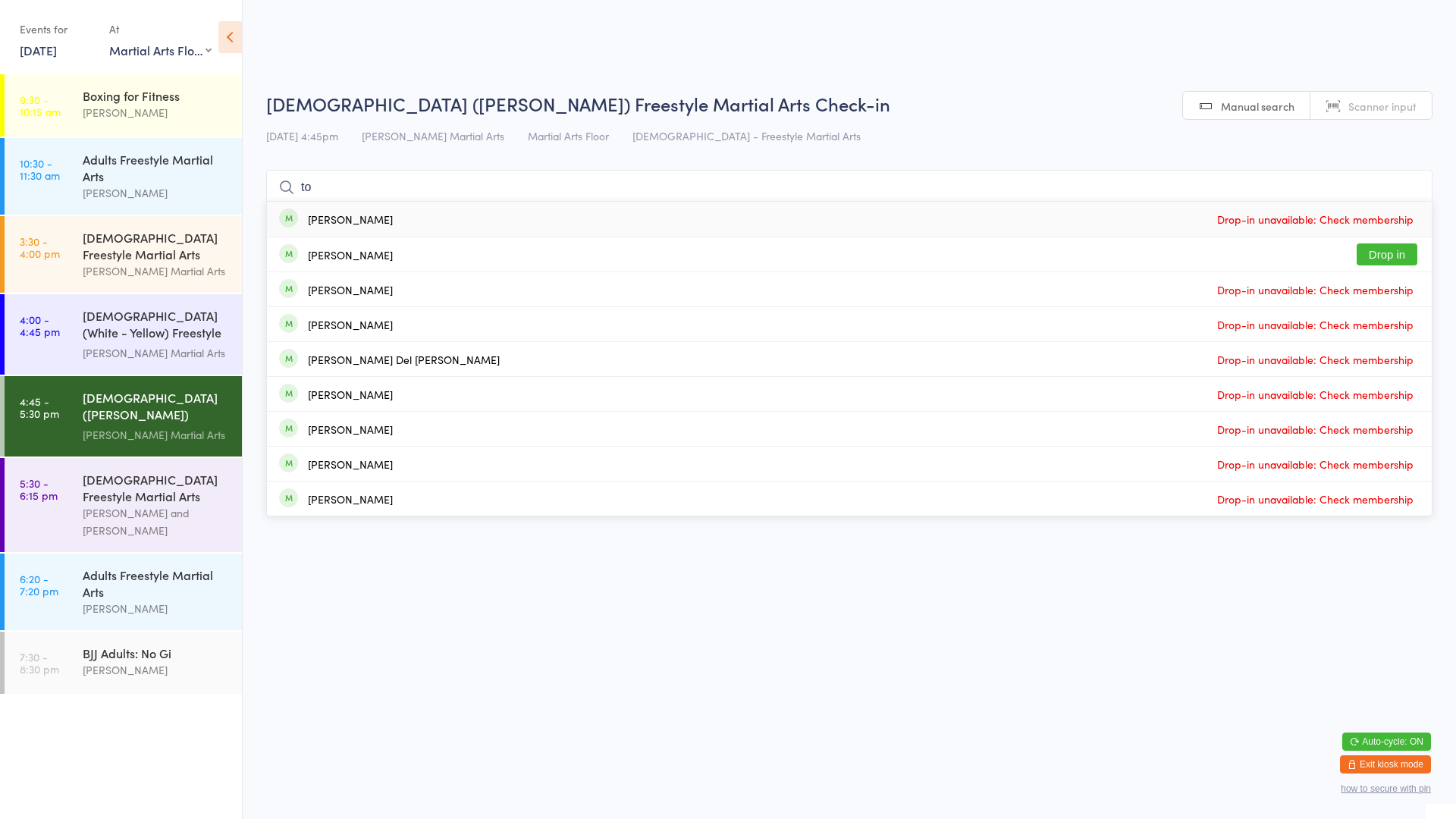
type input "t"
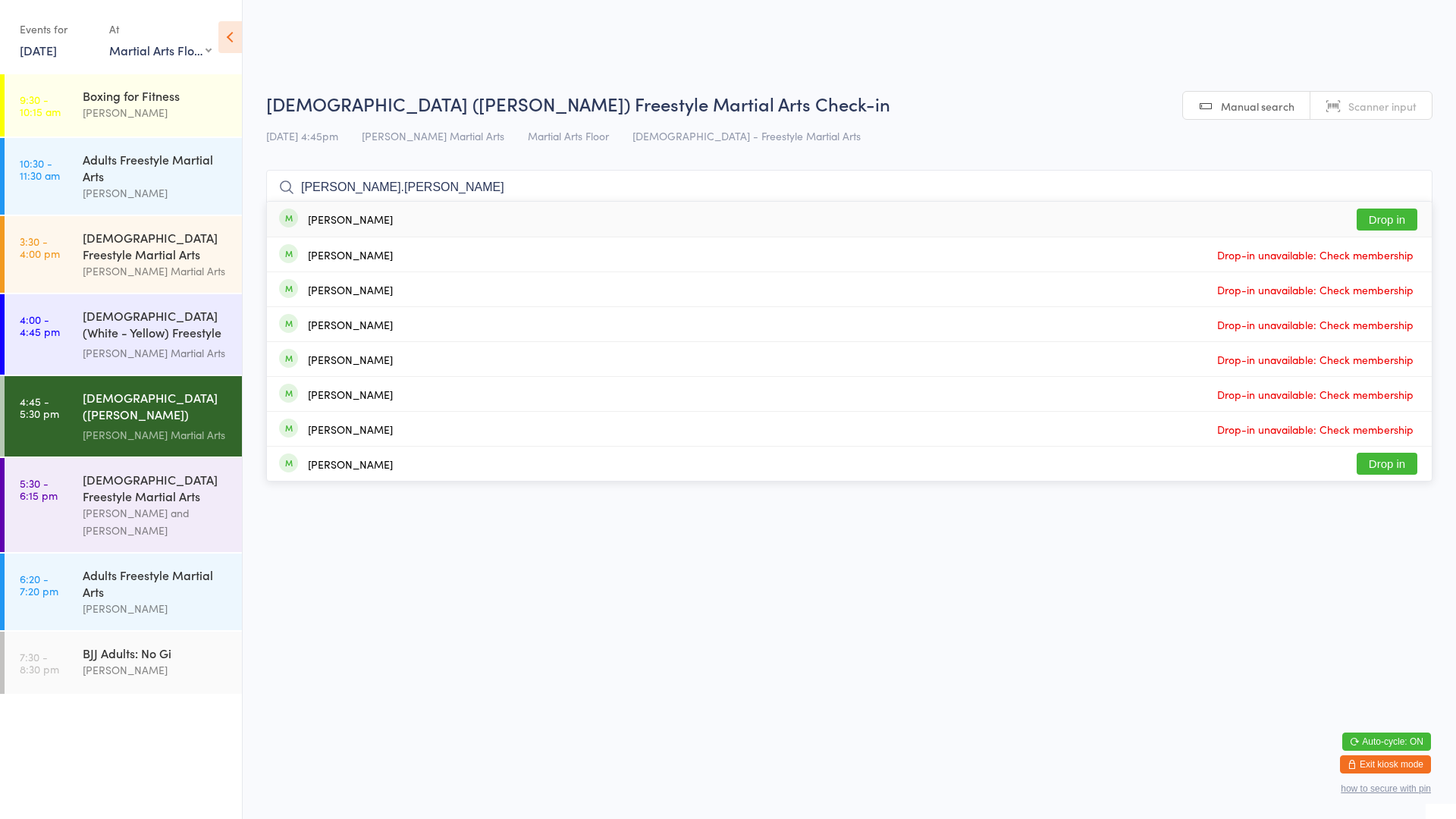
type input "[PERSON_NAME].[PERSON_NAME]"
click at [368, 227] on div "[PERSON_NAME] Drop in" at bounding box center [849, 219] width 1165 height 35
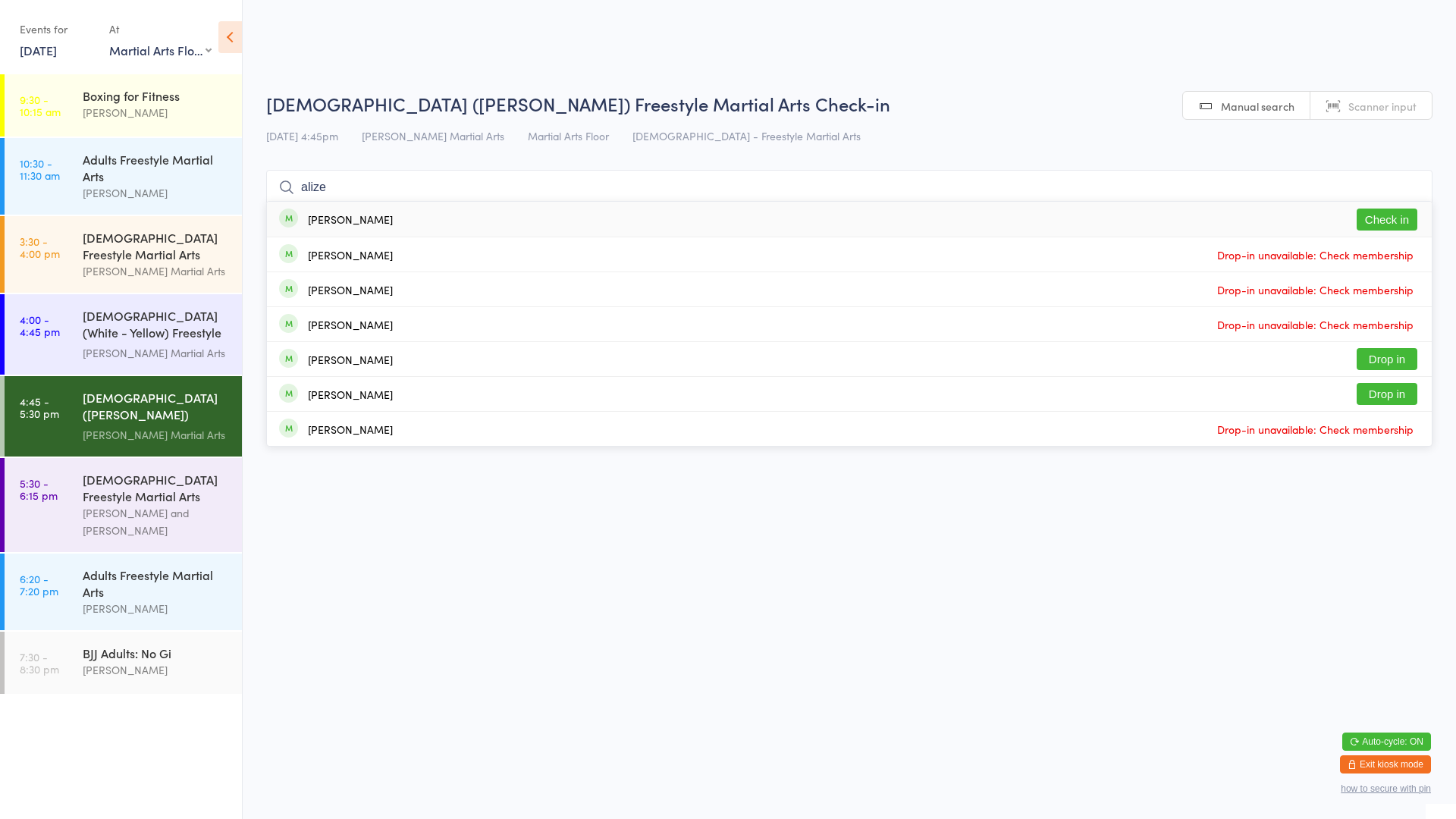
type input "alize"
click at [1393, 221] on button "Check in" at bounding box center [1387, 219] width 60 height 22
